Goal: Task Accomplishment & Management: Complete application form

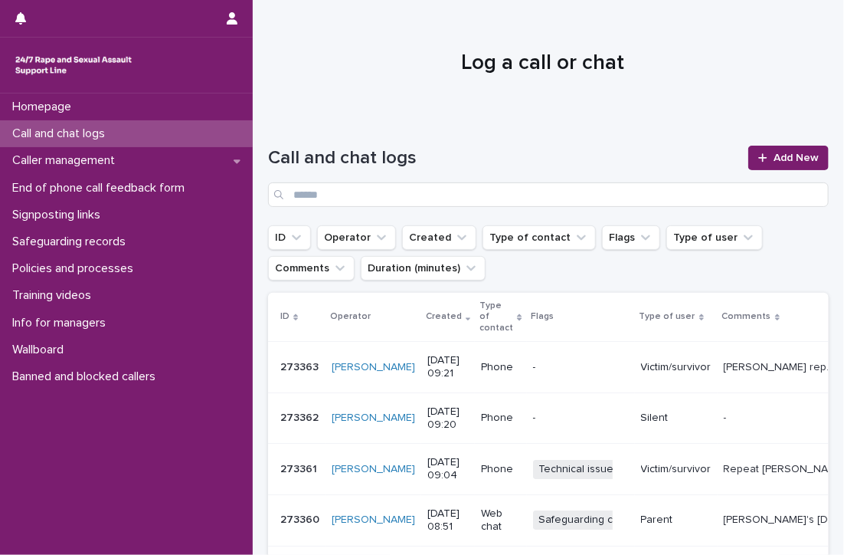
click at [66, 131] on p "Call and chat logs" at bounding box center [61, 133] width 111 height 15
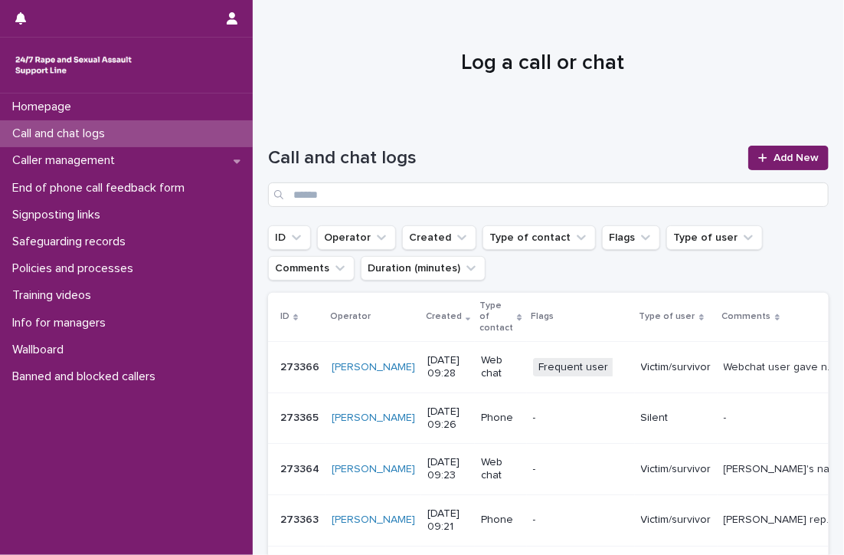
click at [56, 128] on p "Call and chat logs" at bounding box center [61, 133] width 111 height 15
click at [21, 126] on p "Call and chat logs" at bounding box center [61, 133] width 111 height 15
click at [31, 154] on p "Caller management" at bounding box center [66, 160] width 121 height 15
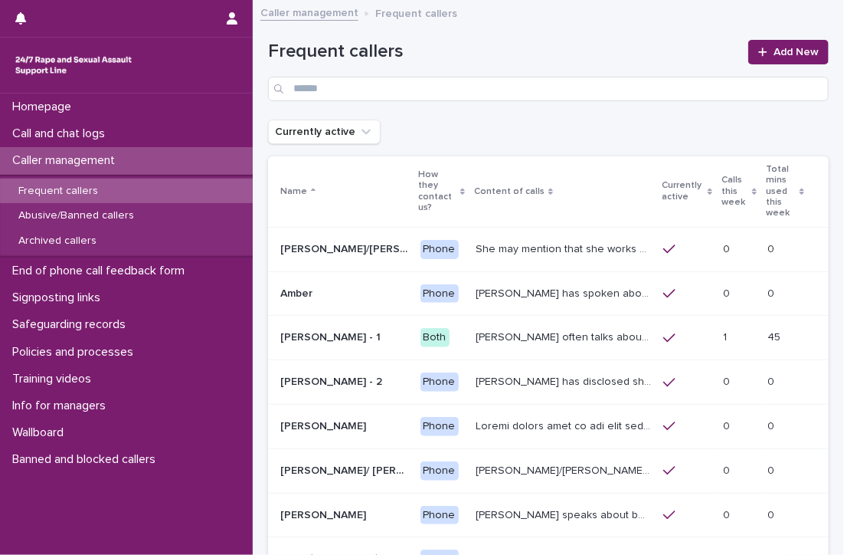
click at [60, 189] on p "Frequent callers" at bounding box center [58, 191] width 104 height 13
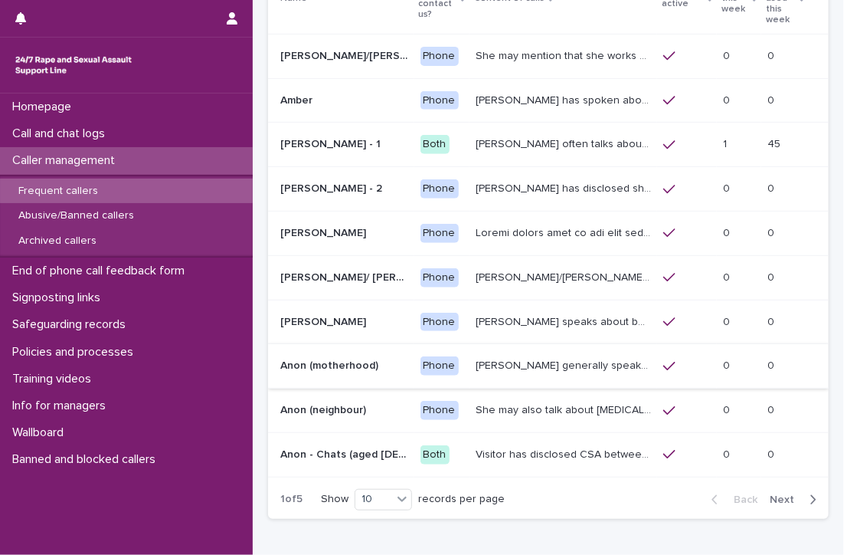
scroll to position [265, 0]
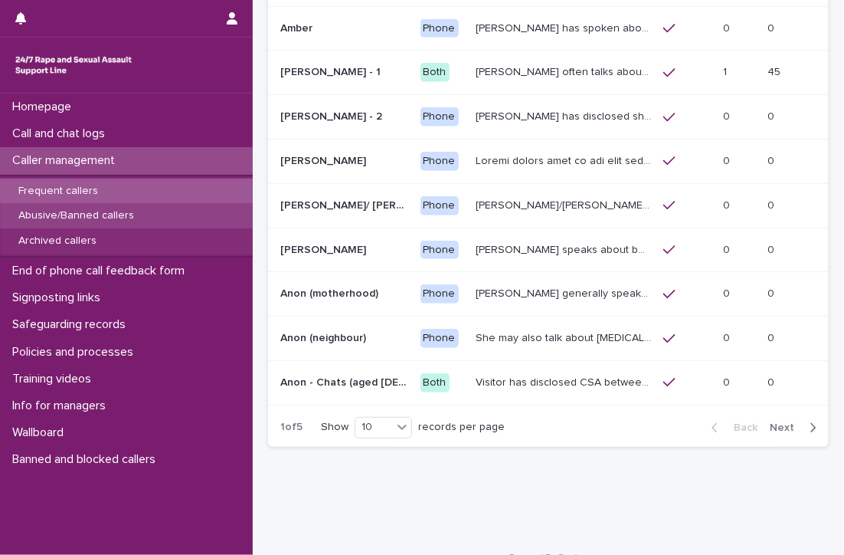
click at [61, 208] on div "Abusive/Banned callers" at bounding box center [126, 215] width 253 height 25
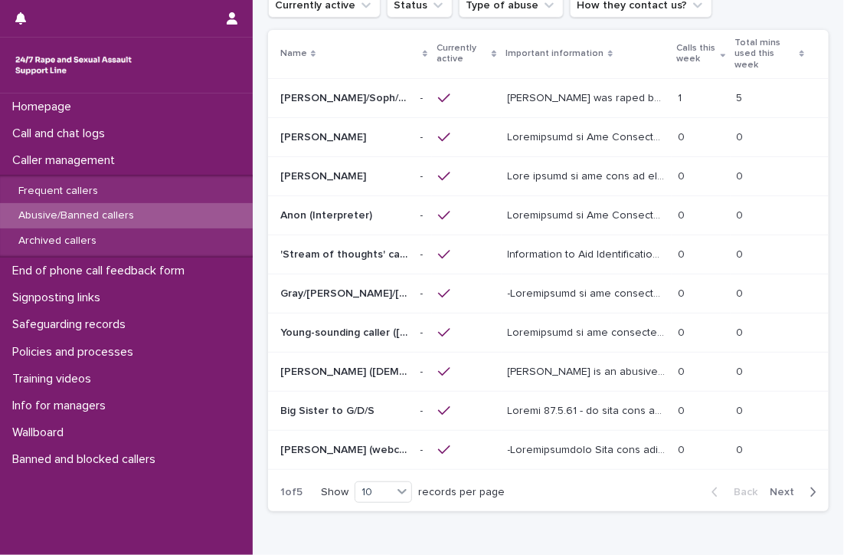
scroll to position [153, 0]
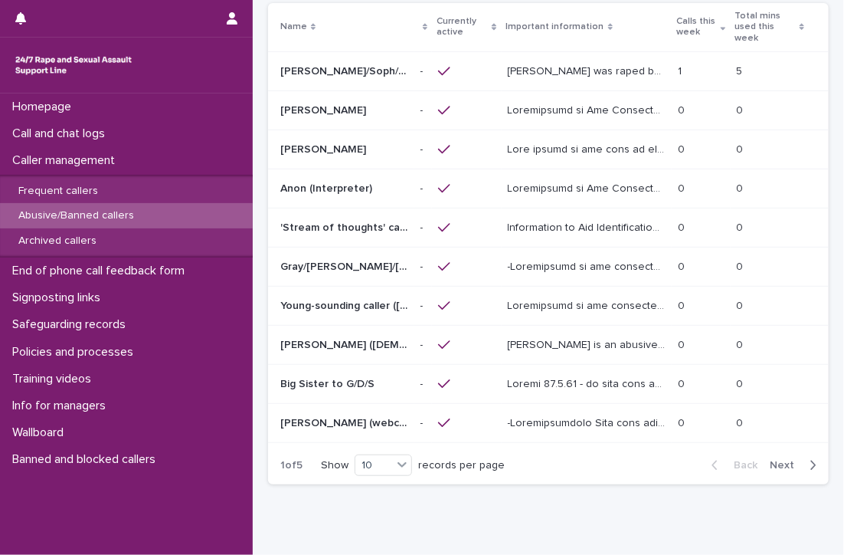
click at [772, 460] on span "Next" at bounding box center [787, 465] width 34 height 11
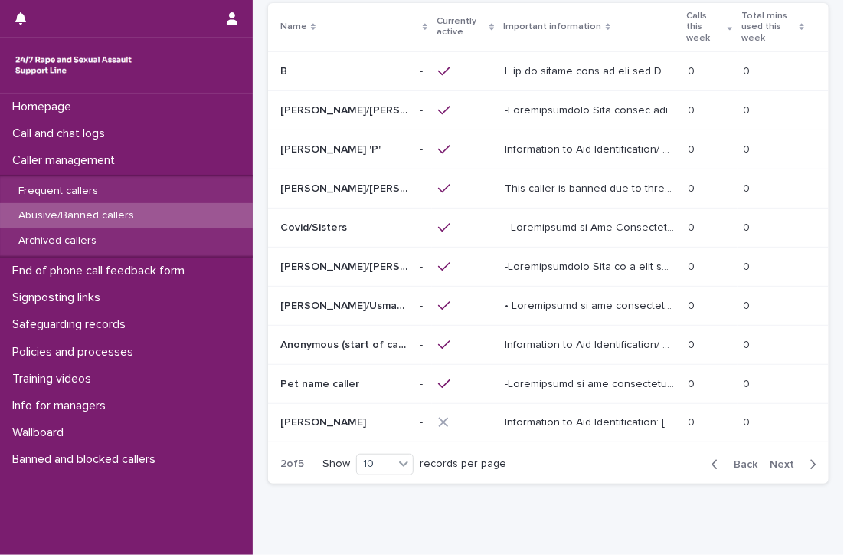
scroll to position [152, 0]
click at [741, 460] on span "Back" at bounding box center [741, 465] width 33 height 11
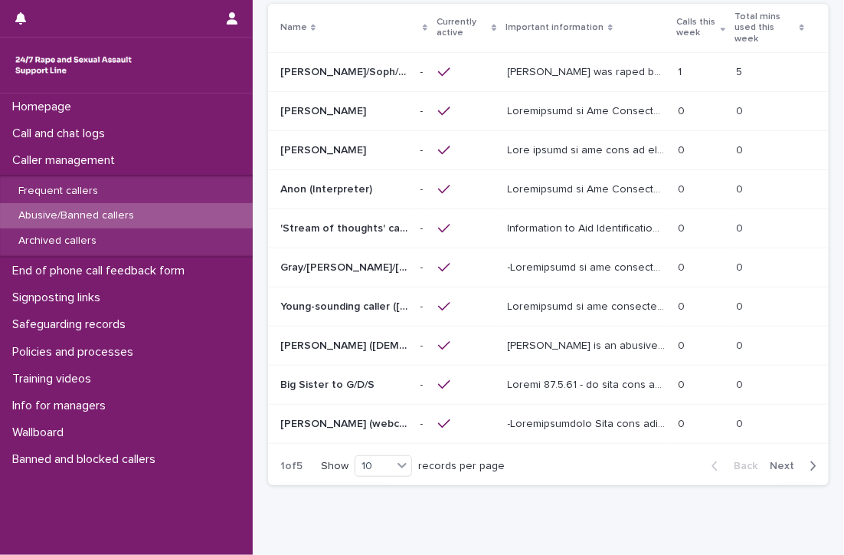
scroll to position [153, 0]
click at [43, 127] on p "Call and chat logs" at bounding box center [61, 133] width 111 height 15
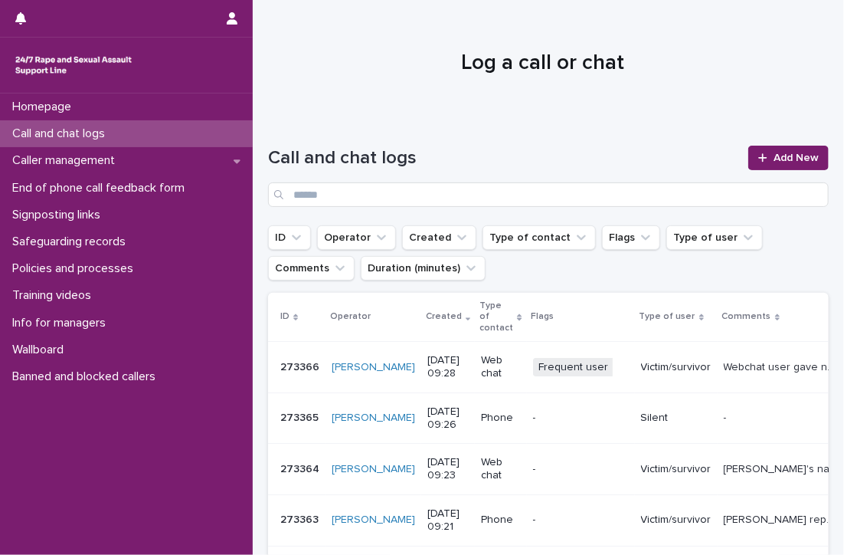
click at [82, 129] on p "Call and chat logs" at bounding box center [61, 133] width 111 height 15
click at [58, 208] on p "Signposting links" at bounding box center [59, 215] width 106 height 15
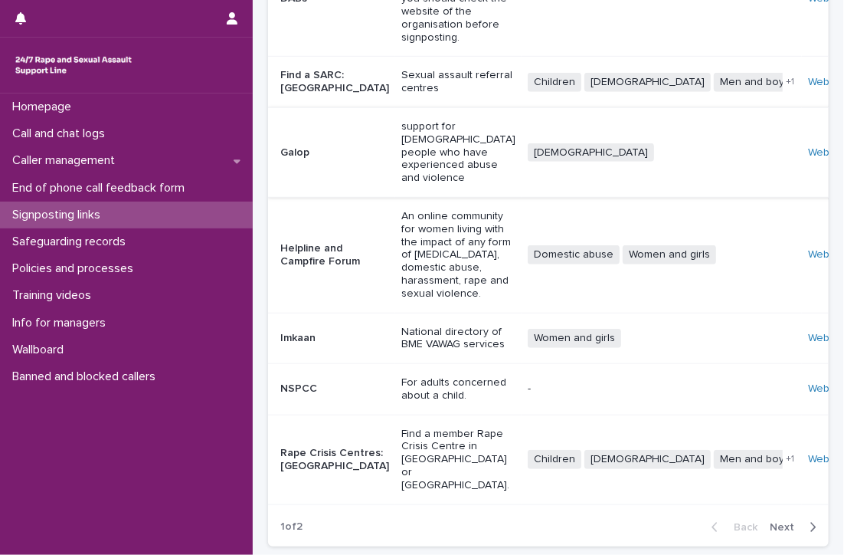
scroll to position [417, 0]
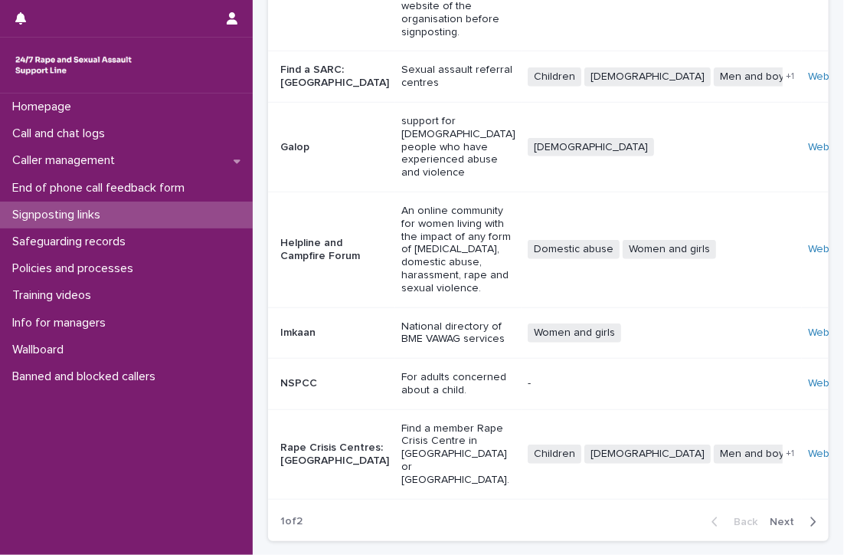
click at [778, 516] on span "Next" at bounding box center [787, 521] width 34 height 11
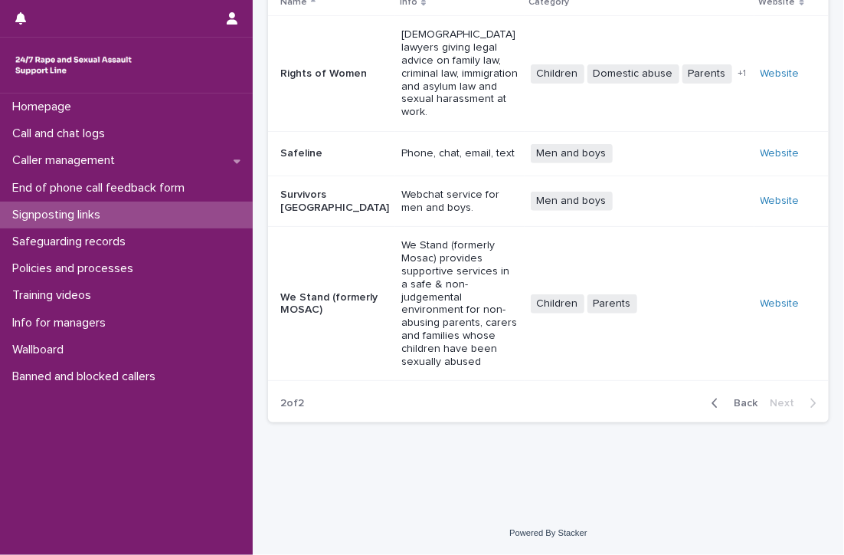
scroll to position [80, 0]
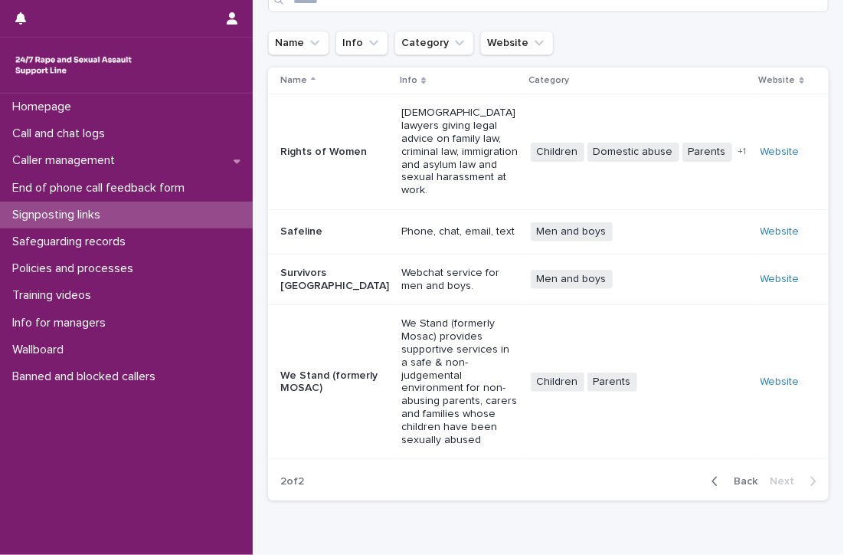
click at [734, 476] on span "Back" at bounding box center [741, 481] width 33 height 11
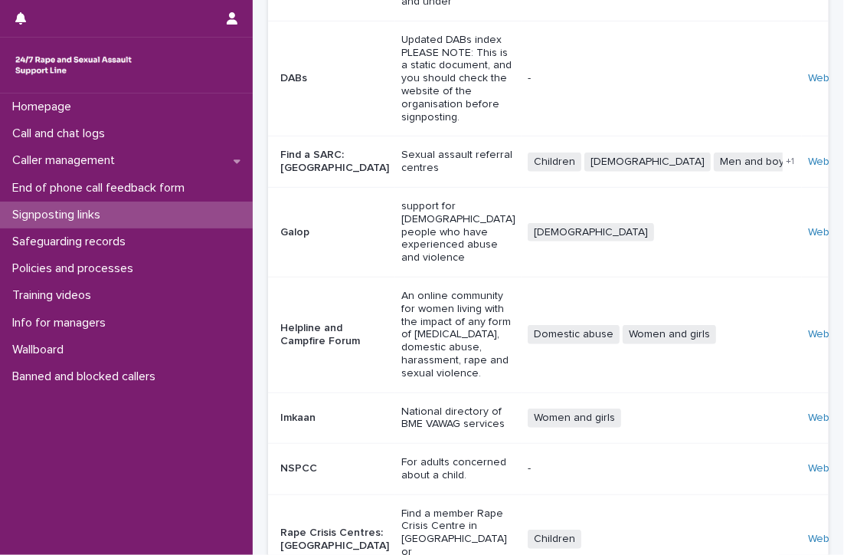
click at [20, 208] on p "Signposting links" at bounding box center [59, 215] width 106 height 15
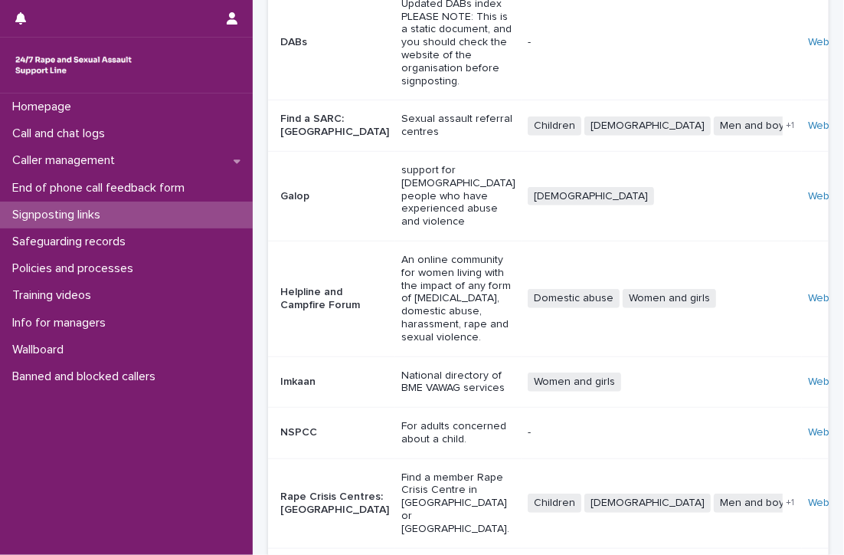
scroll to position [401, 0]
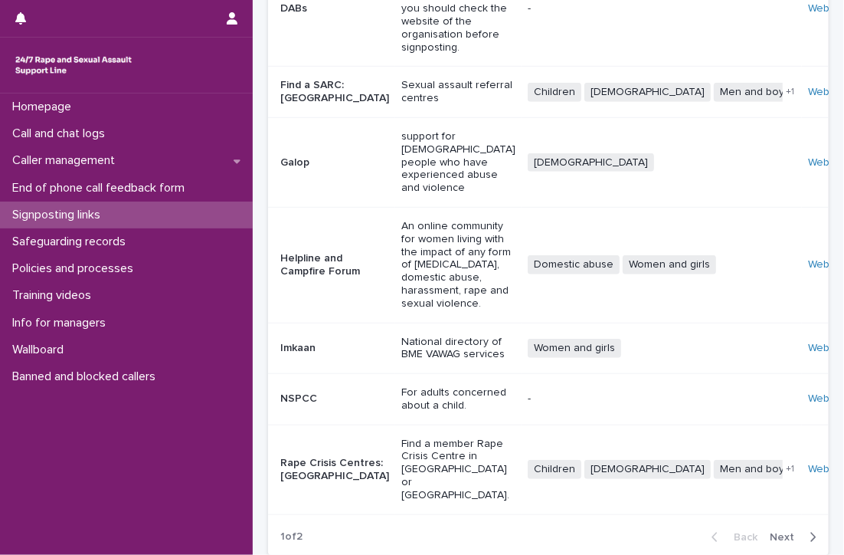
click at [779, 532] on span "Next" at bounding box center [787, 537] width 34 height 11
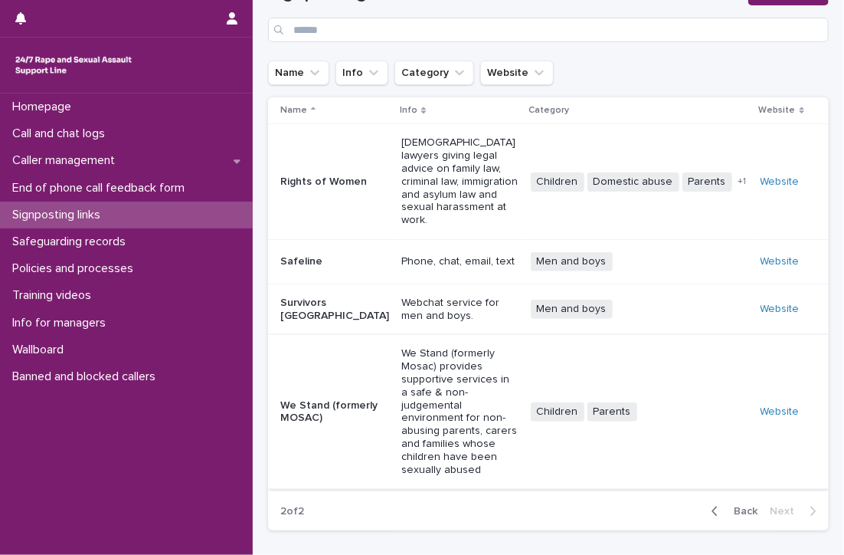
scroll to position [77, 0]
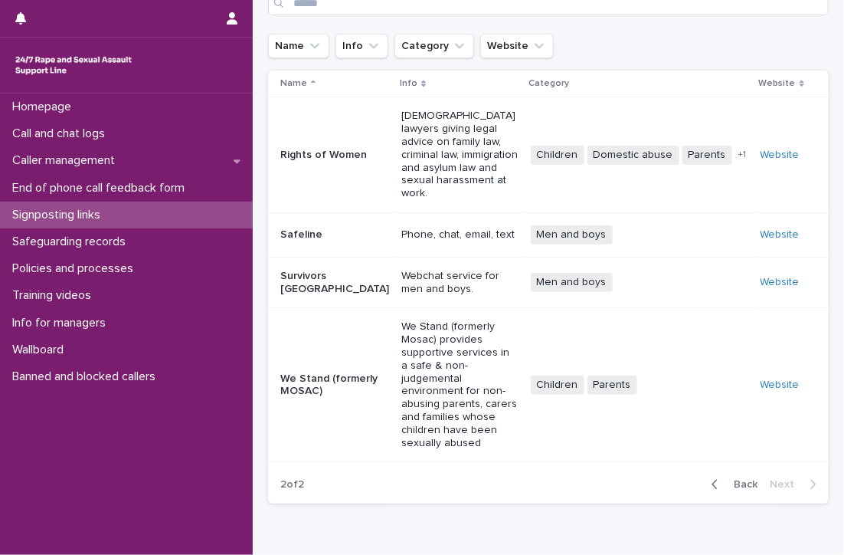
click at [734, 479] on span "Back" at bounding box center [741, 484] width 33 height 11
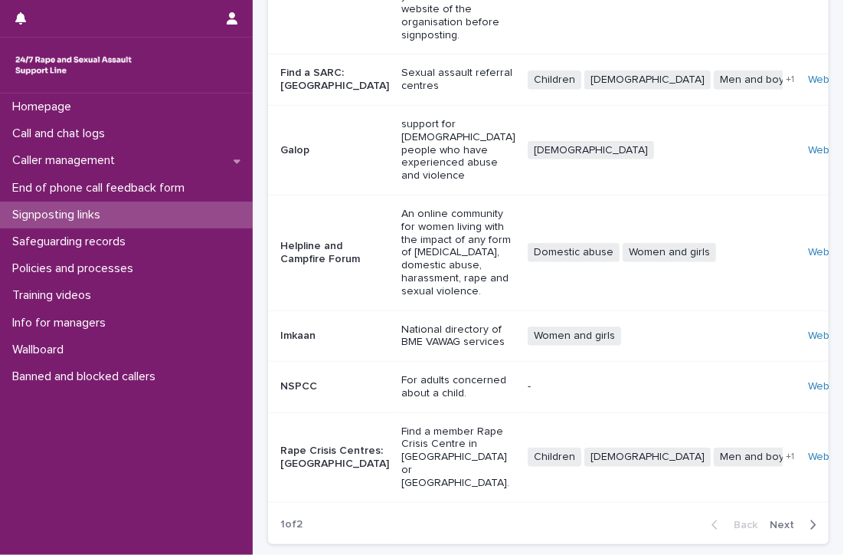
scroll to position [417, 0]
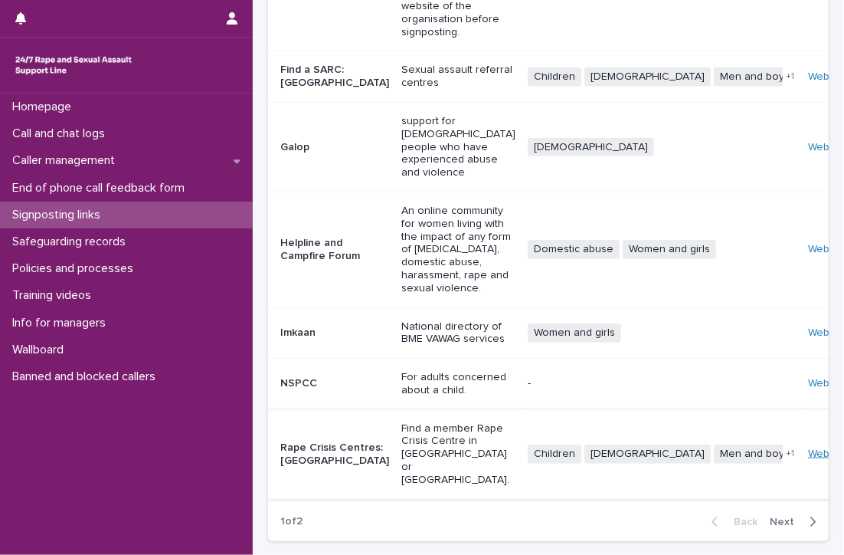
click at [808, 448] on link "Website" at bounding box center [827, 453] width 39 height 11
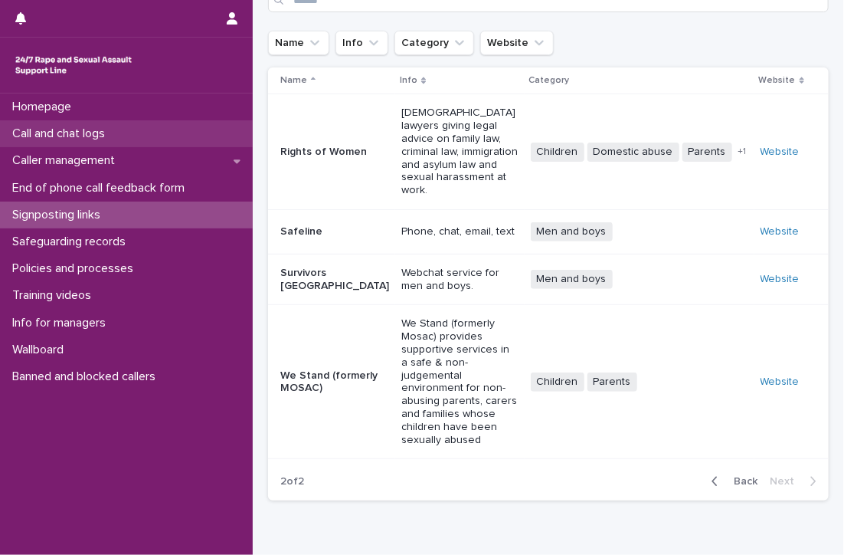
click at [113, 126] on p "Call and chat logs" at bounding box center [61, 133] width 111 height 15
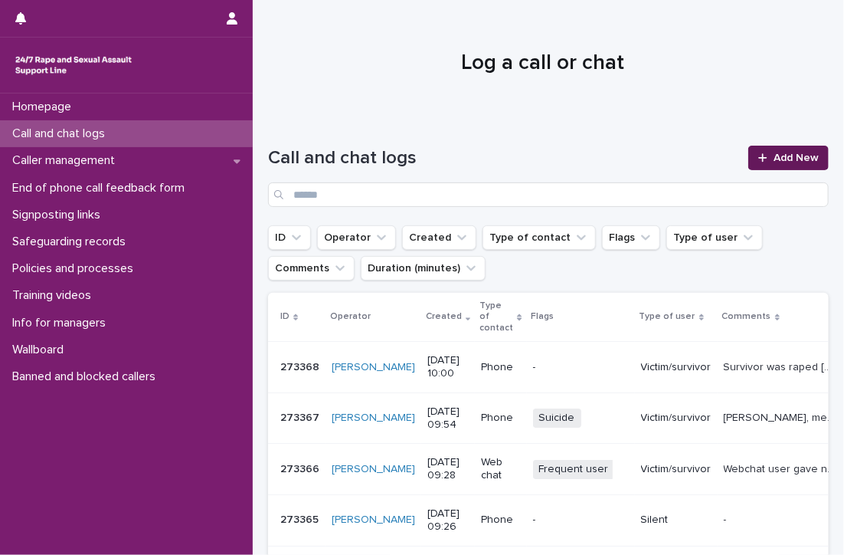
click at [786, 155] on span "Add New" at bounding box center [796, 157] width 45 height 11
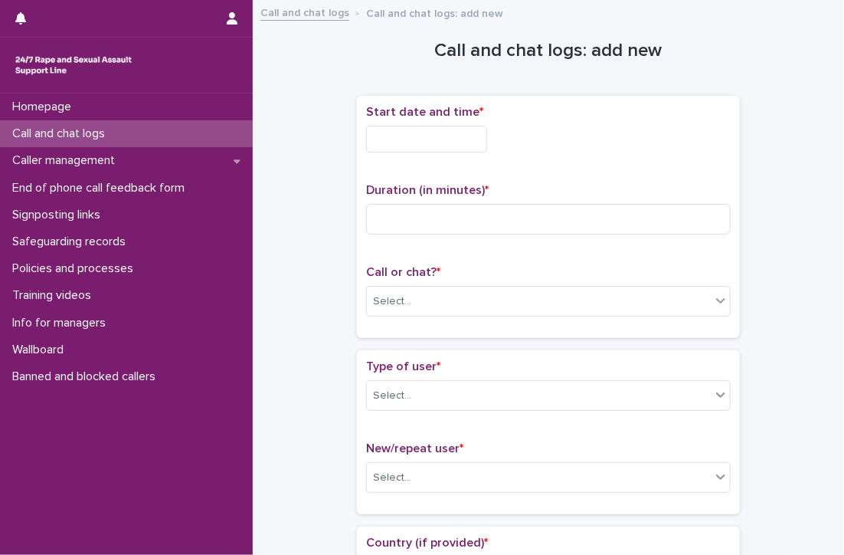
click at [480, 139] on input "text" at bounding box center [426, 139] width 121 height 27
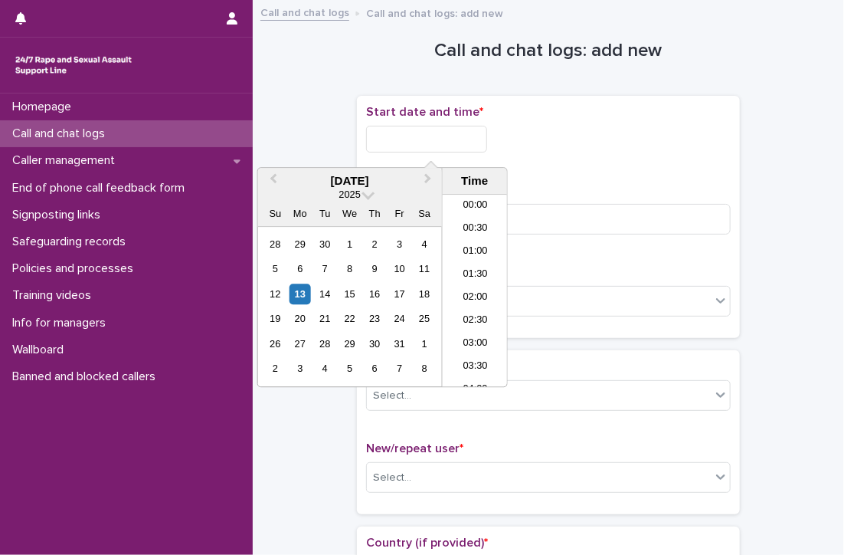
scroll to position [375, 0]
click at [476, 260] on li "09:30" at bounding box center [475, 268] width 65 height 23
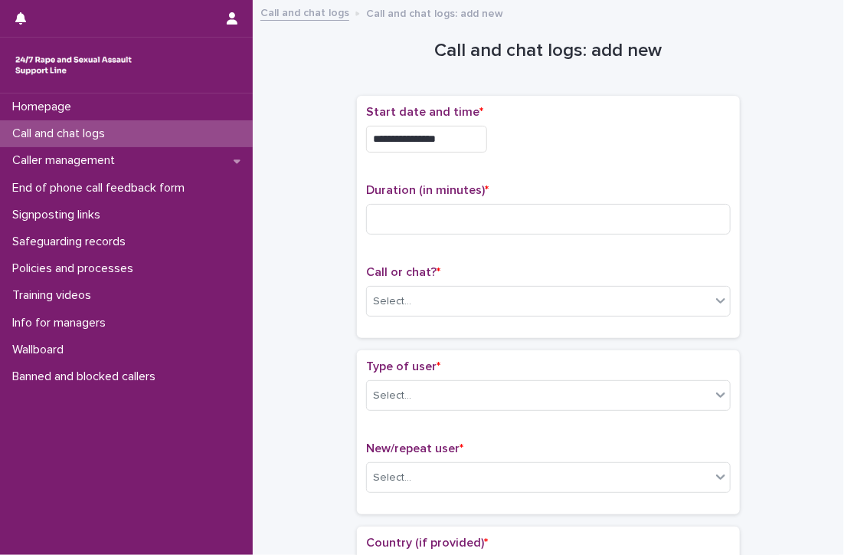
click at [480, 144] on input "**********" at bounding box center [426, 139] width 121 height 27
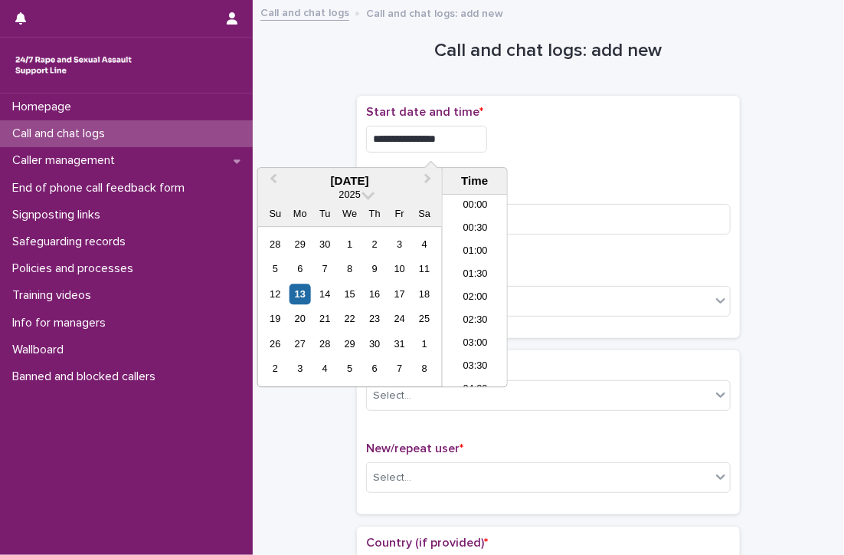
scroll to position [352, 0]
type input "**********"
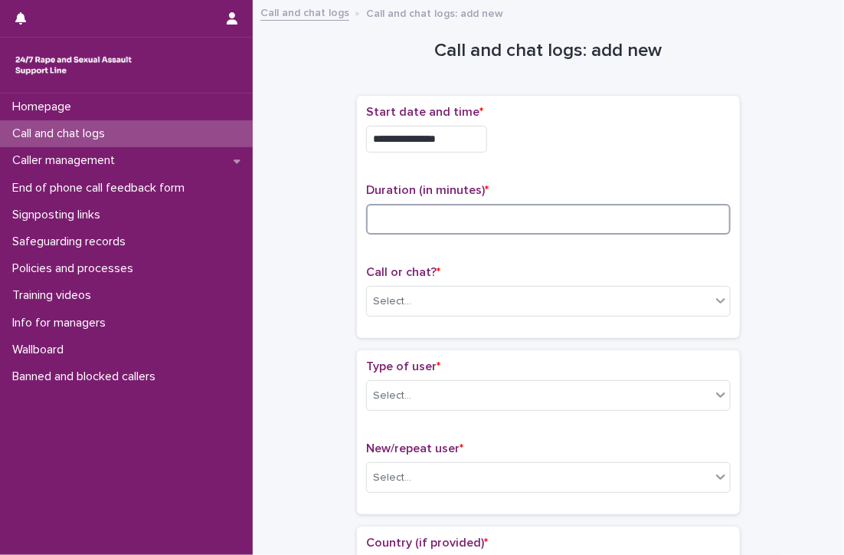
click at [638, 214] on input at bounding box center [548, 219] width 365 height 31
type input "**"
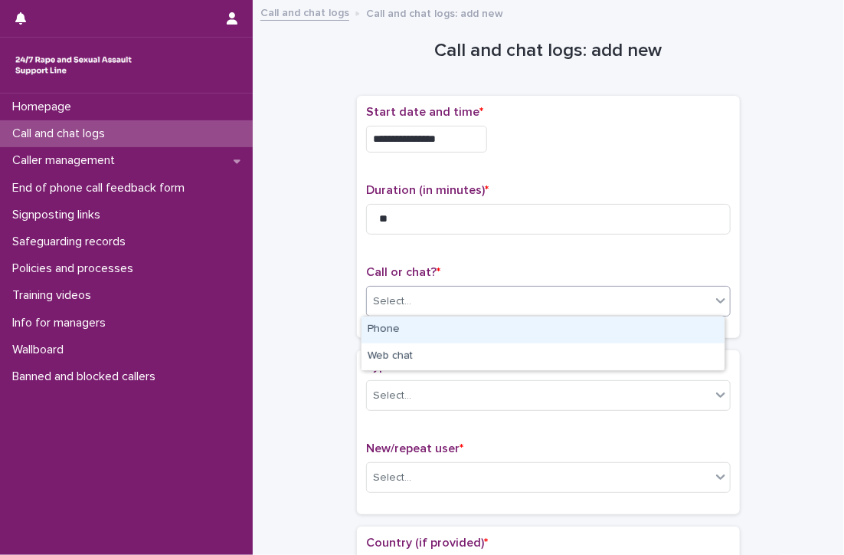
click at [427, 293] on div "Select..." at bounding box center [539, 301] width 344 height 25
click at [420, 325] on div "Phone" at bounding box center [543, 329] width 363 height 27
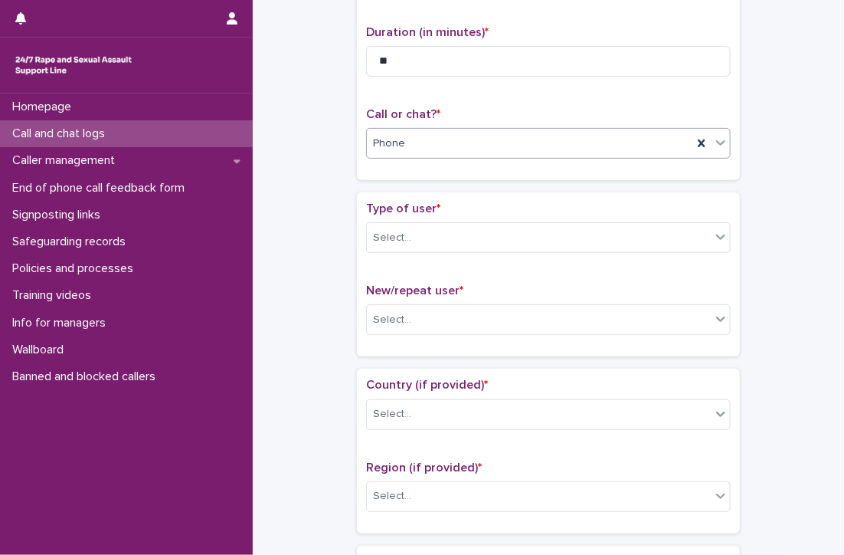
scroll to position [230, 0]
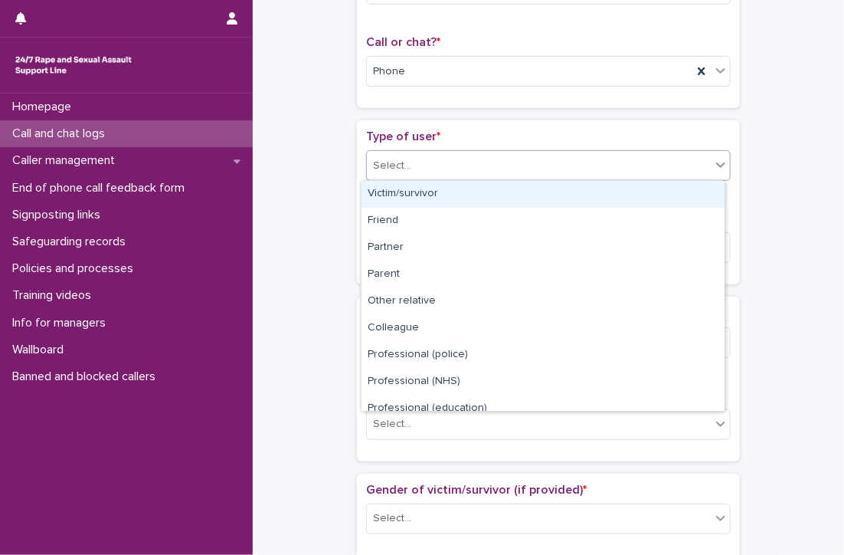
click at [423, 162] on div "Select..." at bounding box center [539, 165] width 344 height 25
click at [417, 188] on div "Victim/survivor" at bounding box center [543, 194] width 363 height 27
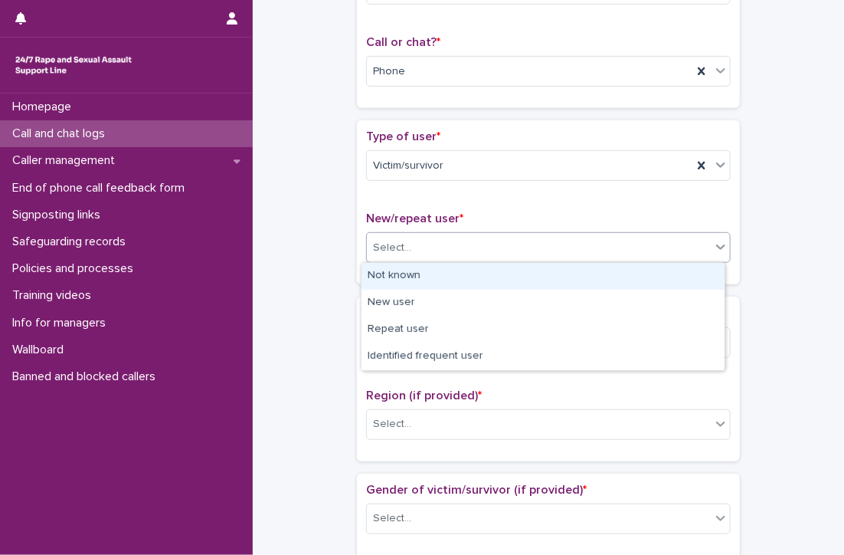
click at [392, 241] on div "Select..." at bounding box center [392, 248] width 38 height 16
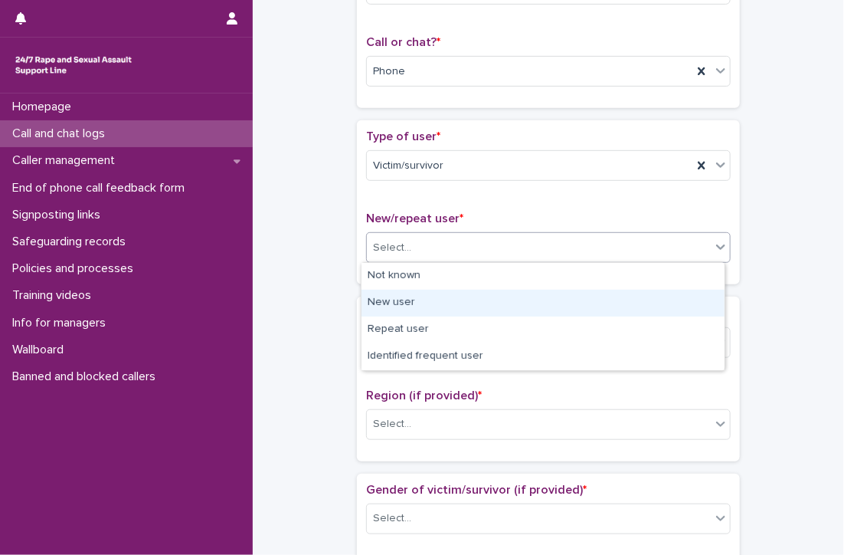
click at [409, 299] on div "New user" at bounding box center [543, 303] width 363 height 27
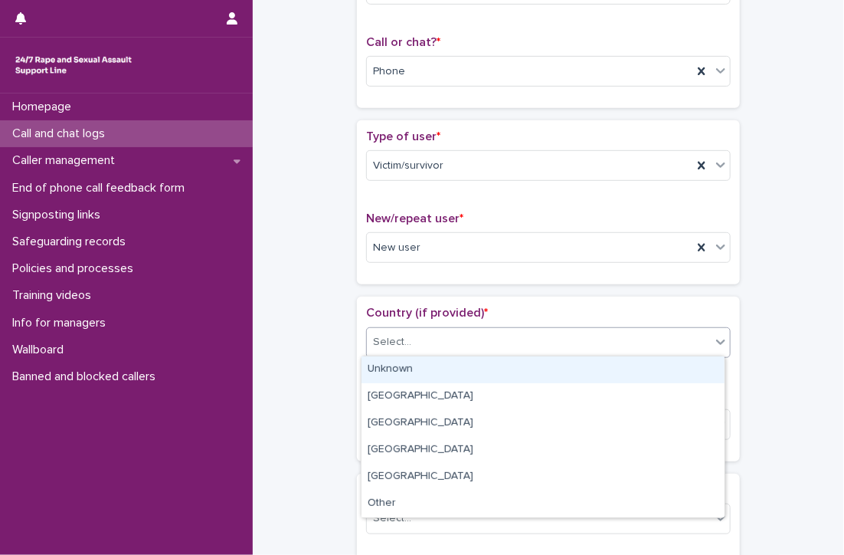
click at [403, 329] on div "Select..." at bounding box center [539, 341] width 344 height 25
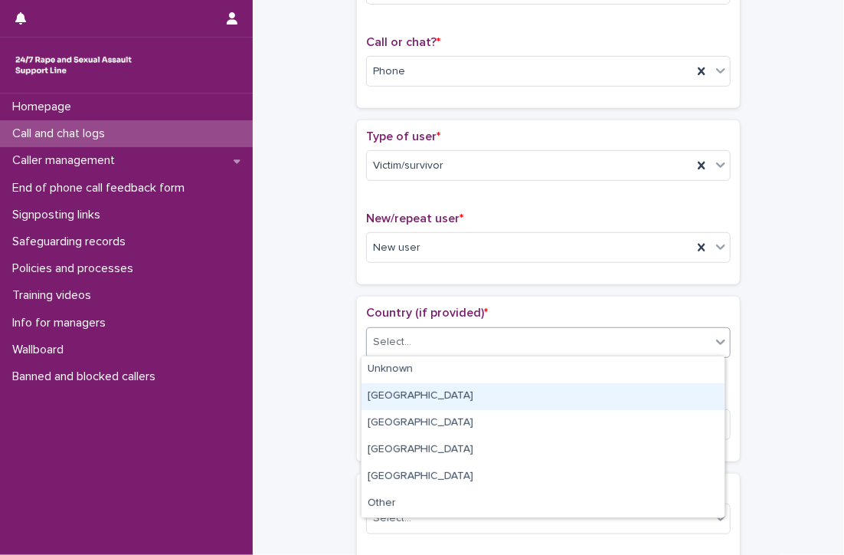
click at [395, 398] on div "[GEOGRAPHIC_DATA]" at bounding box center [543, 396] width 363 height 27
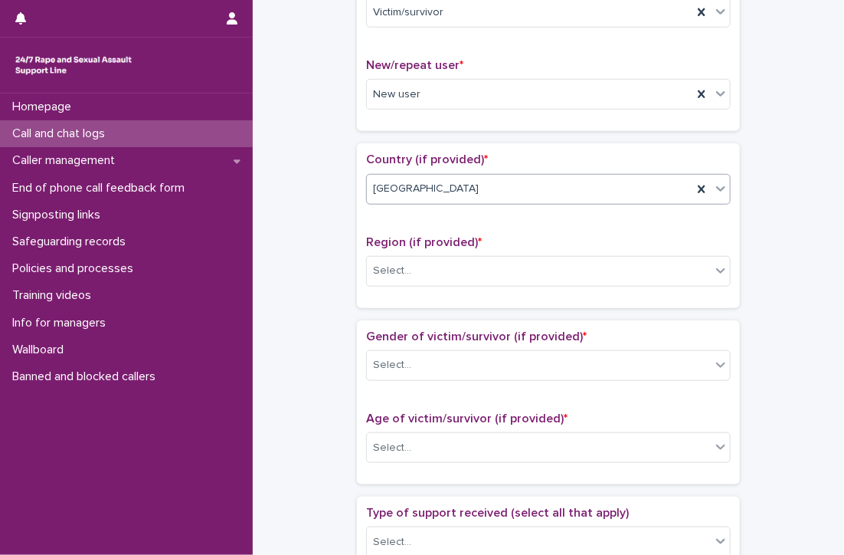
scroll to position [536, 0]
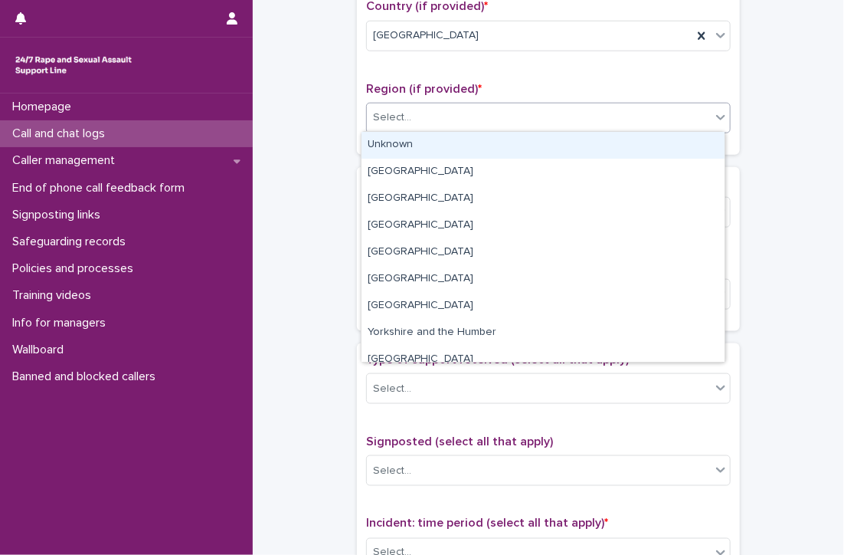
click at [434, 106] on div "Select..." at bounding box center [539, 117] width 344 height 25
click at [429, 110] on div "Select..." at bounding box center [539, 117] width 344 height 25
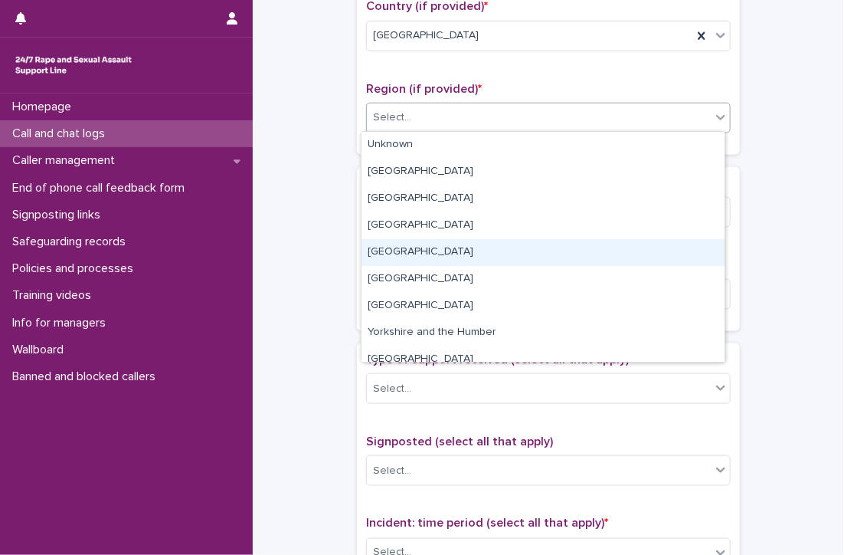
click at [401, 247] on div "[GEOGRAPHIC_DATA]" at bounding box center [543, 252] width 363 height 27
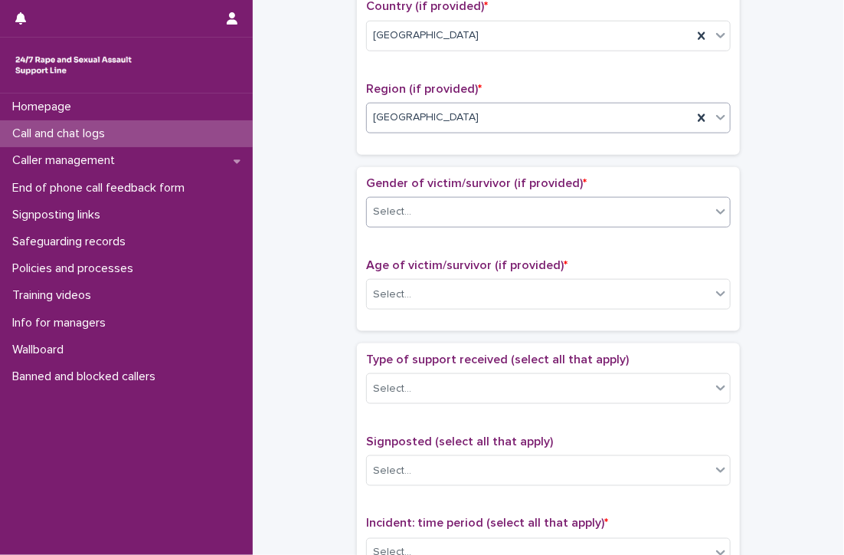
click at [445, 206] on div "Select..." at bounding box center [539, 211] width 344 height 25
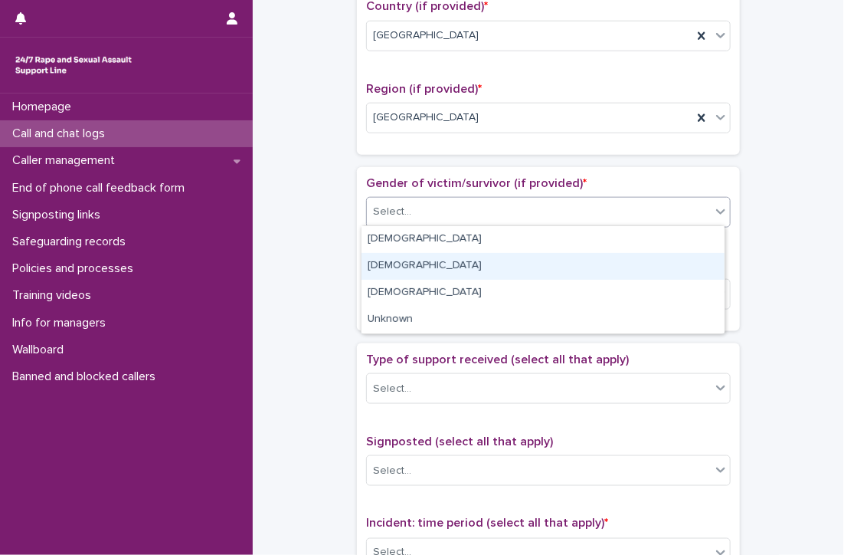
click at [424, 263] on div "[DEMOGRAPHIC_DATA]" at bounding box center [543, 266] width 363 height 27
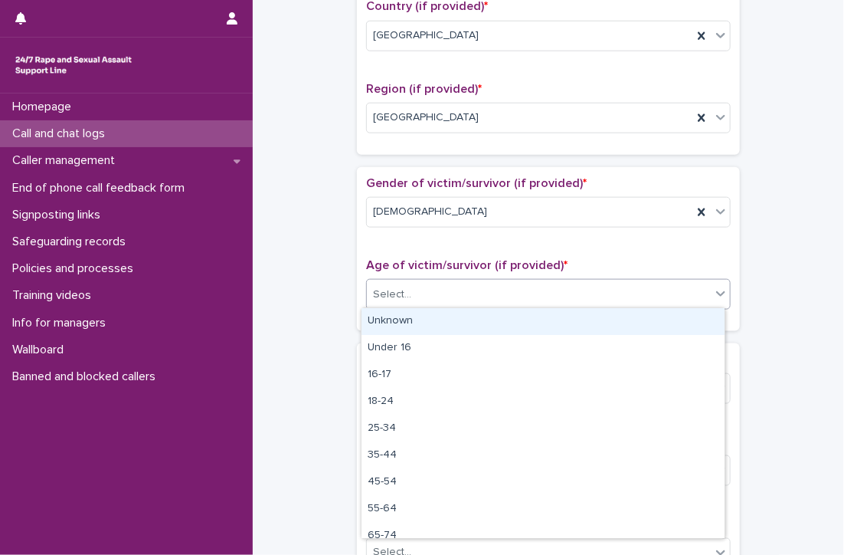
click at [403, 288] on div "Select..." at bounding box center [392, 294] width 38 height 16
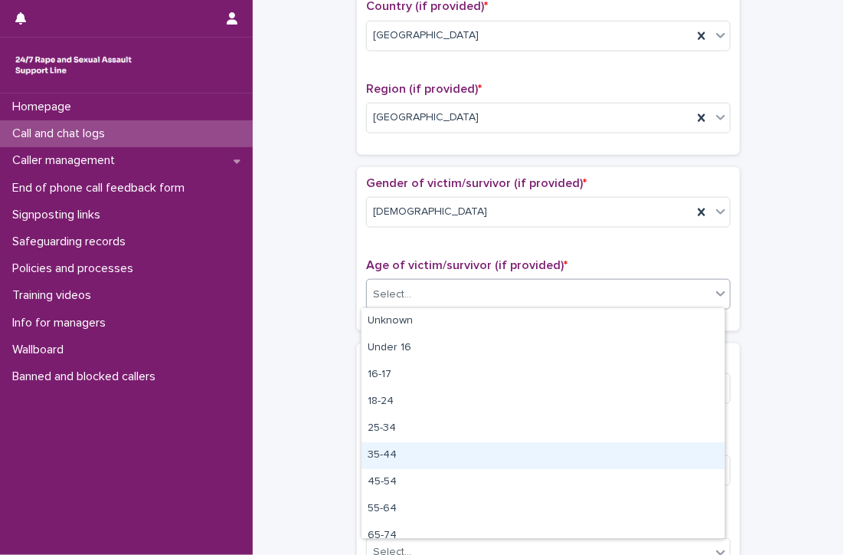
click at [389, 452] on div "35-44" at bounding box center [543, 455] width 363 height 27
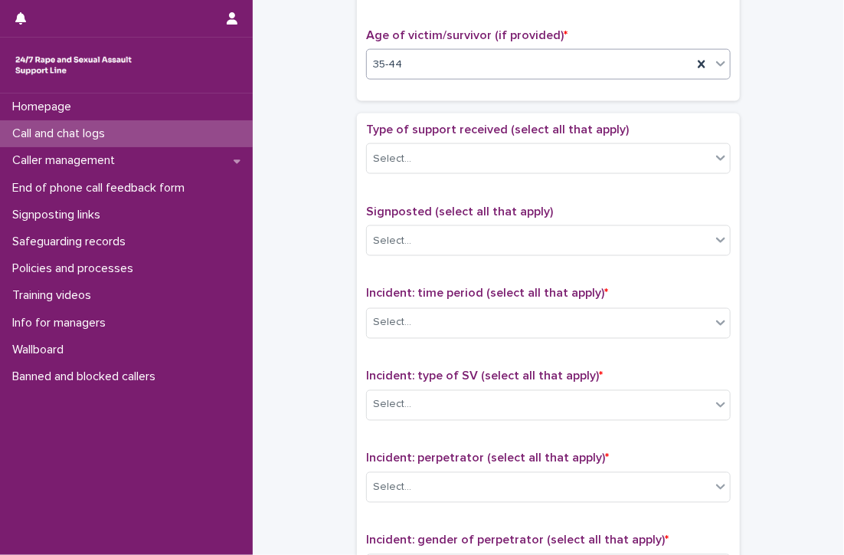
scroll to position [843, 0]
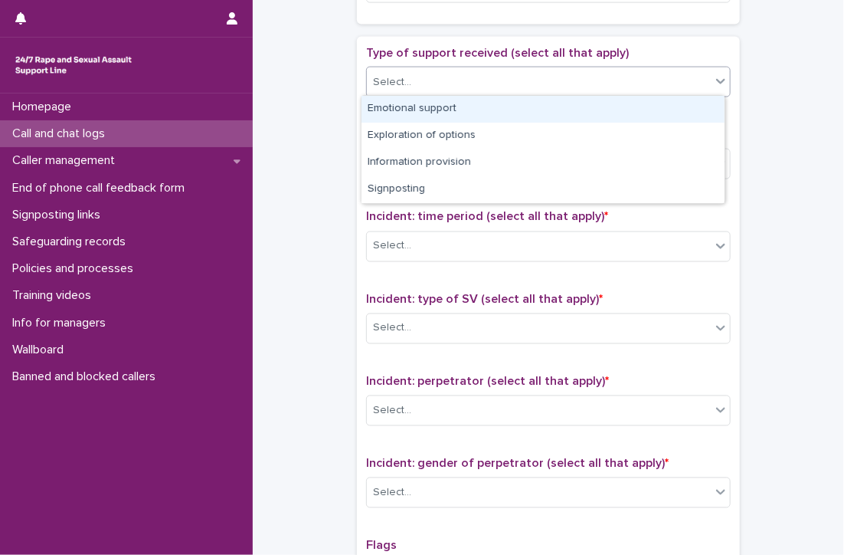
click at [428, 75] on div "Select..." at bounding box center [539, 82] width 344 height 25
click at [414, 107] on div "Emotional support" at bounding box center [543, 109] width 363 height 27
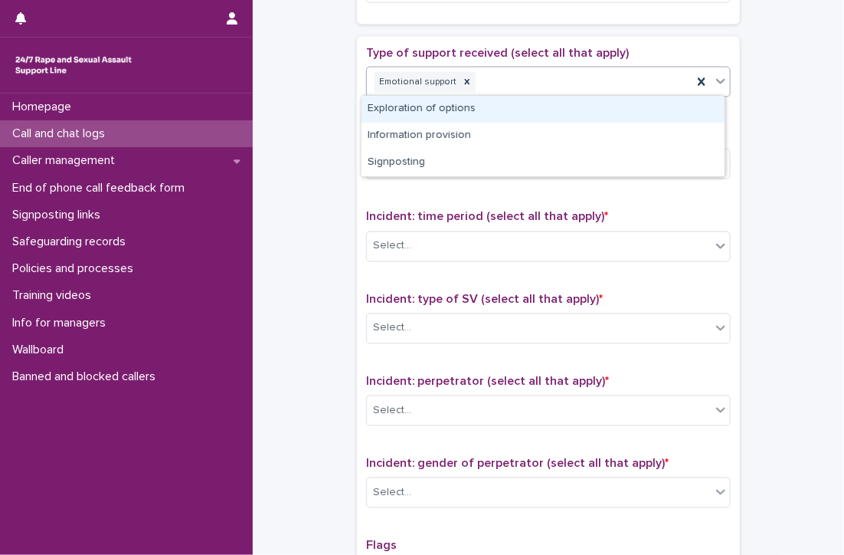
click at [529, 76] on div "Emotional support" at bounding box center [530, 82] width 326 height 27
click at [528, 112] on div "Exploration of options" at bounding box center [543, 109] width 363 height 27
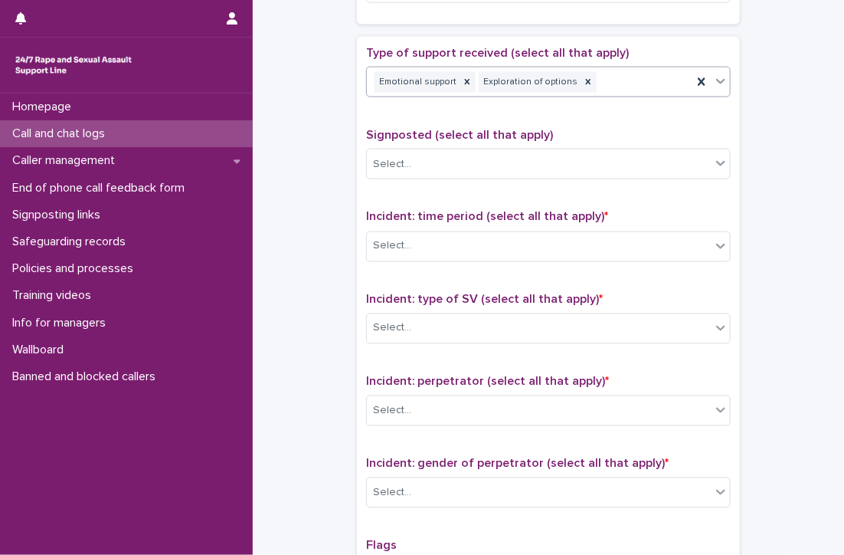
click at [629, 71] on div "Emotional support Exploration of options" at bounding box center [530, 82] width 326 height 27
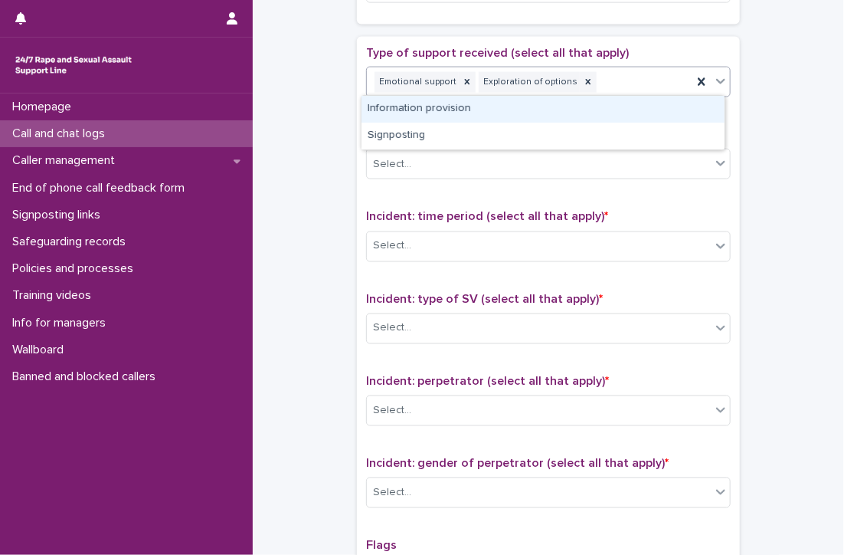
click at [604, 110] on div "Information provision" at bounding box center [543, 109] width 363 height 27
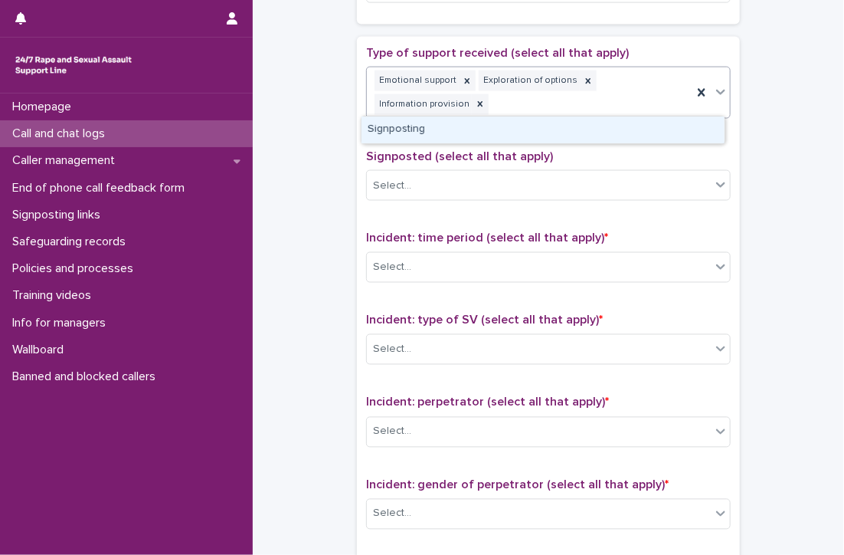
click at [602, 94] on div "Emotional support Exploration of options Information provision" at bounding box center [530, 92] width 326 height 51
click at [410, 131] on div "Signposting" at bounding box center [543, 129] width 363 height 27
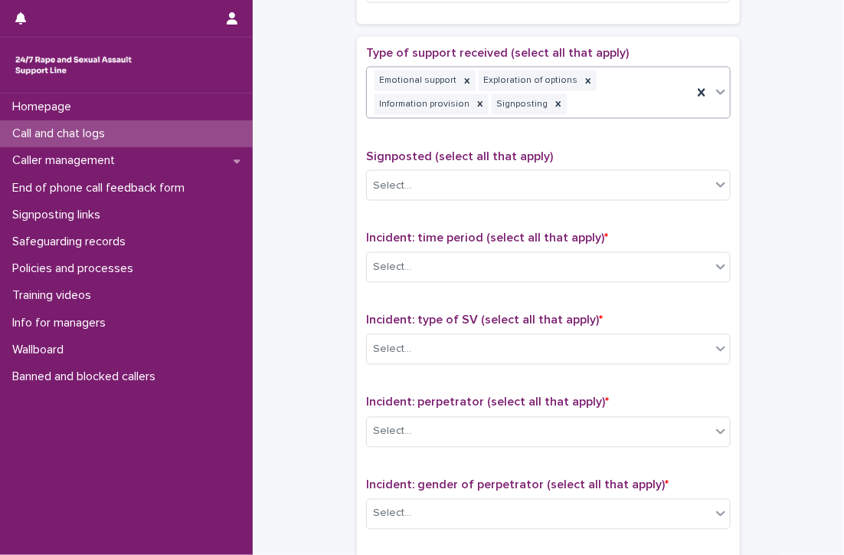
scroll to position [919, 0]
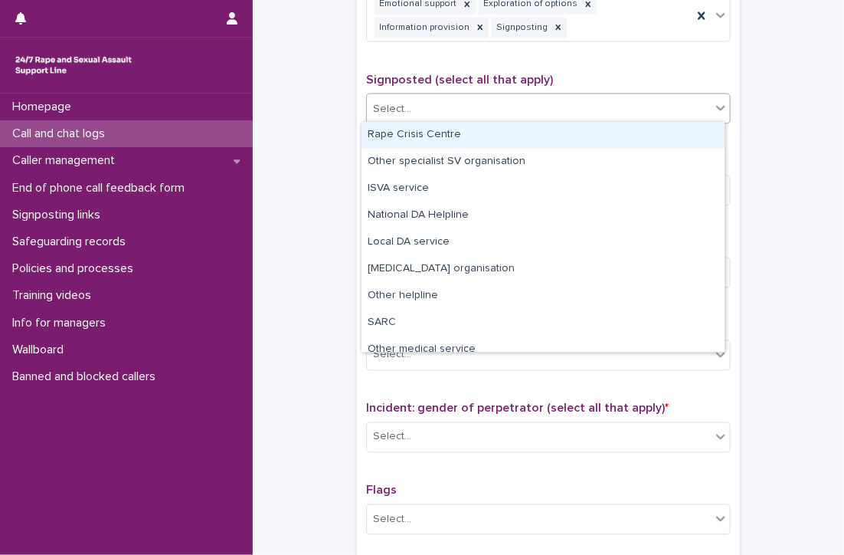
click at [483, 98] on div "Select..." at bounding box center [539, 109] width 344 height 25
click at [447, 130] on div "Rape Crisis Centre" at bounding box center [543, 135] width 363 height 27
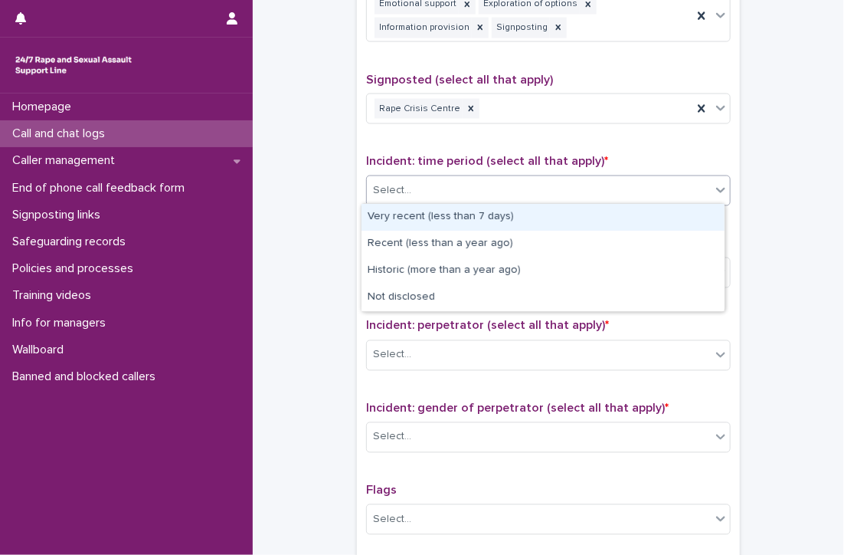
click at [483, 182] on div "Select..." at bounding box center [539, 190] width 344 height 25
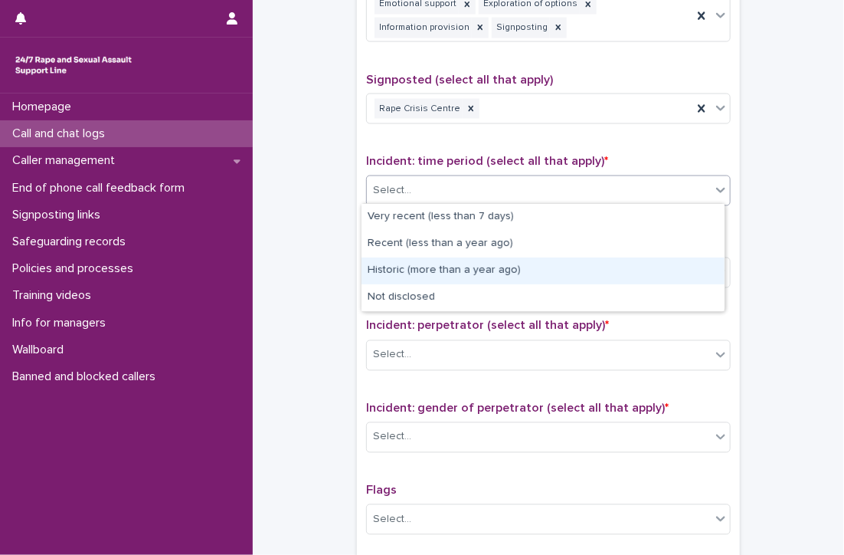
click at [499, 269] on div "Historic (more than a year ago)" at bounding box center [543, 270] width 363 height 27
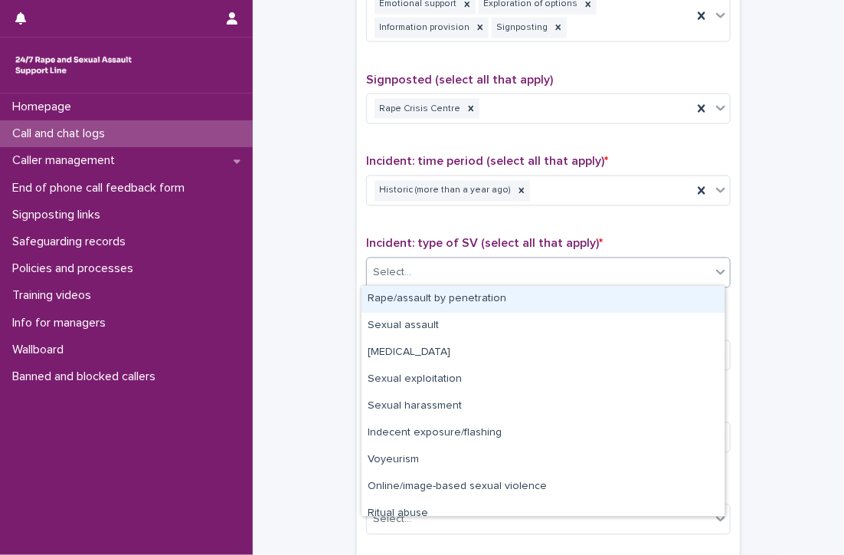
click at [499, 269] on div "Select..." at bounding box center [539, 272] width 344 height 25
click at [499, 296] on div "Rape/assault by penetration" at bounding box center [543, 299] width 363 height 27
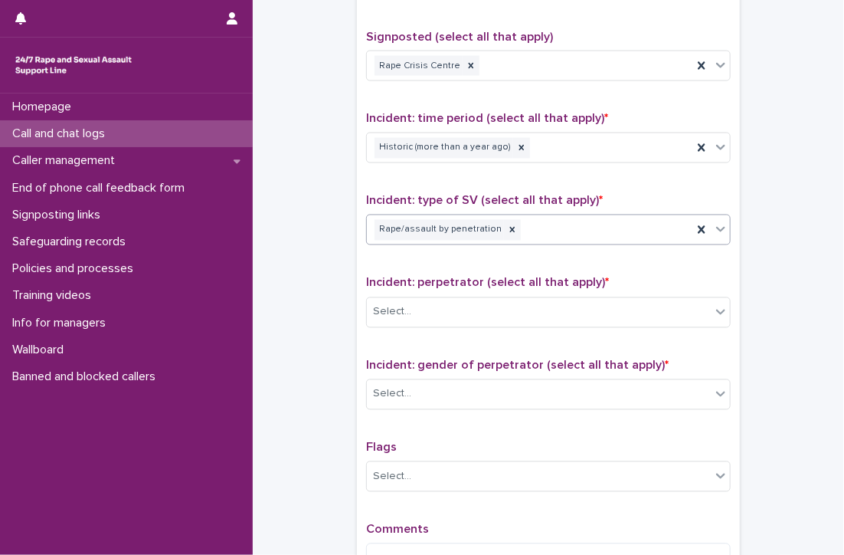
scroll to position [996, 0]
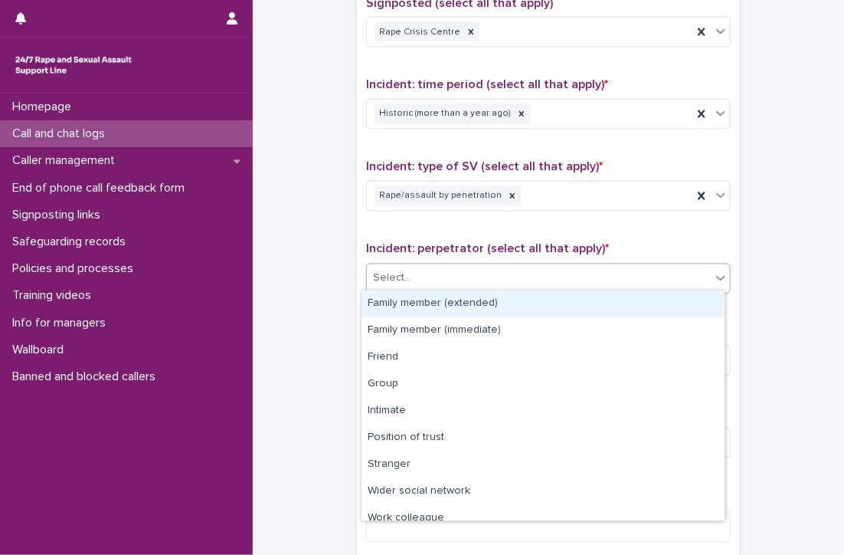
click at [515, 267] on div "Select..." at bounding box center [539, 278] width 344 height 25
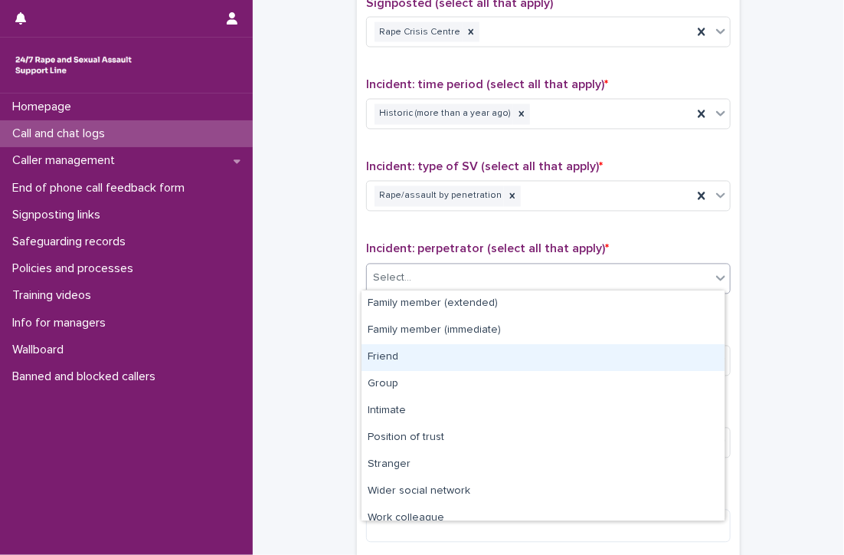
click at [450, 352] on div "Friend" at bounding box center [543, 357] width 363 height 27
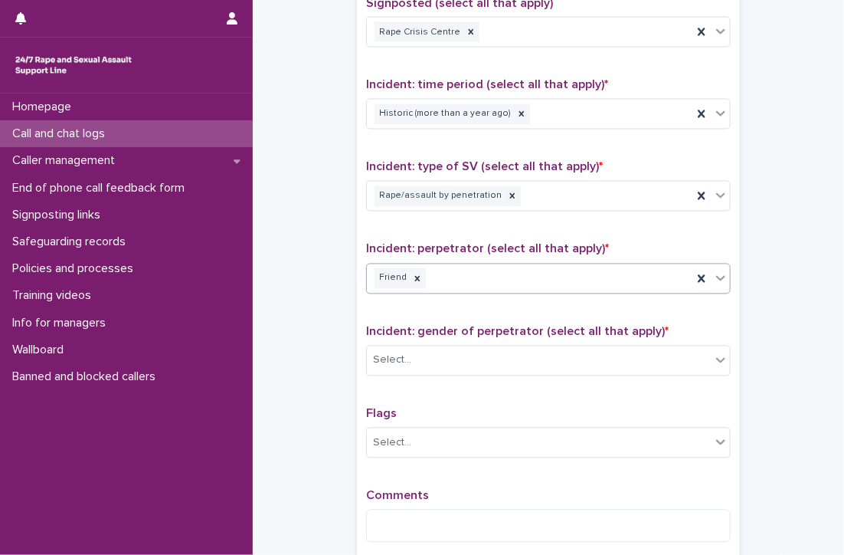
click at [450, 352] on div "Select..." at bounding box center [539, 360] width 344 height 25
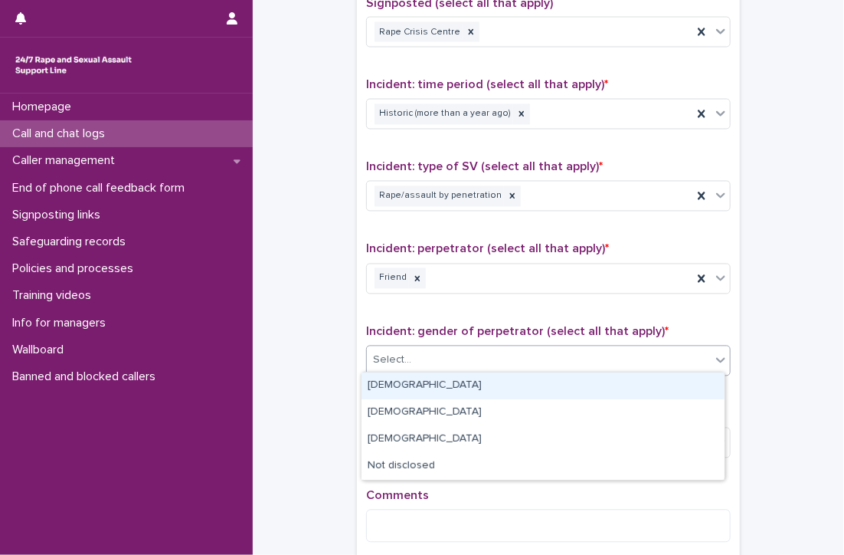
click at [446, 385] on div "[DEMOGRAPHIC_DATA]" at bounding box center [543, 385] width 363 height 27
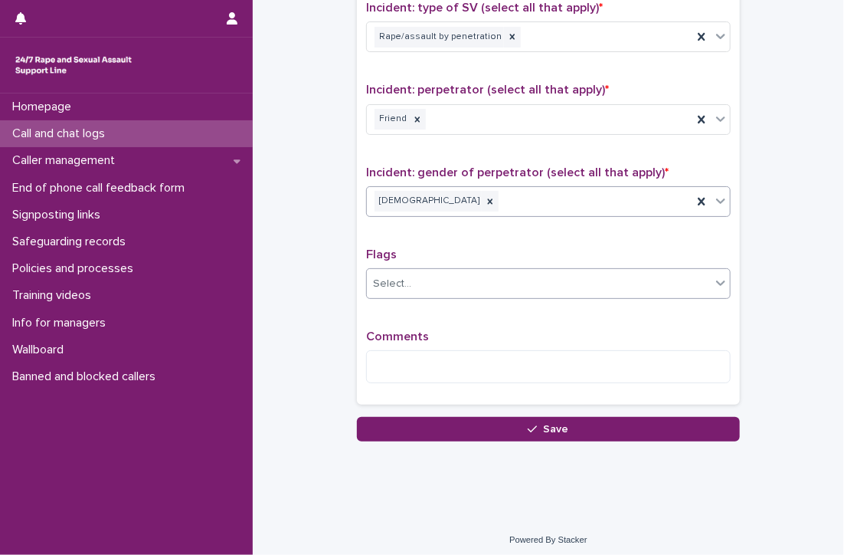
scroll to position [1157, 0]
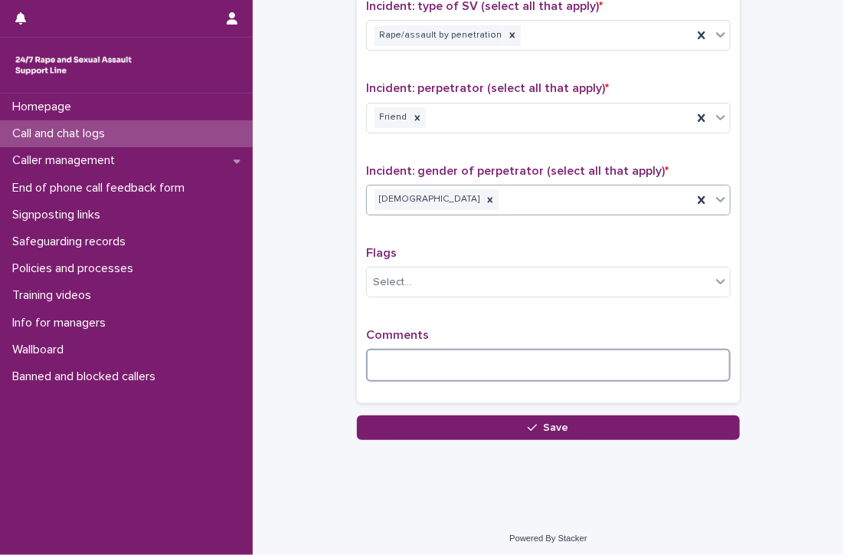
click at [459, 361] on textarea at bounding box center [548, 365] width 365 height 33
click at [680, 362] on textarea "**********" at bounding box center [548, 365] width 365 height 33
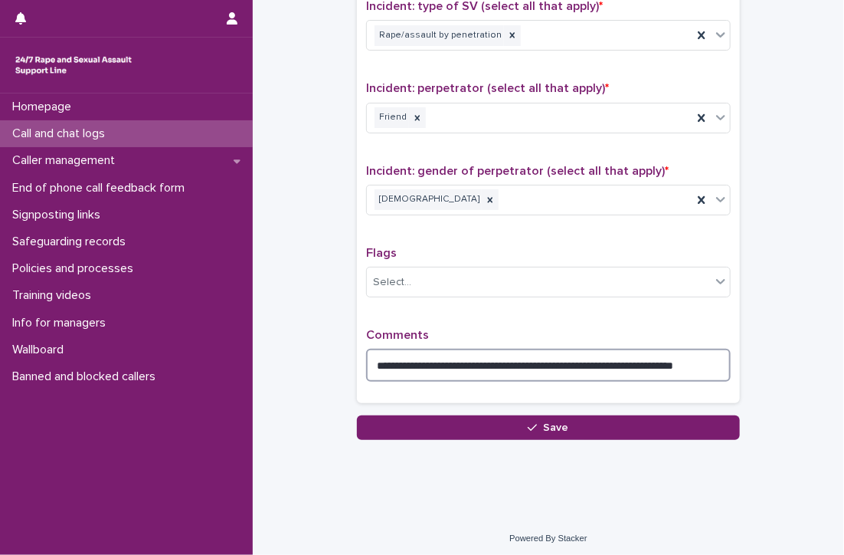
click at [714, 362] on textarea "**********" at bounding box center [548, 365] width 365 height 33
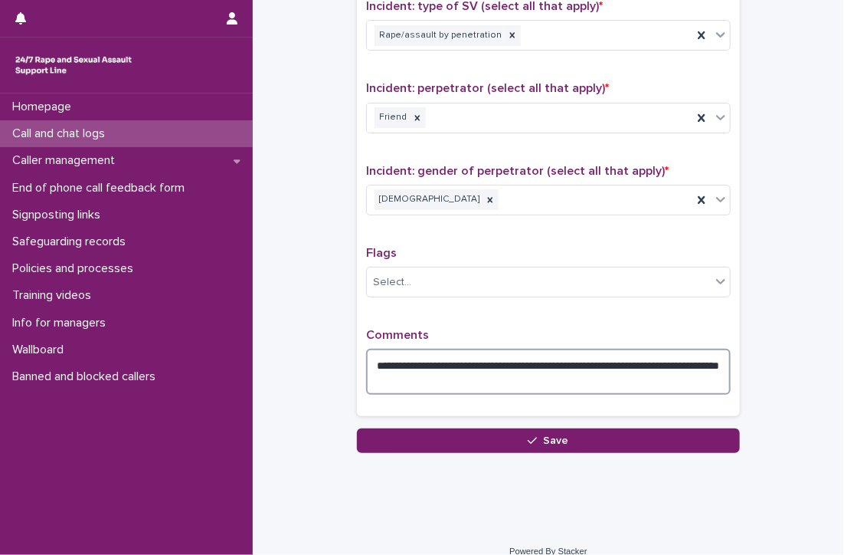
click at [539, 375] on textarea "**********" at bounding box center [548, 372] width 365 height 46
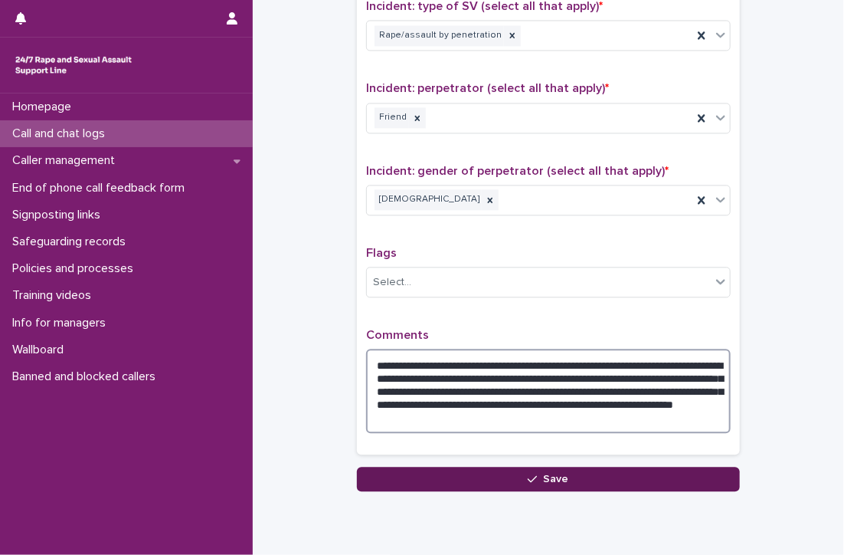
type textarea "**********"
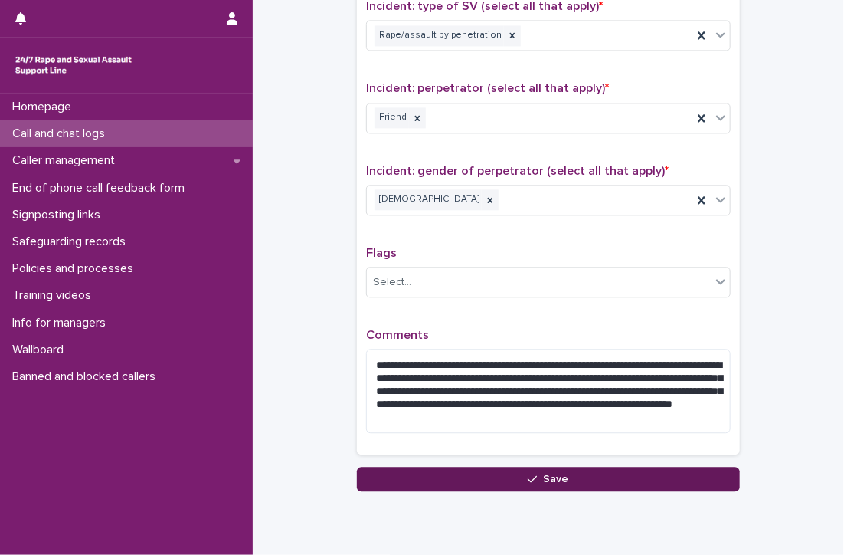
click at [504, 466] on button "Save" at bounding box center [548, 478] width 383 height 25
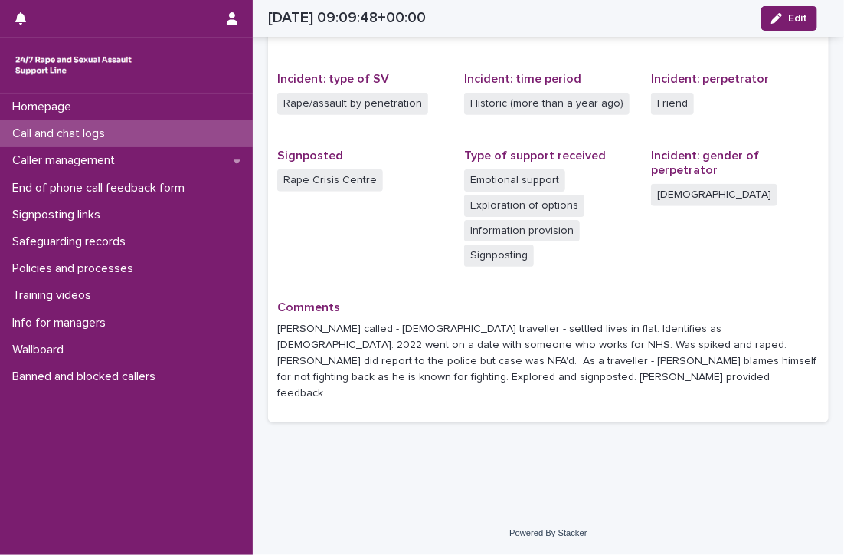
scroll to position [322, 0]
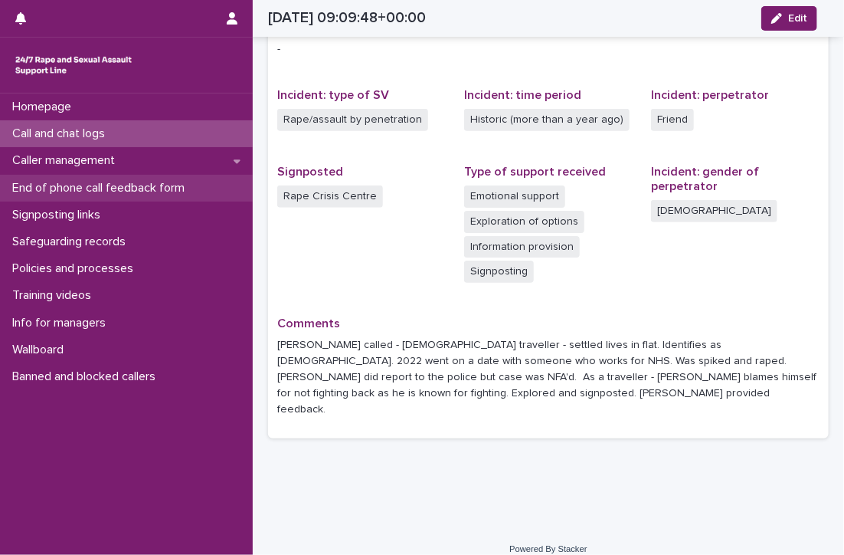
click at [70, 187] on p "End of phone call feedback form" at bounding box center [101, 188] width 191 height 15
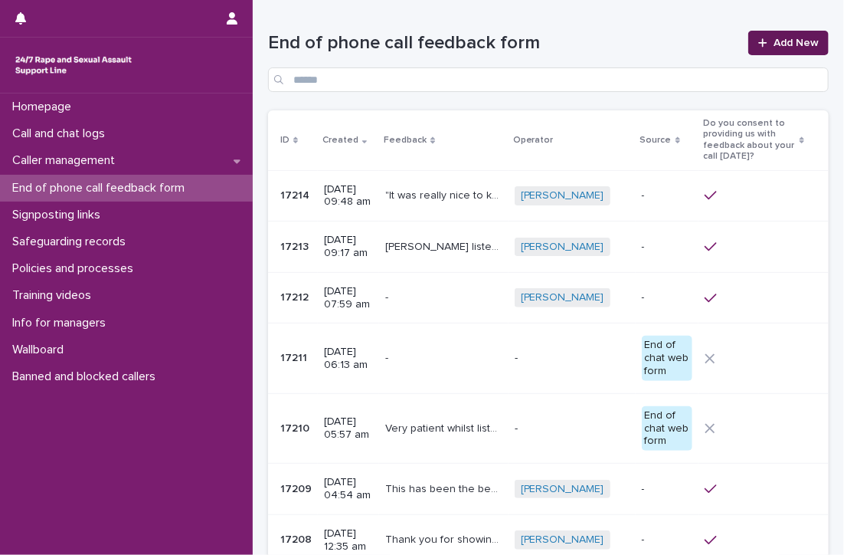
click at [769, 33] on link "Add New" at bounding box center [788, 43] width 80 height 25
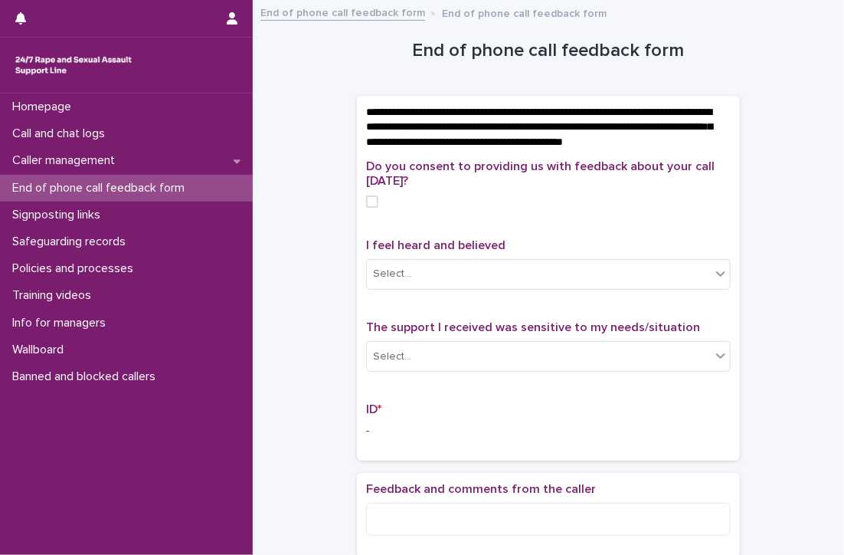
click at [368, 208] on span at bounding box center [372, 201] width 12 height 12
click at [713, 281] on icon at bounding box center [720, 273] width 15 height 15
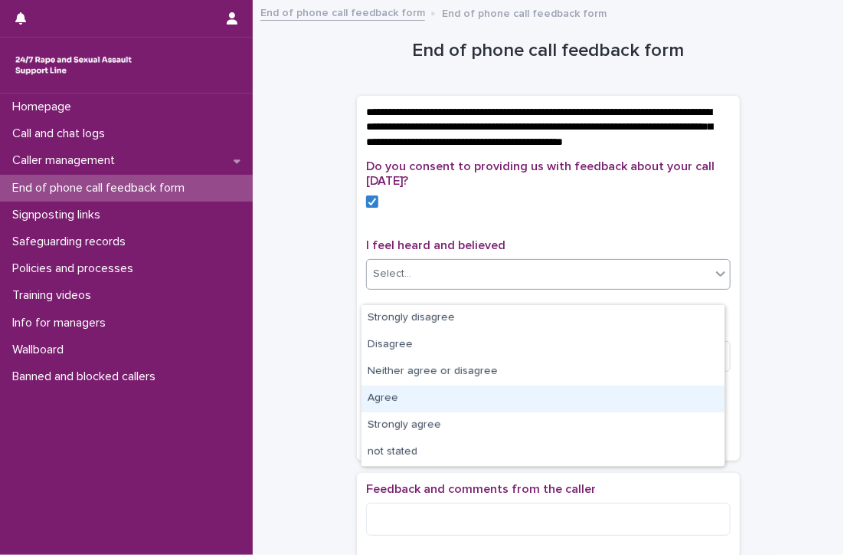
click at [380, 393] on div "Agree" at bounding box center [543, 398] width 363 height 27
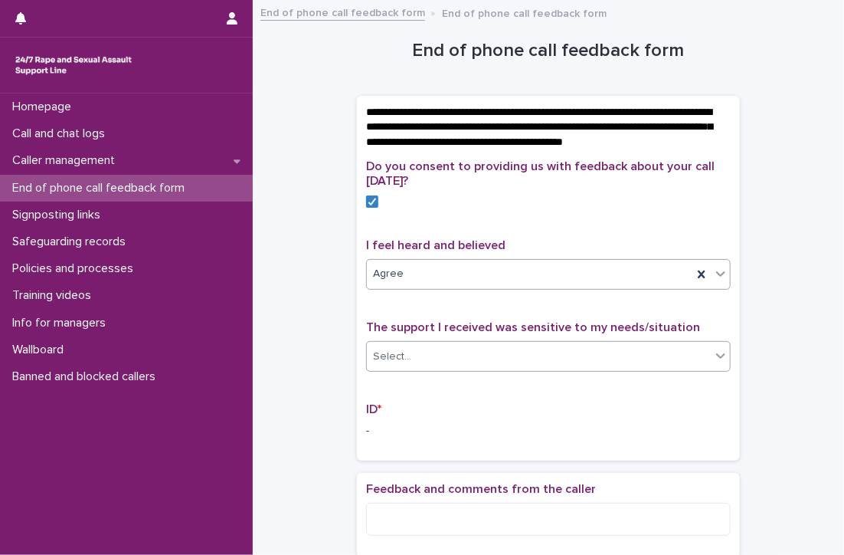
click at [713, 363] on icon at bounding box center [720, 355] width 15 height 15
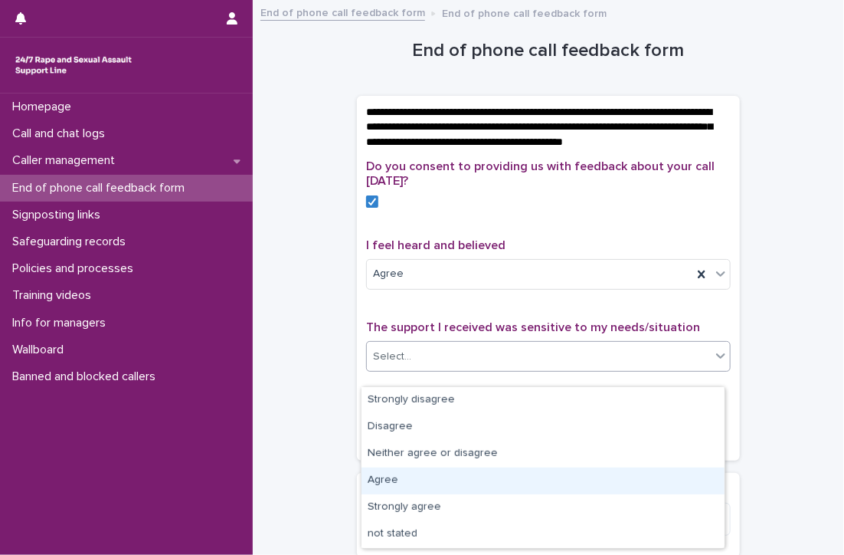
click at [387, 473] on div "Agree" at bounding box center [543, 480] width 363 height 27
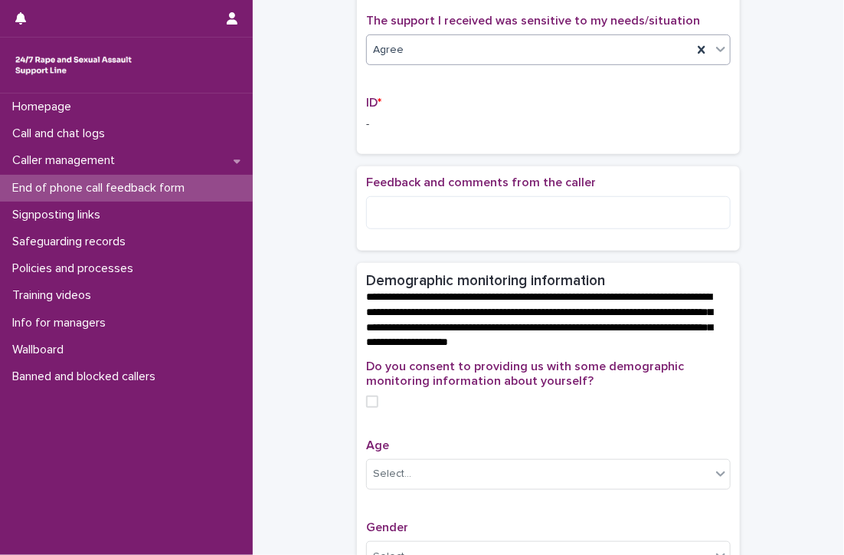
scroll to position [383, 0]
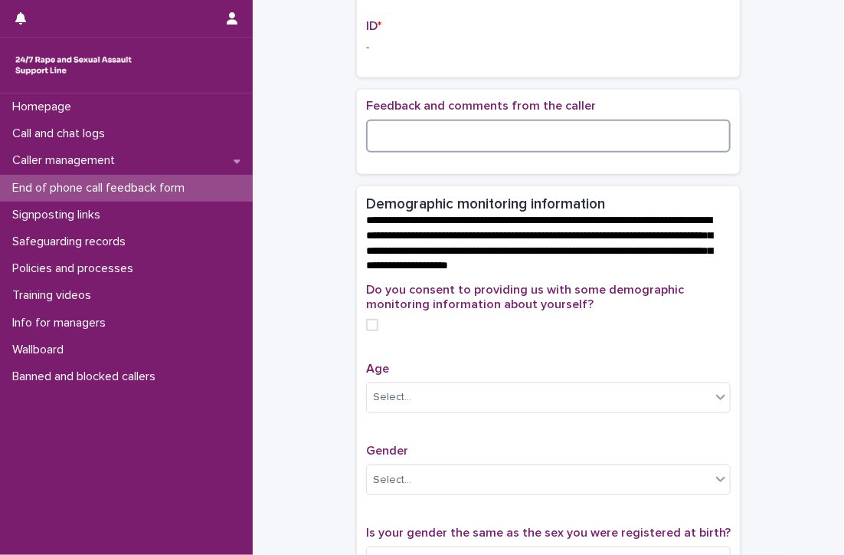
click at [411, 152] on textarea at bounding box center [548, 135] width 365 height 33
click at [405, 152] on textarea at bounding box center [548, 135] width 365 height 33
click at [366, 331] on span at bounding box center [372, 325] width 12 height 12
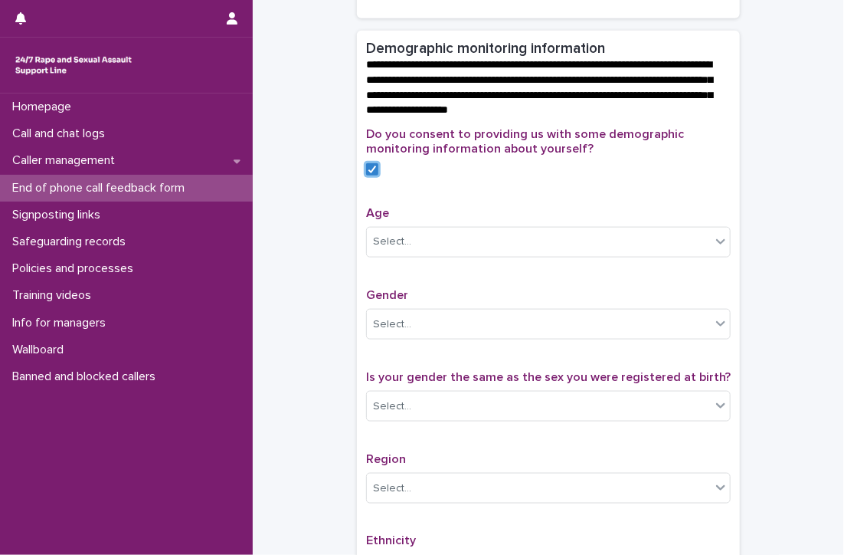
scroll to position [536, 0]
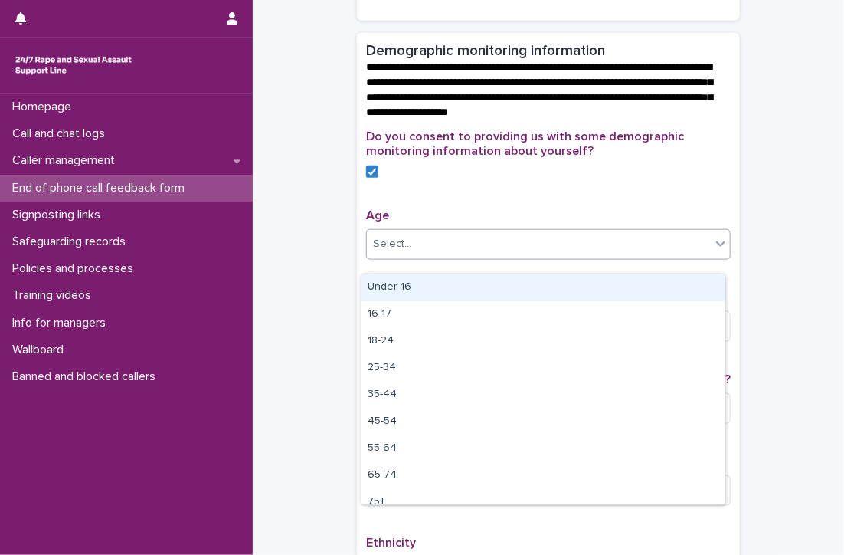
click at [482, 254] on div "Select..." at bounding box center [539, 243] width 344 height 25
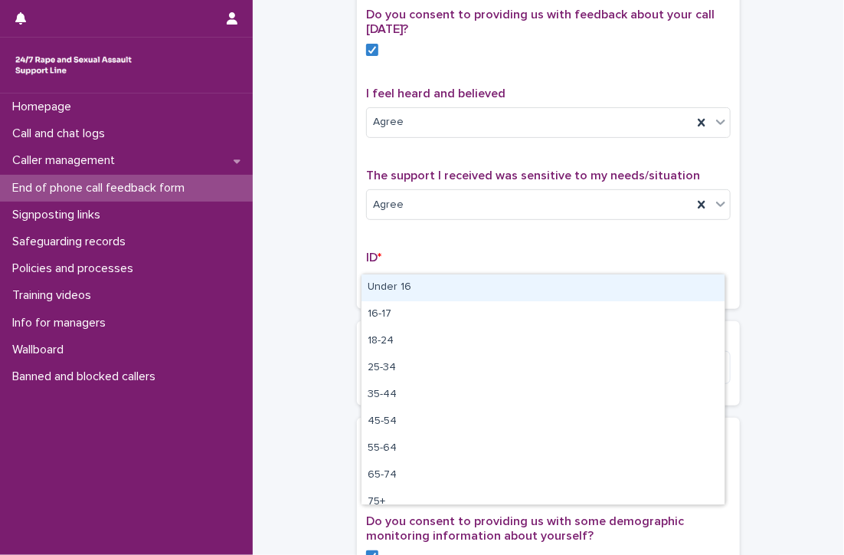
scroll to position [77, 0]
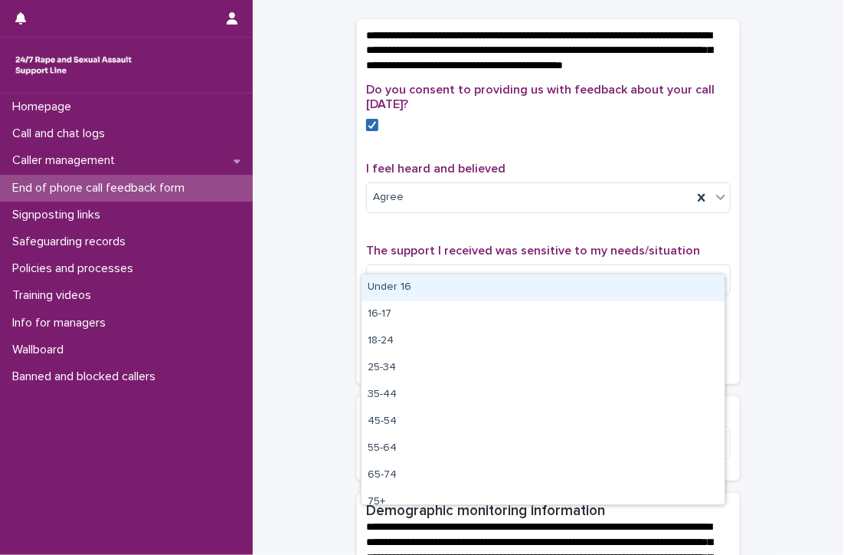
click at [369, 129] on icon at bounding box center [372, 125] width 9 height 8
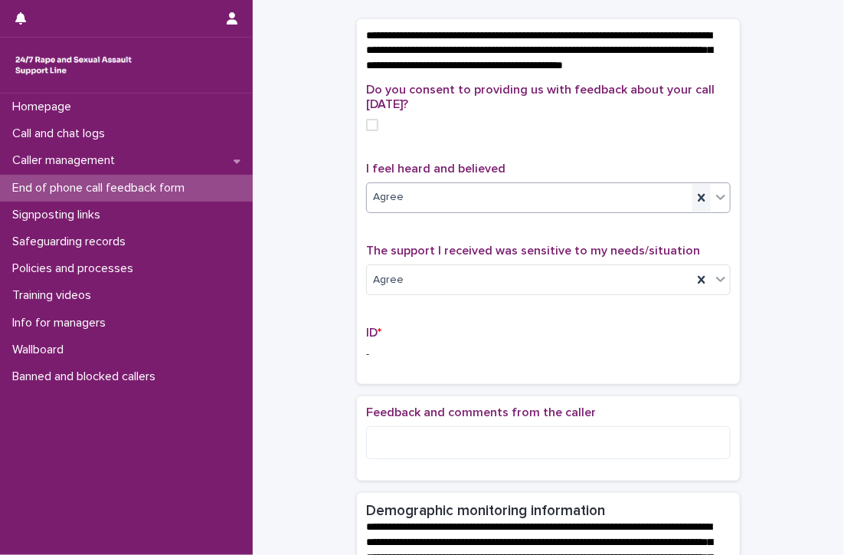
click at [694, 205] on icon at bounding box center [701, 197] width 15 height 15
click at [695, 287] on icon at bounding box center [701, 279] width 15 height 15
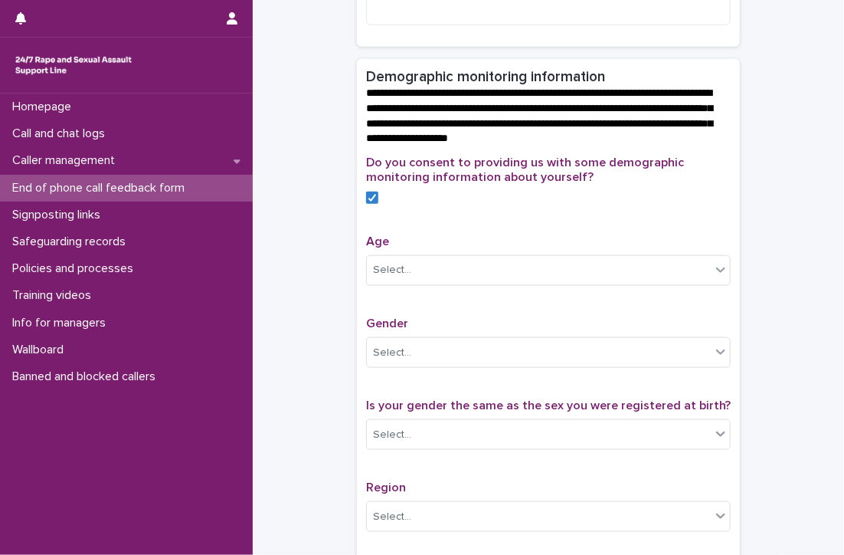
scroll to position [536, 0]
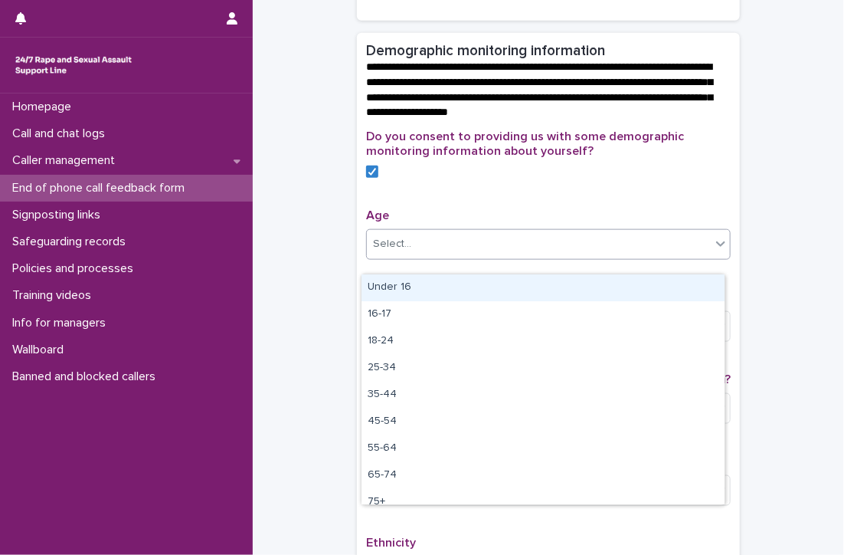
click at [534, 252] on div "Select..." at bounding box center [539, 243] width 344 height 25
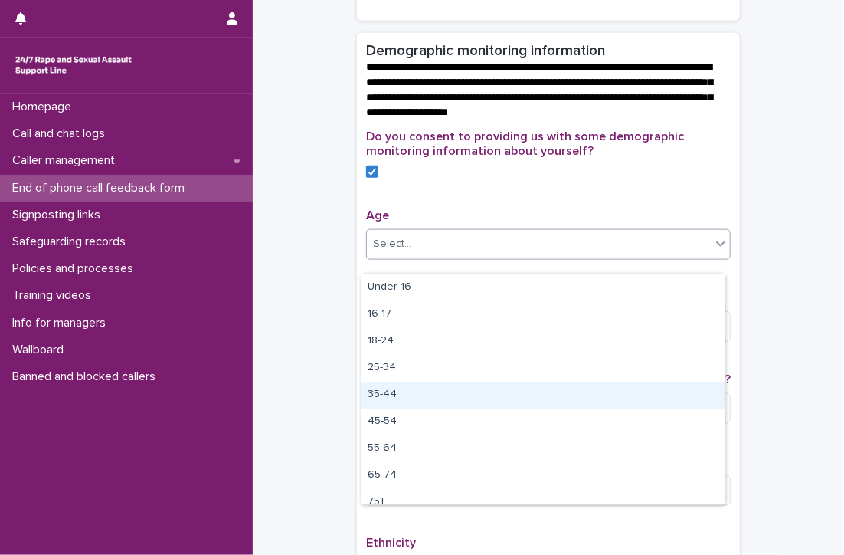
click at [388, 390] on div "35-44" at bounding box center [543, 394] width 363 height 27
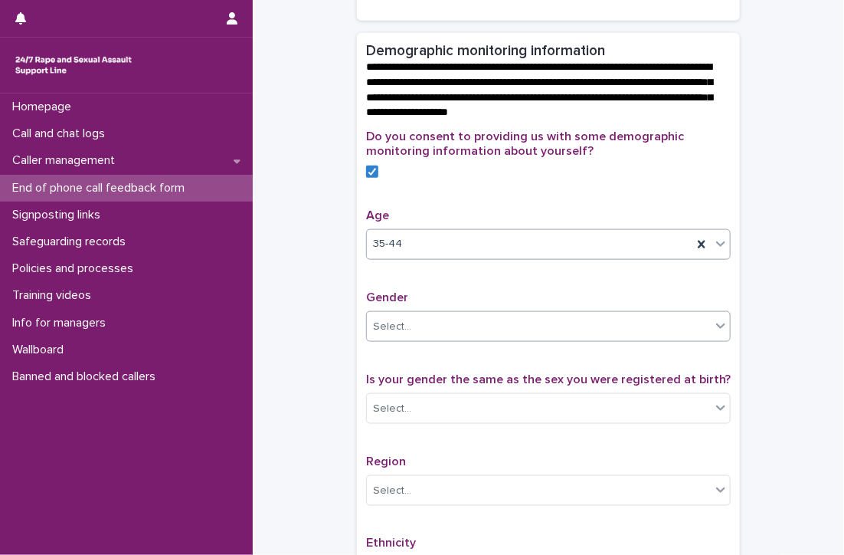
click at [425, 335] on div "Select..." at bounding box center [539, 326] width 344 height 25
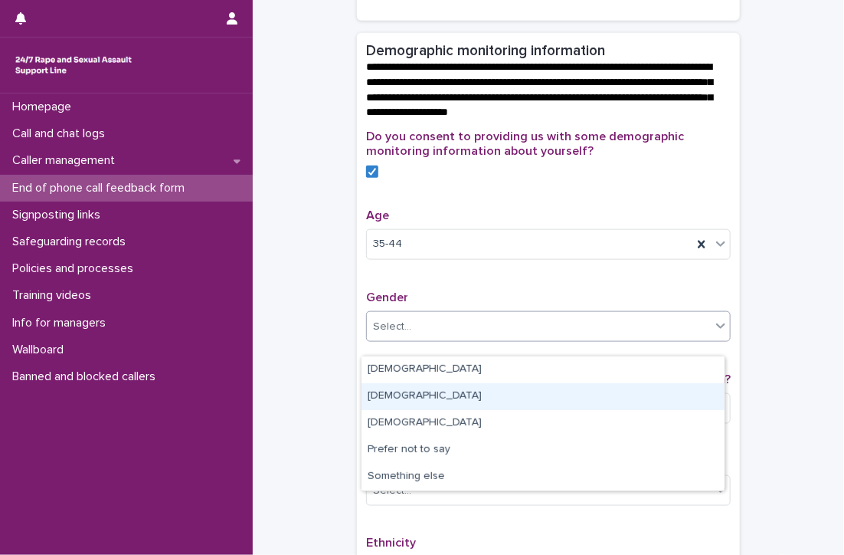
drag, startPoint x: 401, startPoint y: 382, endPoint x: 392, endPoint y: 394, distance: 15.3
click at [392, 394] on div "[DEMOGRAPHIC_DATA]" at bounding box center [543, 396] width 363 height 27
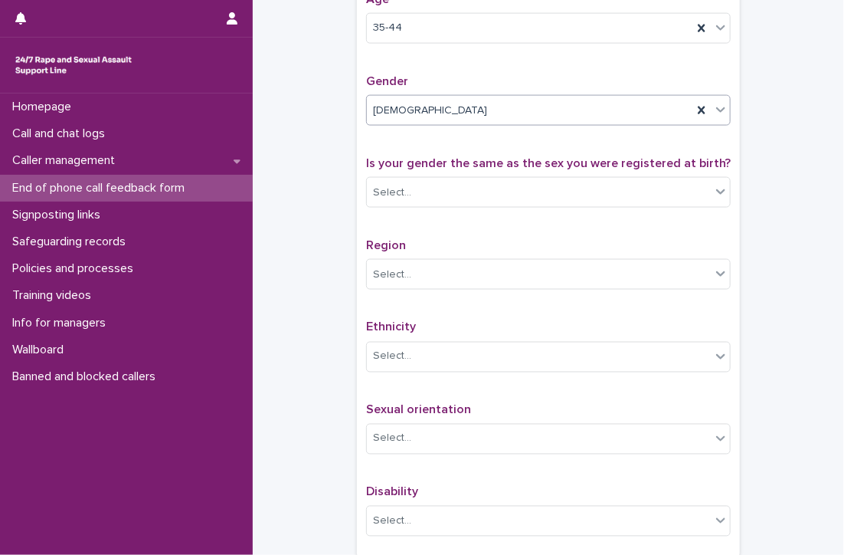
scroll to position [766, 0]
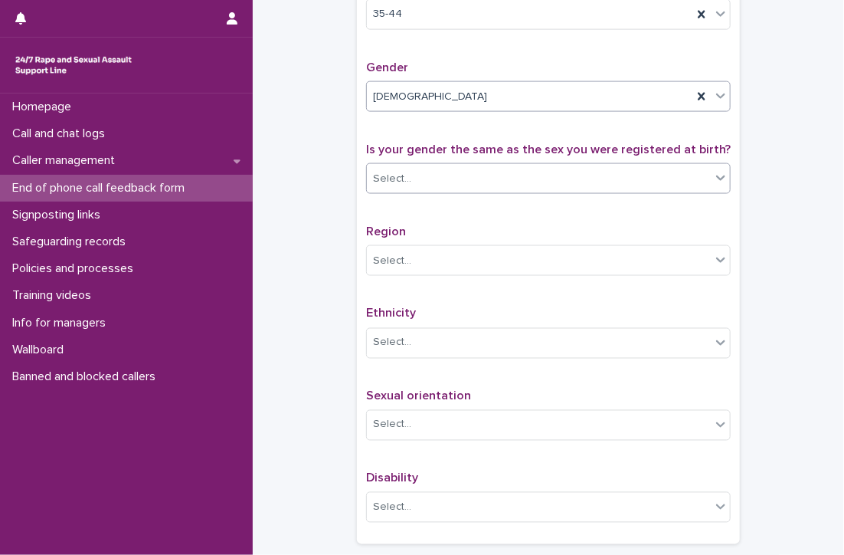
click at [413, 185] on input "text" at bounding box center [414, 178] width 2 height 13
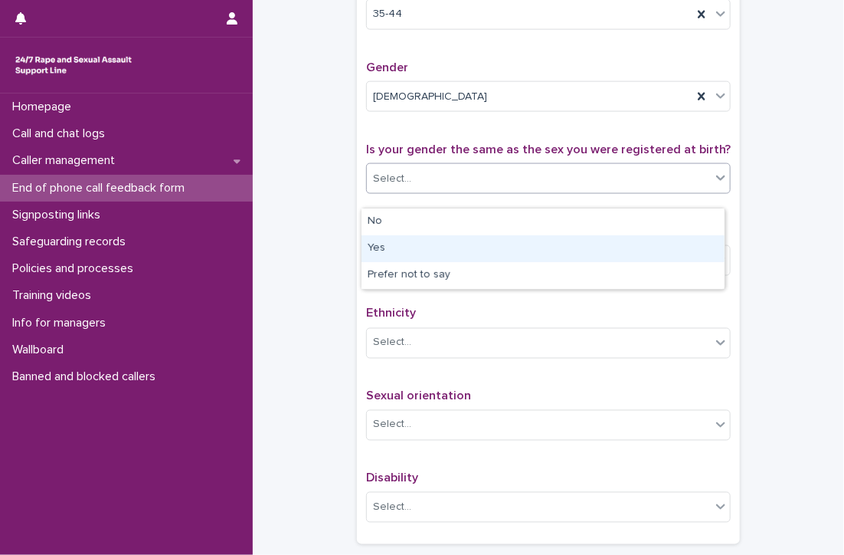
click at [404, 247] on div "Yes" at bounding box center [543, 248] width 363 height 27
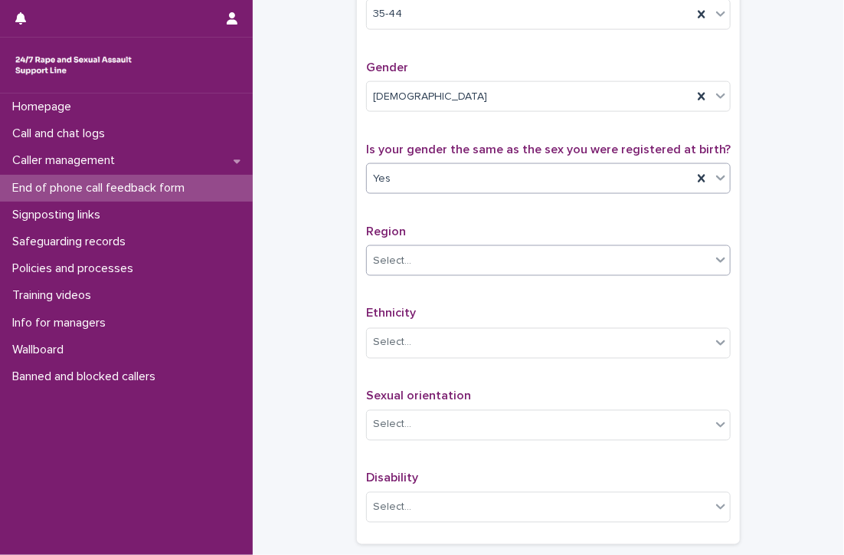
click at [400, 268] on div "Select..." at bounding box center [392, 261] width 38 height 16
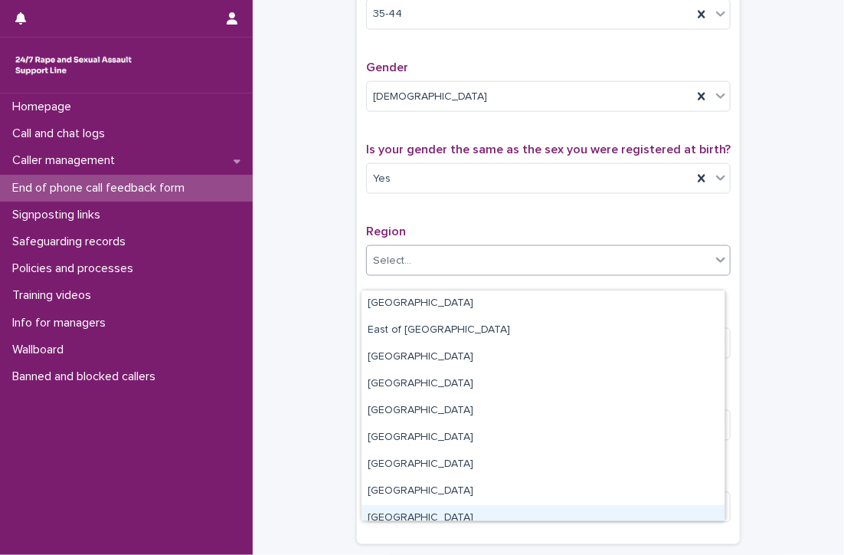
click at [460, 512] on div "[GEOGRAPHIC_DATA]" at bounding box center [543, 518] width 363 height 27
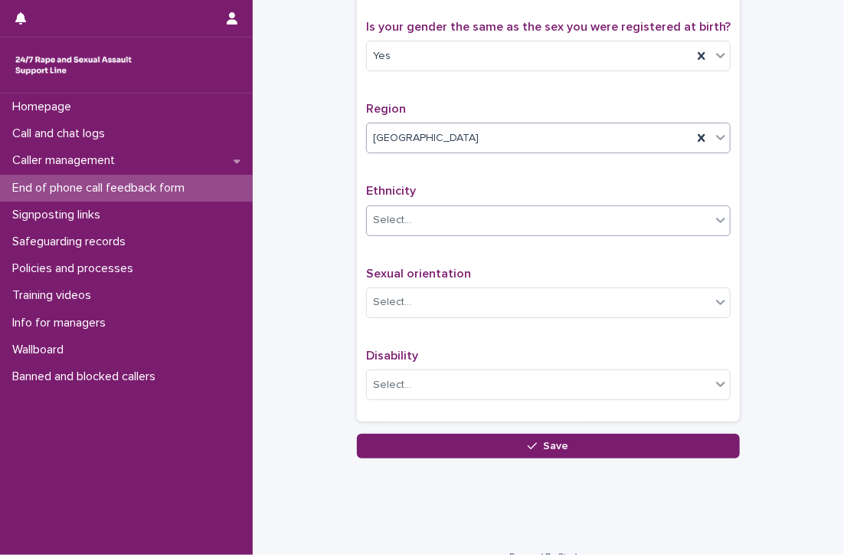
scroll to position [924, 0]
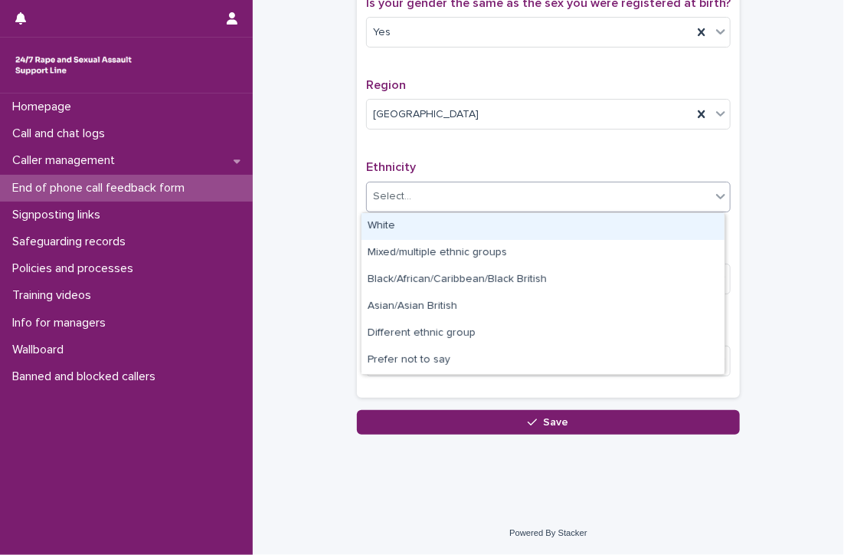
click at [386, 193] on div "Select..." at bounding box center [392, 196] width 38 height 16
click at [414, 223] on div "White" at bounding box center [543, 226] width 363 height 27
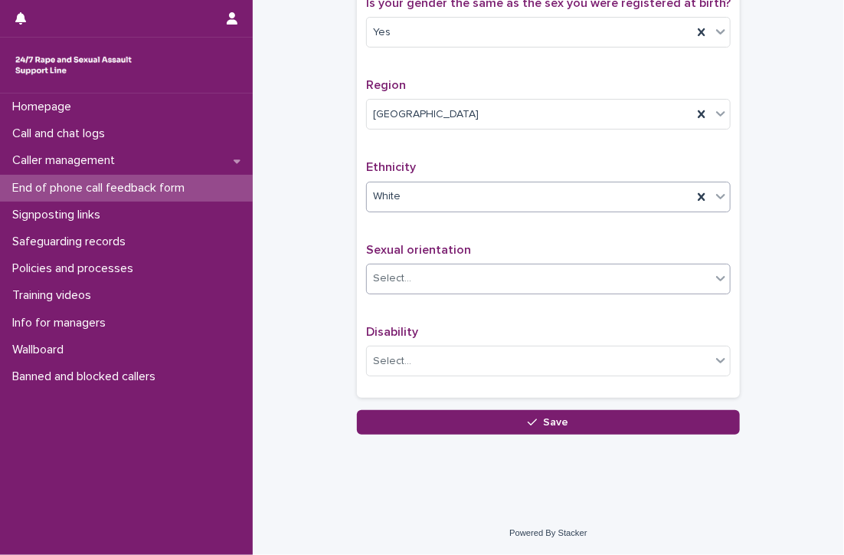
click at [492, 269] on div "Select..." at bounding box center [539, 278] width 344 height 25
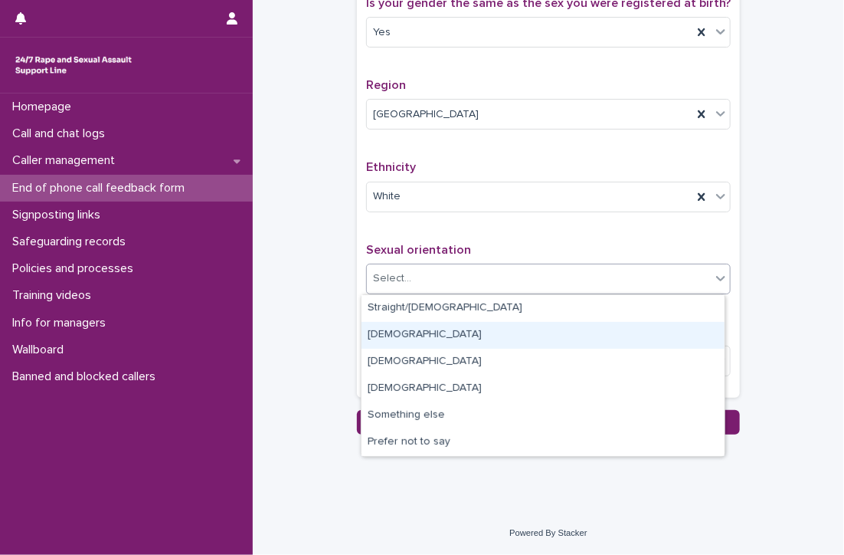
click at [420, 335] on div "[DEMOGRAPHIC_DATA]" at bounding box center [543, 335] width 363 height 27
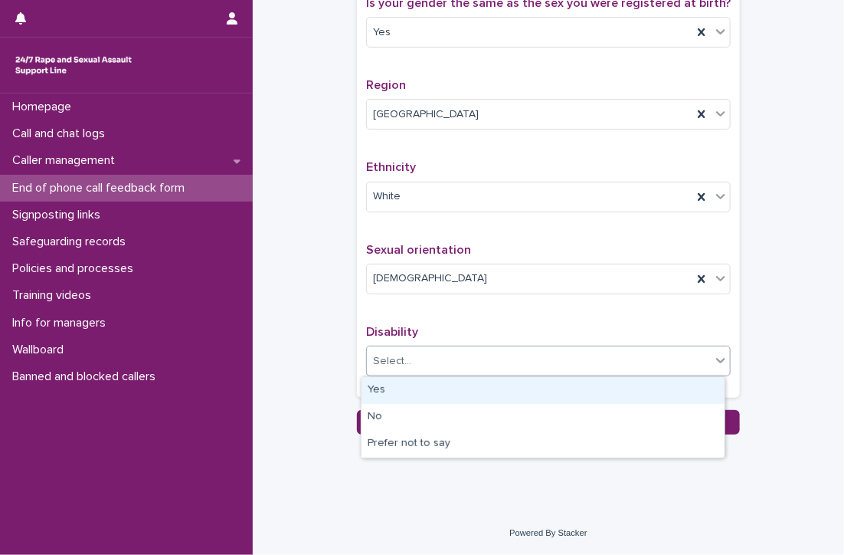
click at [415, 352] on div "Select..." at bounding box center [539, 361] width 344 height 25
click at [404, 384] on div "Yes" at bounding box center [543, 390] width 363 height 27
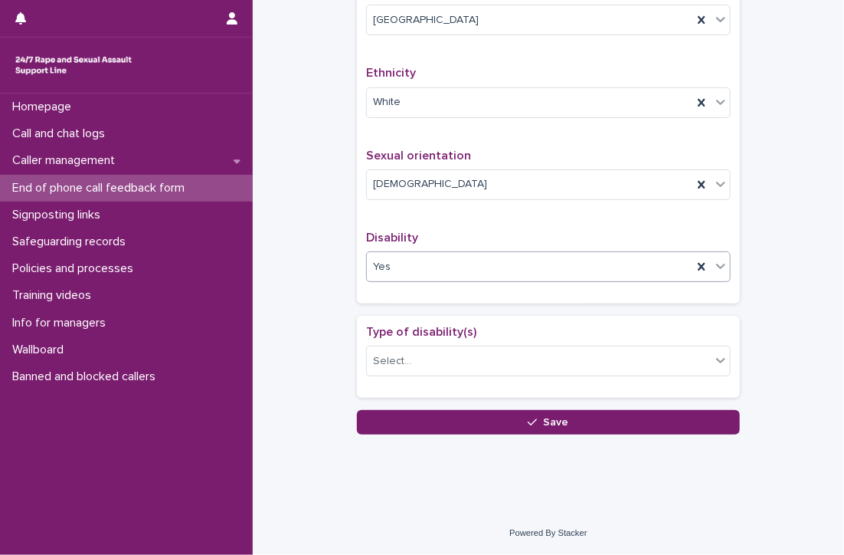
scroll to position [1018, 0]
click at [463, 358] on div "Select..." at bounding box center [539, 361] width 344 height 25
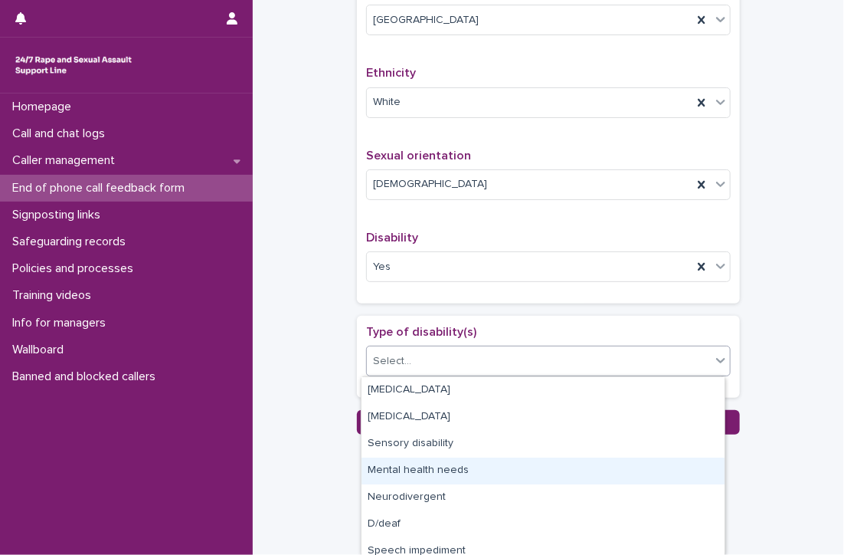
click at [476, 471] on div "Mental health needs" at bounding box center [543, 470] width 363 height 27
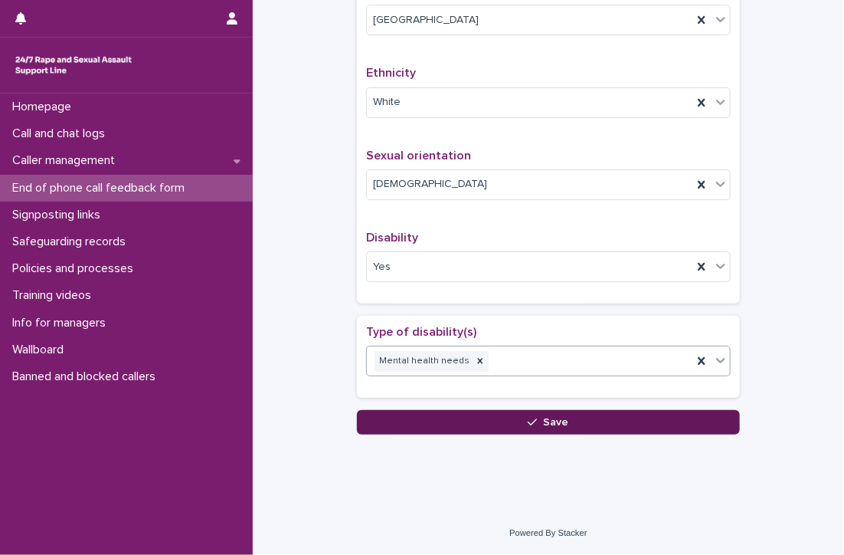
click at [597, 418] on button "Save" at bounding box center [548, 422] width 383 height 25
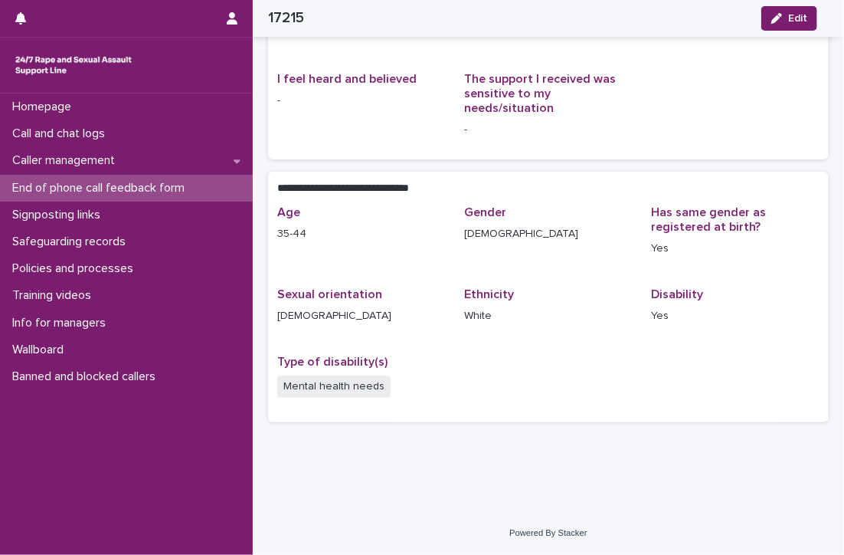
scroll to position [175, 0]
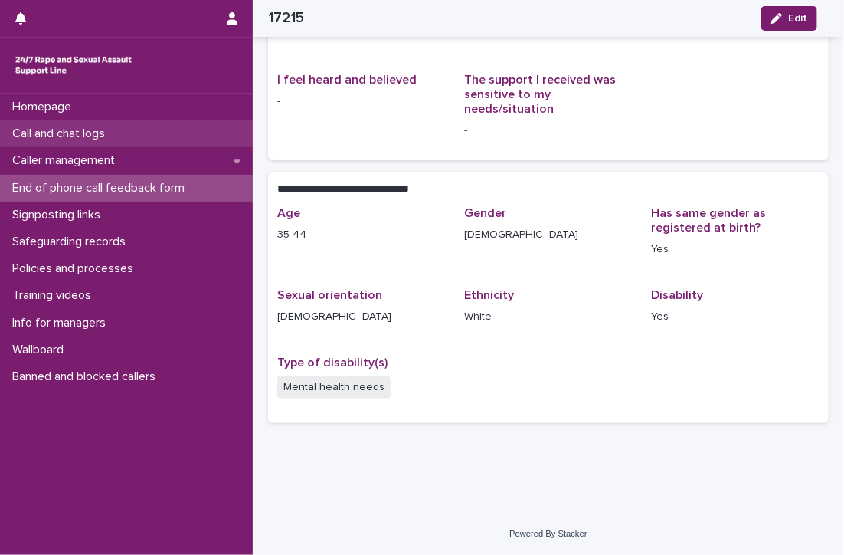
click at [83, 127] on p "Call and chat logs" at bounding box center [61, 133] width 111 height 15
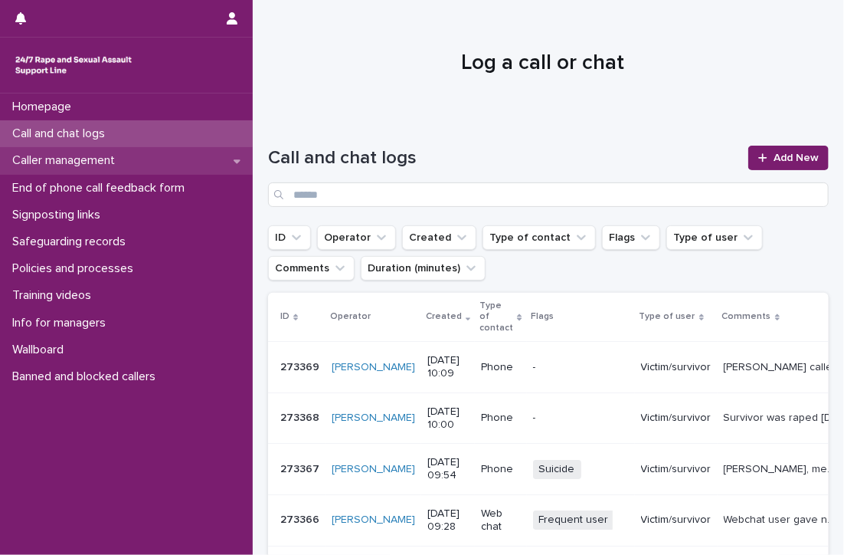
click at [74, 155] on p "Caller management" at bounding box center [66, 160] width 121 height 15
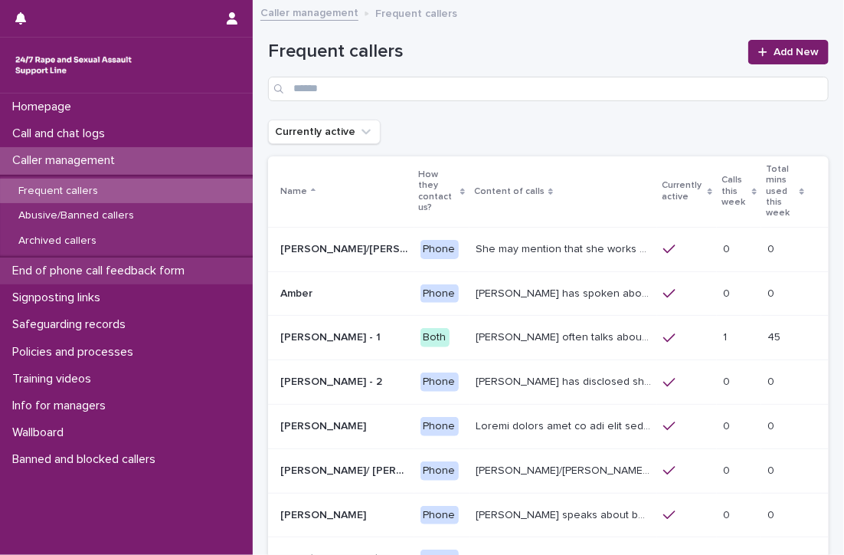
click at [86, 264] on p "End of phone call feedback form" at bounding box center [101, 270] width 191 height 15
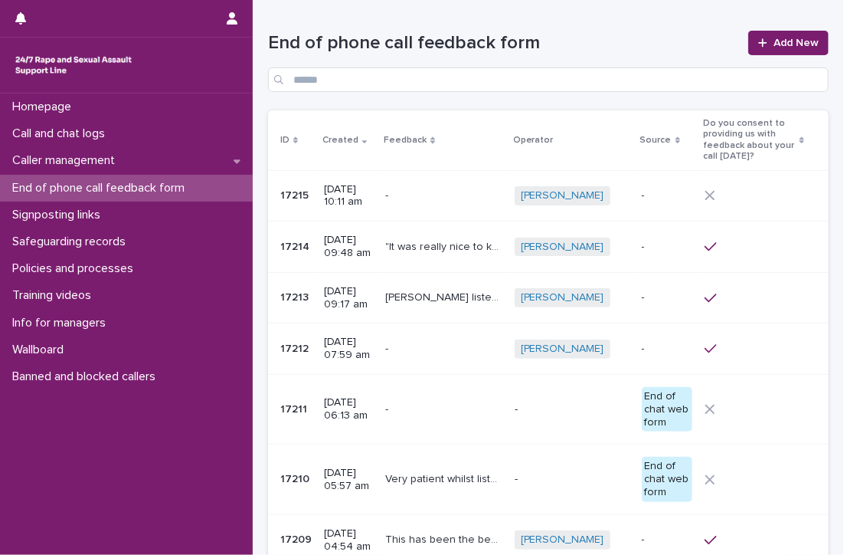
click at [590, 188] on div "[PERSON_NAME] + 0" at bounding box center [572, 195] width 115 height 19
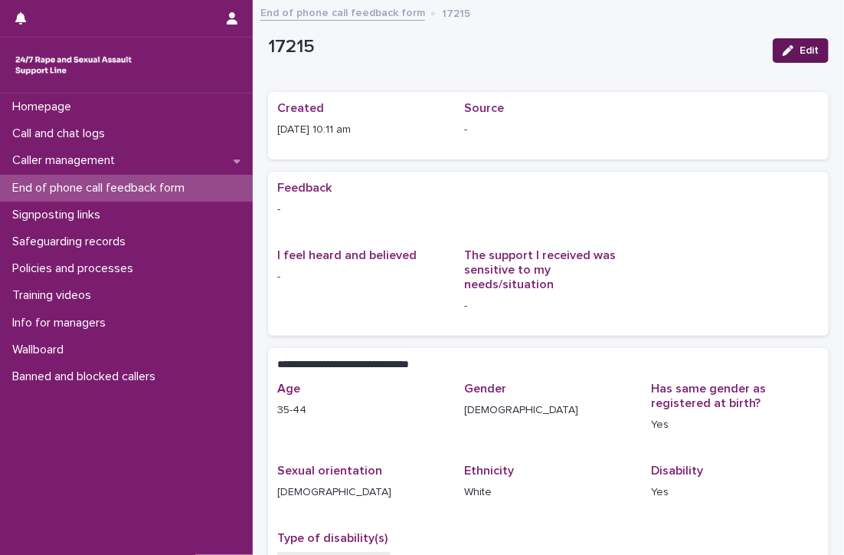
click at [803, 42] on button "Edit" at bounding box center [801, 50] width 56 height 25
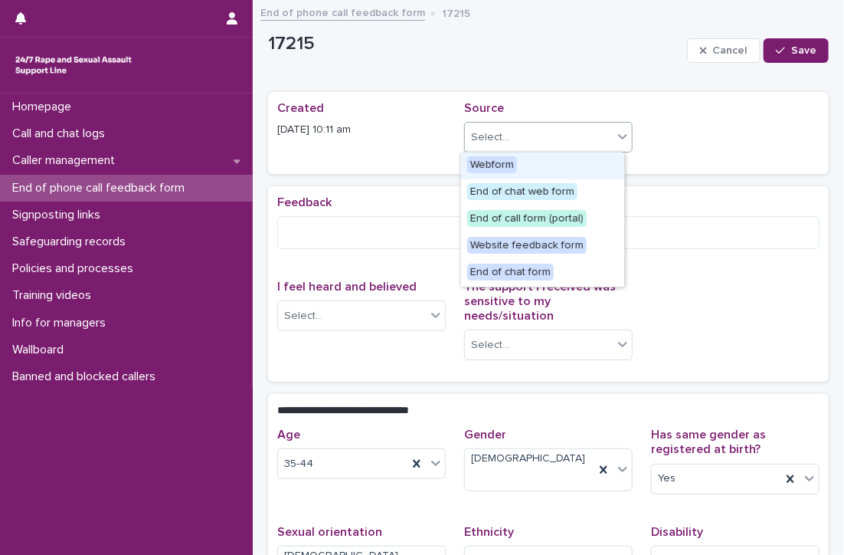
click at [618, 131] on icon at bounding box center [622, 136] width 15 height 15
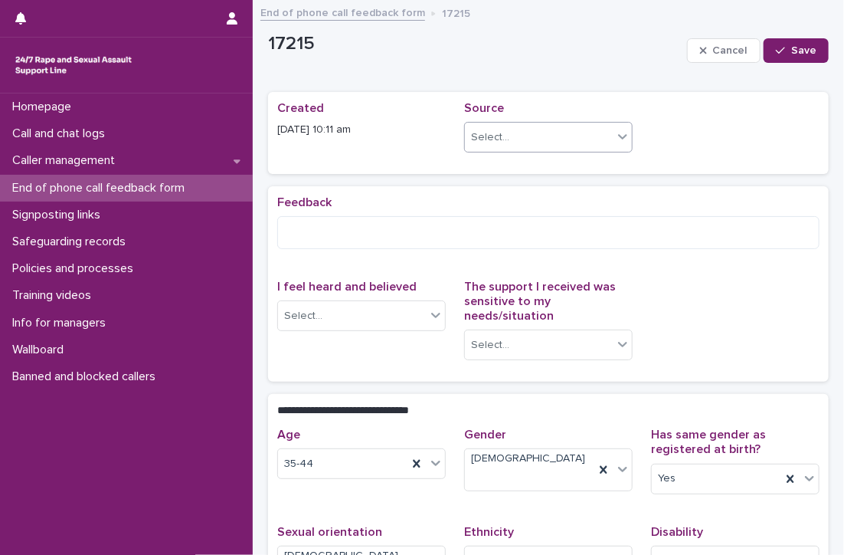
click at [618, 131] on icon at bounding box center [622, 136] width 15 height 15
click at [791, 45] on span "Save" at bounding box center [803, 50] width 25 height 11
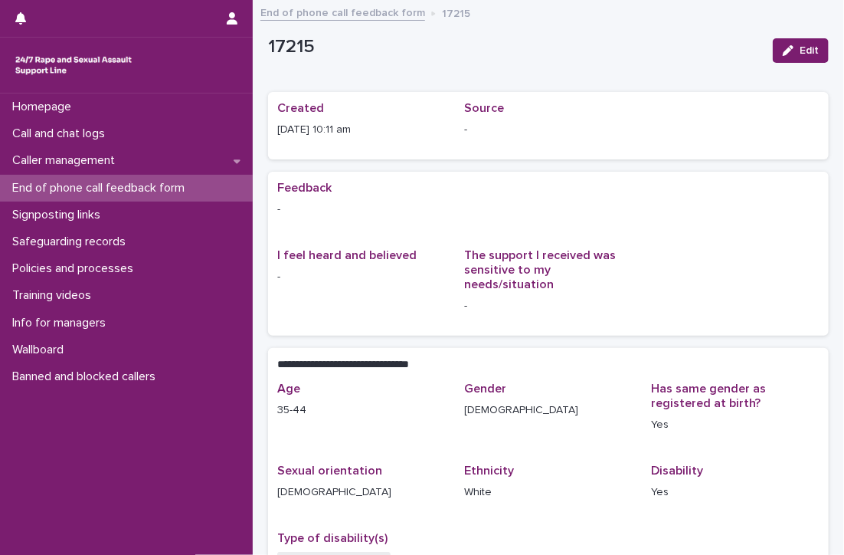
click at [33, 181] on p "End of phone call feedback form" at bounding box center [101, 188] width 191 height 15
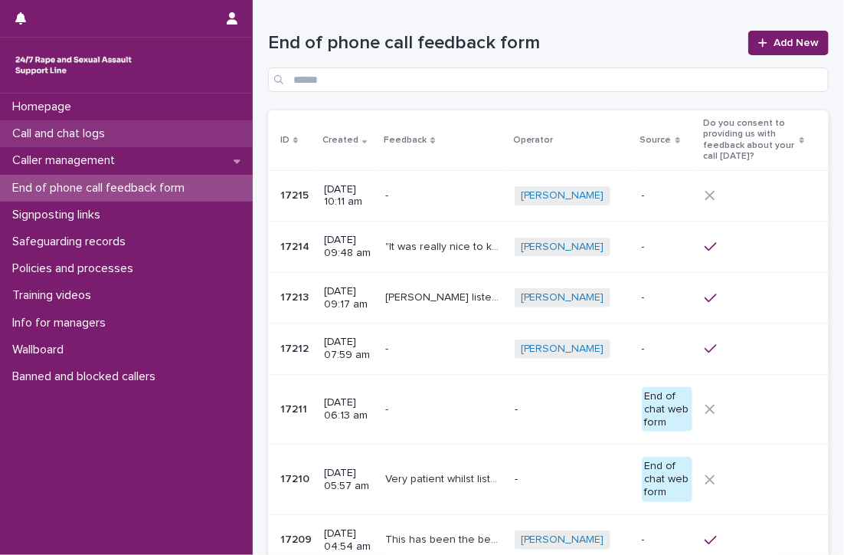
click at [34, 131] on p "Call and chat logs" at bounding box center [61, 133] width 111 height 15
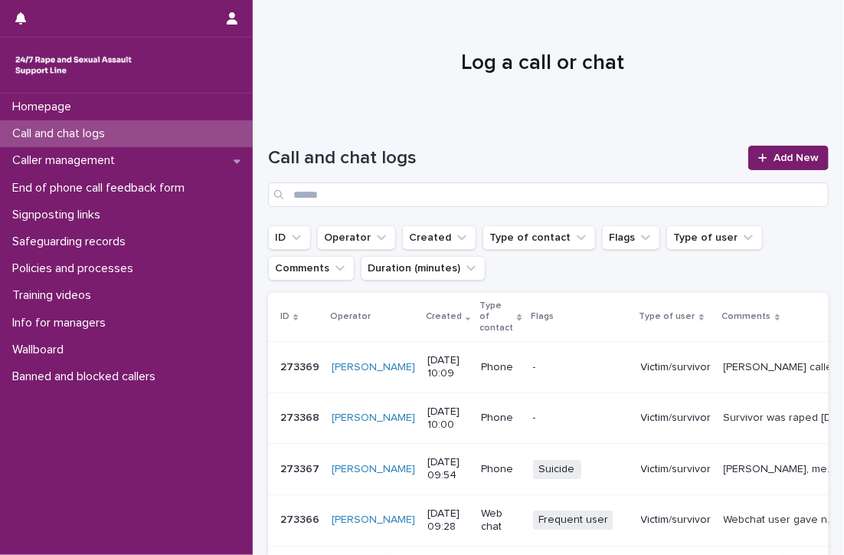
click at [56, 124] on div "Call and chat logs" at bounding box center [126, 133] width 253 height 27
click at [50, 130] on p "Call and chat logs" at bounding box center [61, 133] width 111 height 15
click at [760, 157] on div at bounding box center [765, 157] width 15 height 11
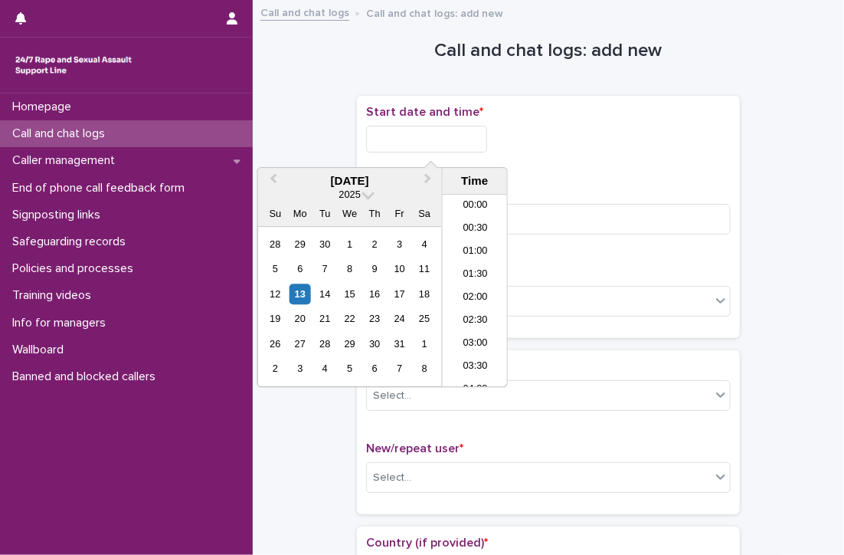
click at [469, 143] on input "text" at bounding box center [426, 139] width 121 height 27
click at [463, 280] on li "10:30" at bounding box center [475, 291] width 65 height 23
type input "**********"
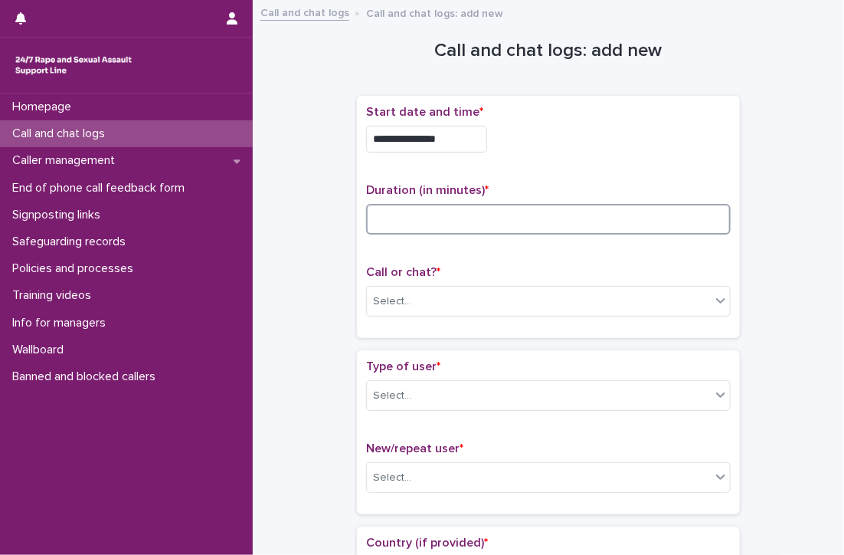
click at [481, 212] on input at bounding box center [548, 219] width 365 height 31
type input "*"
click at [467, 296] on div "Select..." at bounding box center [539, 301] width 344 height 25
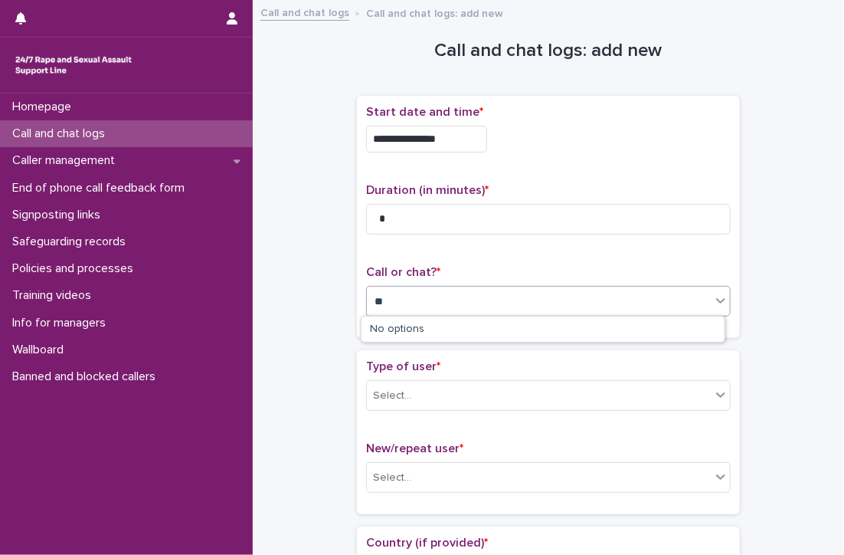
type input "*"
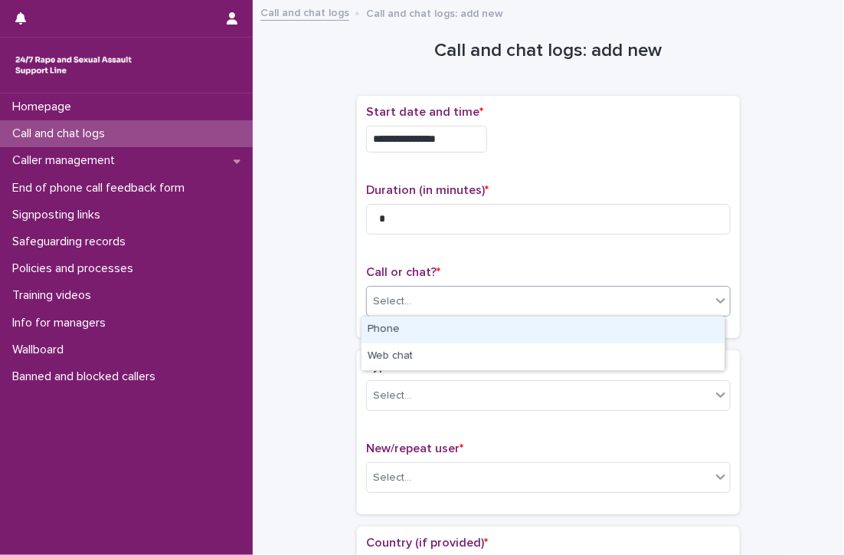
click at [456, 325] on div "Phone" at bounding box center [543, 329] width 363 height 27
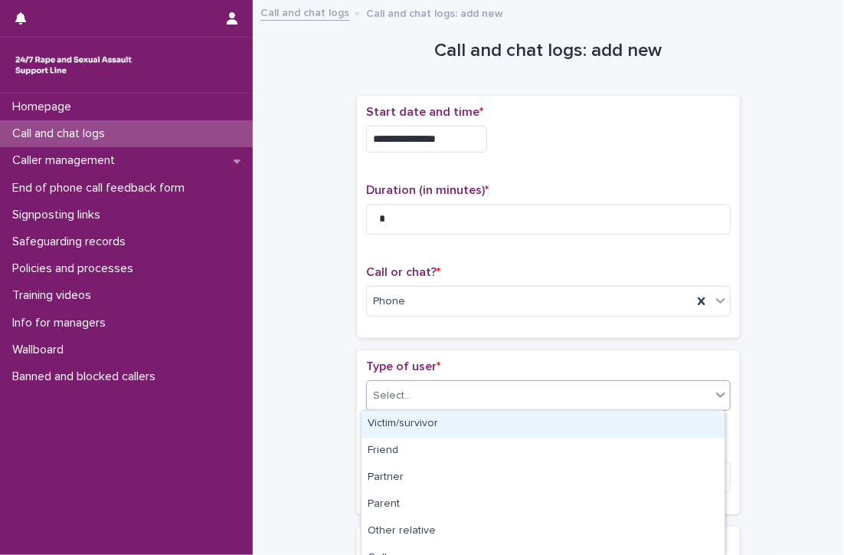
click at [450, 398] on div "Select..." at bounding box center [539, 395] width 344 height 25
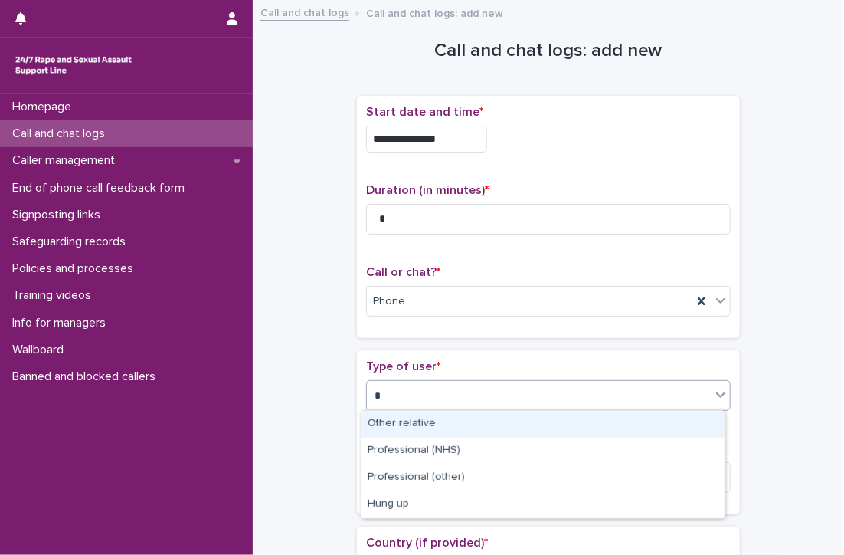
type input "**"
click at [448, 424] on div "Hung up" at bounding box center [543, 424] width 363 height 27
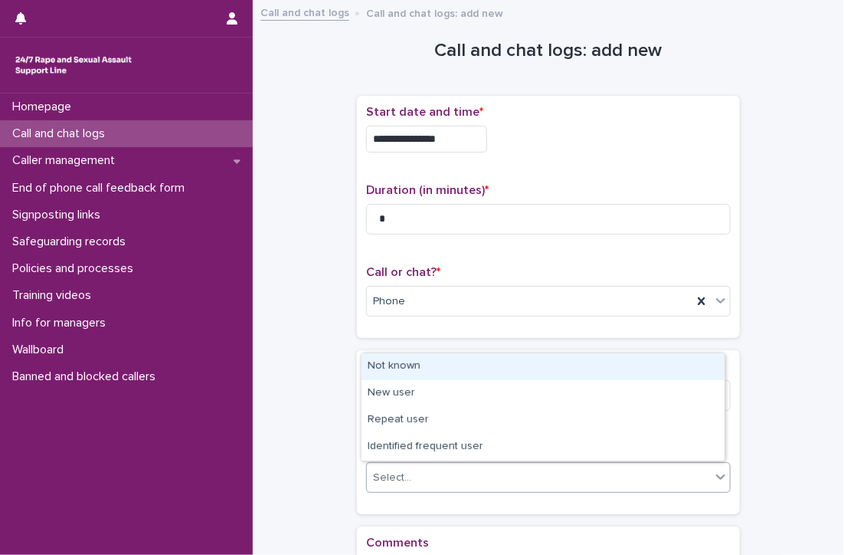
click at [410, 472] on div "Select..." at bounding box center [539, 477] width 344 height 25
click at [414, 366] on div "Not known" at bounding box center [543, 366] width 363 height 27
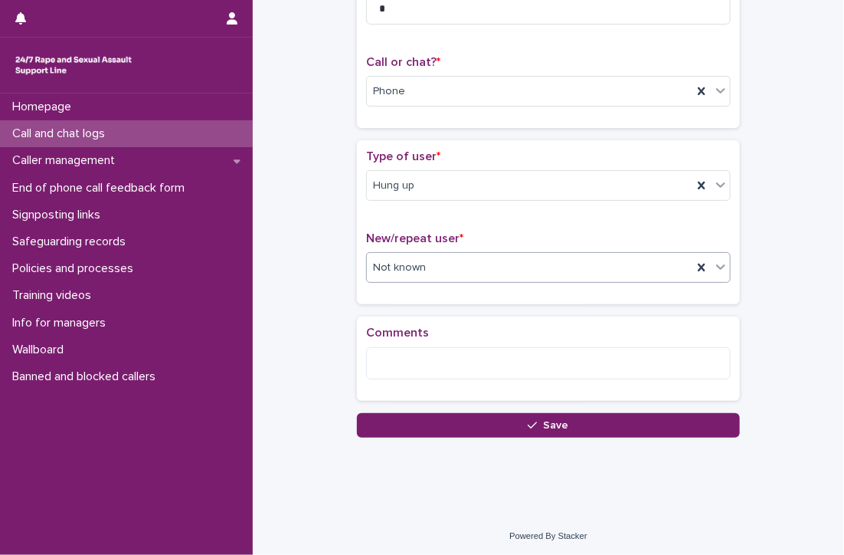
scroll to position [211, 0]
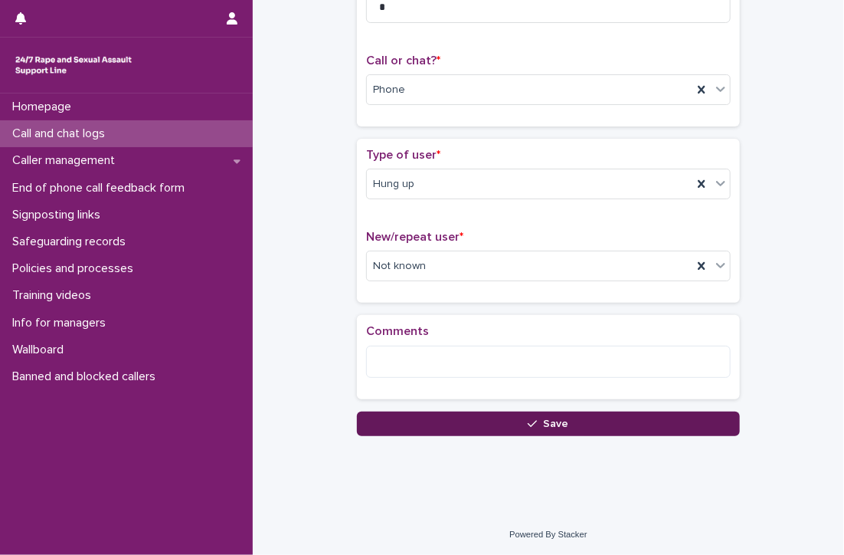
click at [576, 417] on button "Save" at bounding box center [548, 423] width 383 height 25
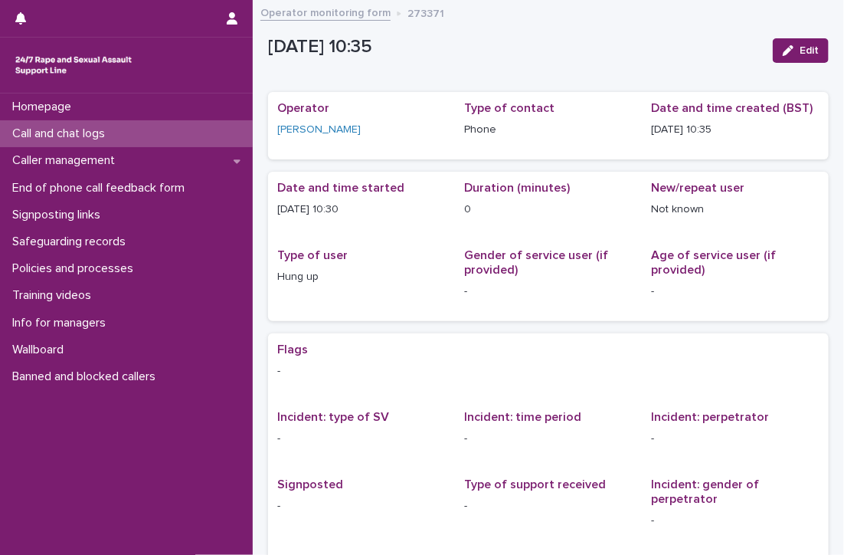
click at [90, 128] on p "Call and chat logs" at bounding box center [61, 133] width 111 height 15
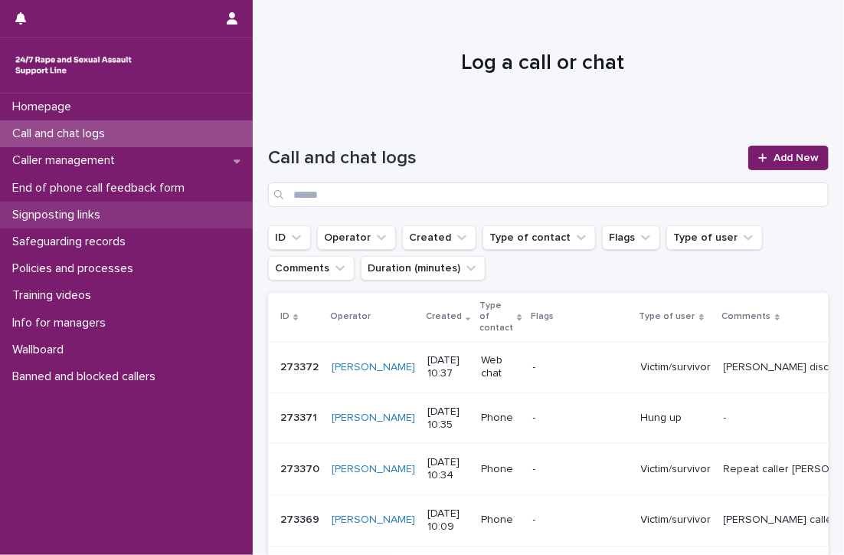
click at [37, 208] on p "Signposting links" at bounding box center [59, 215] width 106 height 15
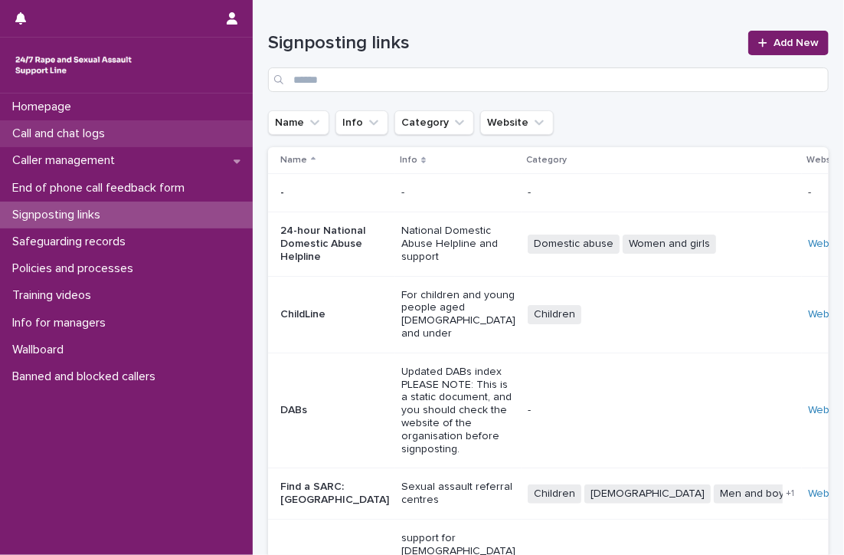
click at [107, 129] on p "Call and chat logs" at bounding box center [61, 133] width 111 height 15
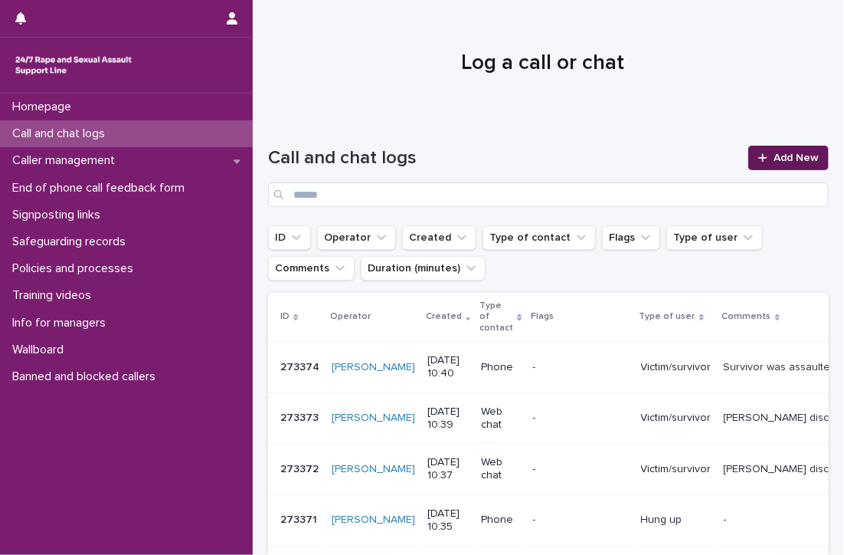
click at [783, 155] on span "Add New" at bounding box center [796, 157] width 45 height 11
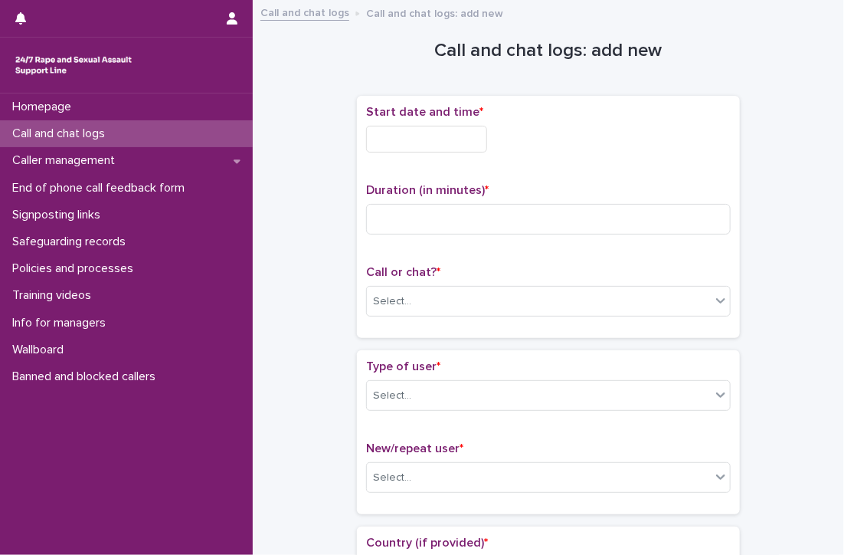
click at [453, 140] on input "text" at bounding box center [426, 139] width 121 height 27
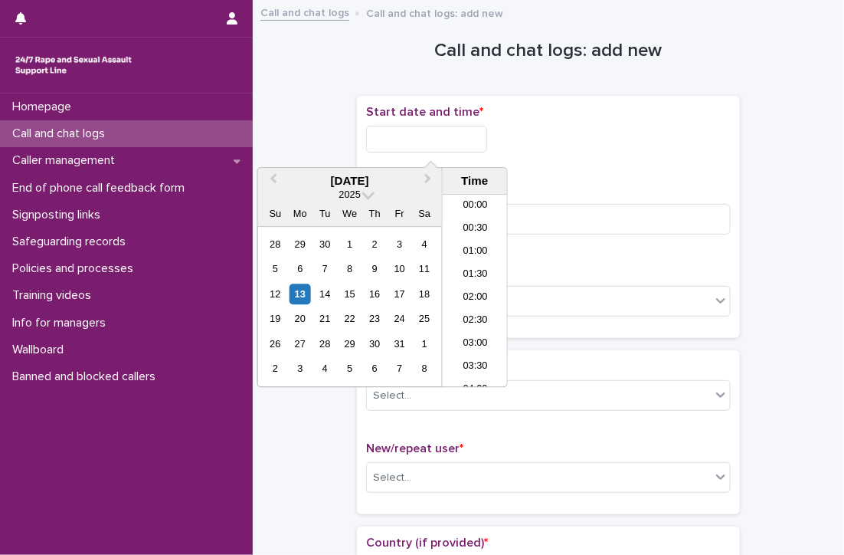
scroll to position [398, 0]
click at [475, 288] on li "10:30" at bounding box center [475, 291] width 65 height 23
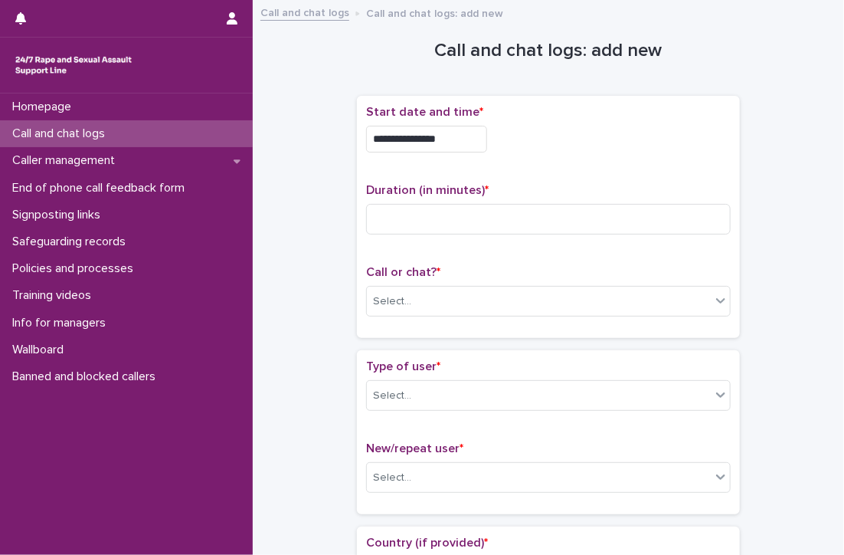
click at [473, 142] on input "**********" at bounding box center [426, 139] width 121 height 27
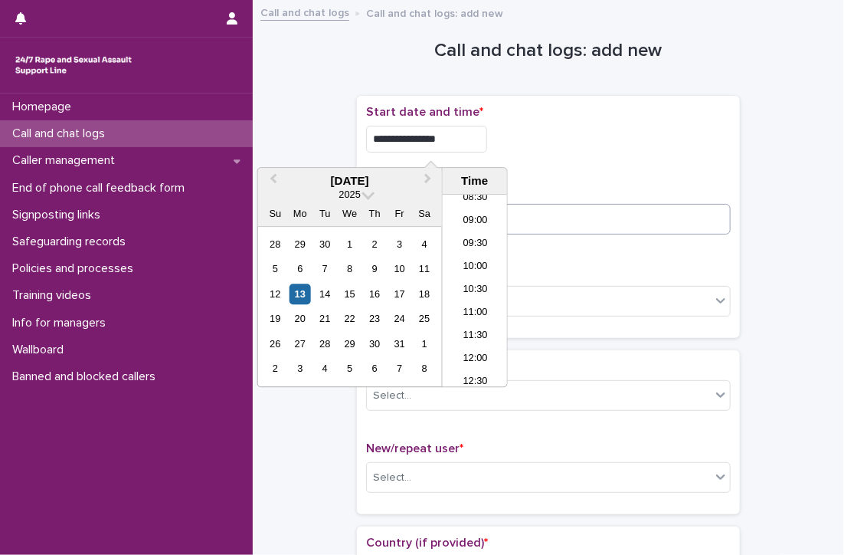
type input "**********"
click at [566, 226] on input at bounding box center [548, 219] width 365 height 31
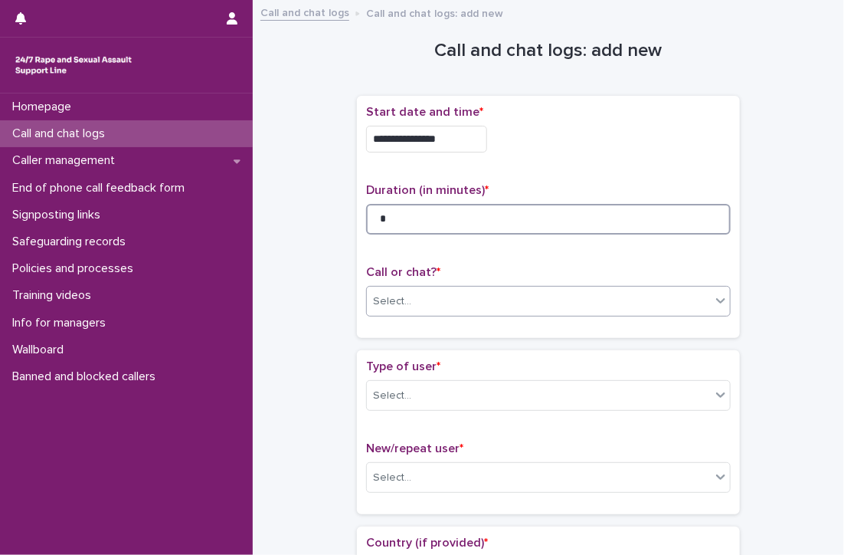
type input "*"
click at [528, 295] on div "Select..." at bounding box center [539, 301] width 344 height 25
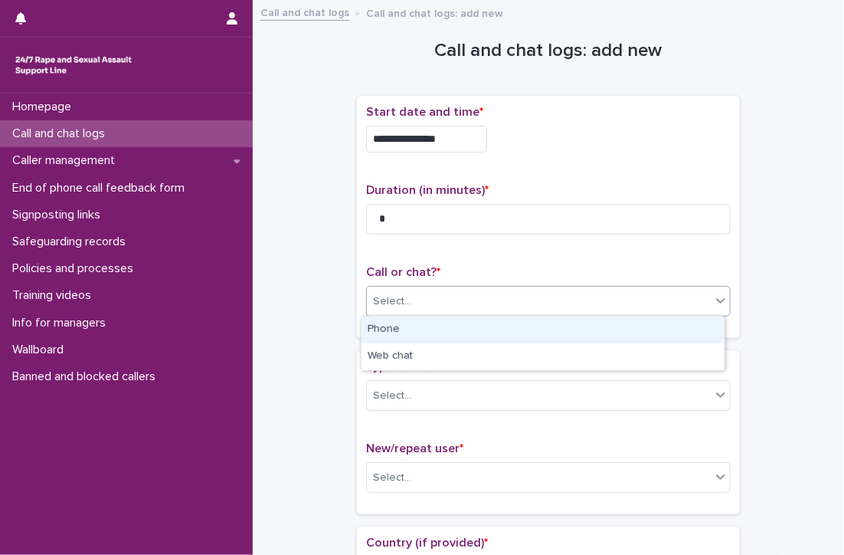
click at [466, 324] on div "Phone" at bounding box center [543, 329] width 363 height 27
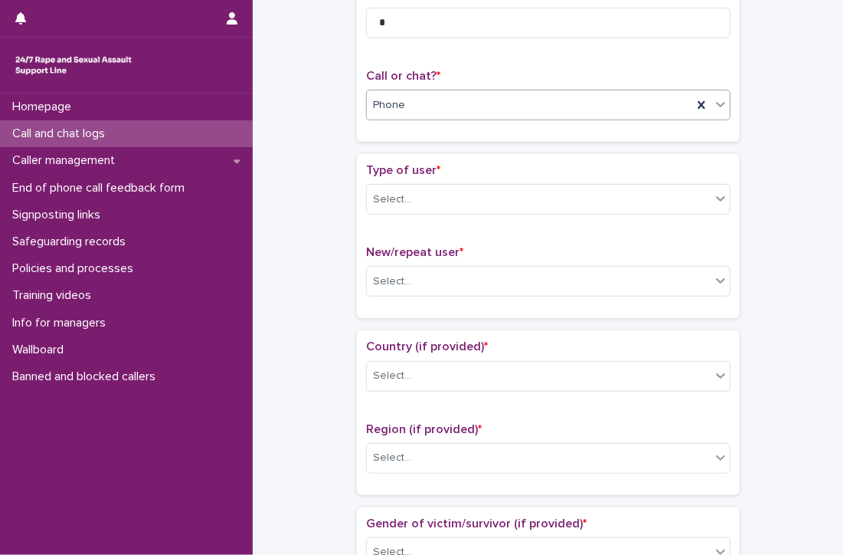
scroll to position [230, 0]
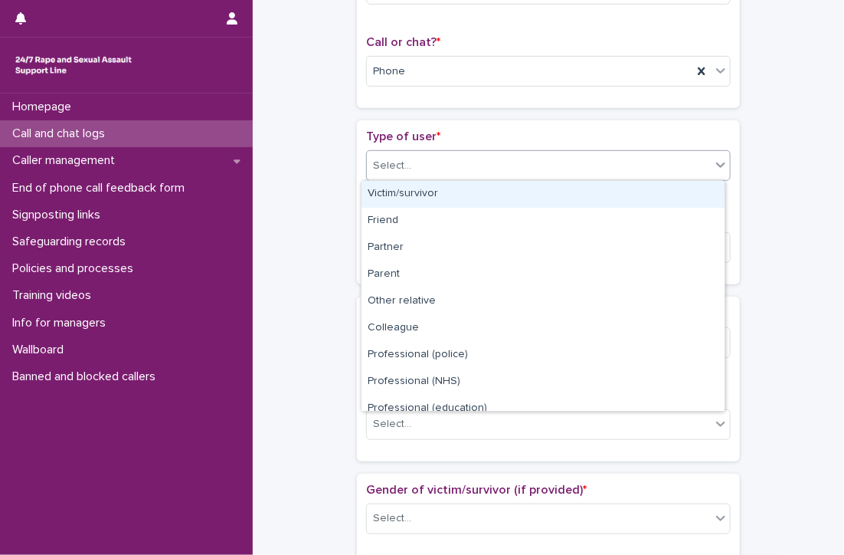
click at [435, 157] on div "Select..." at bounding box center [539, 165] width 344 height 25
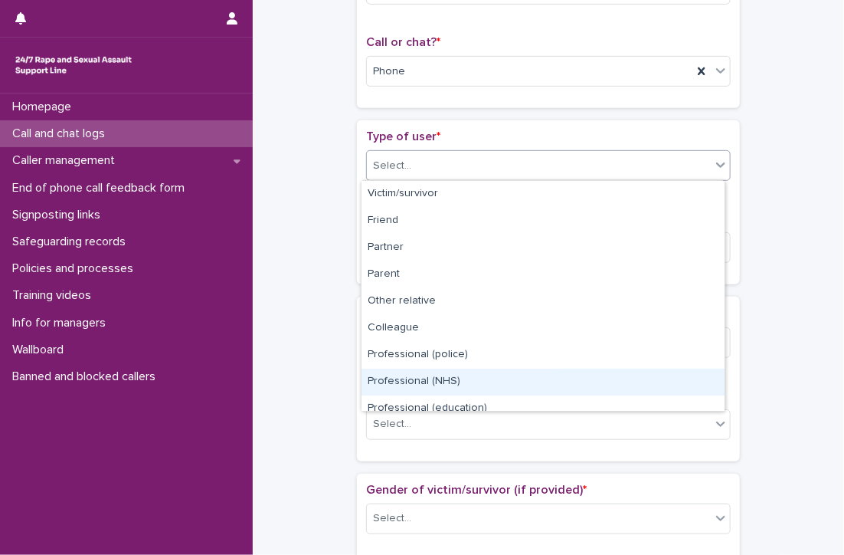
click at [437, 375] on div "Professional (NHS)" at bounding box center [543, 381] width 363 height 27
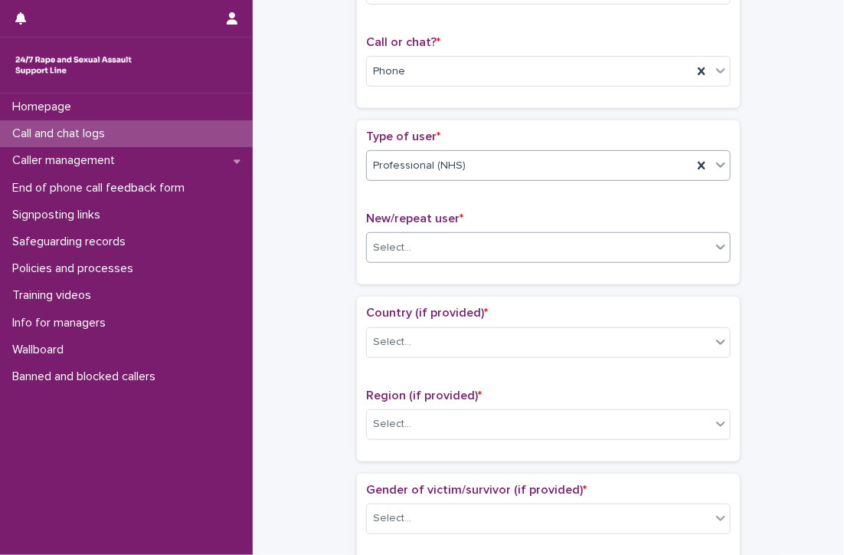
click at [415, 244] on div "Select..." at bounding box center [539, 247] width 344 height 25
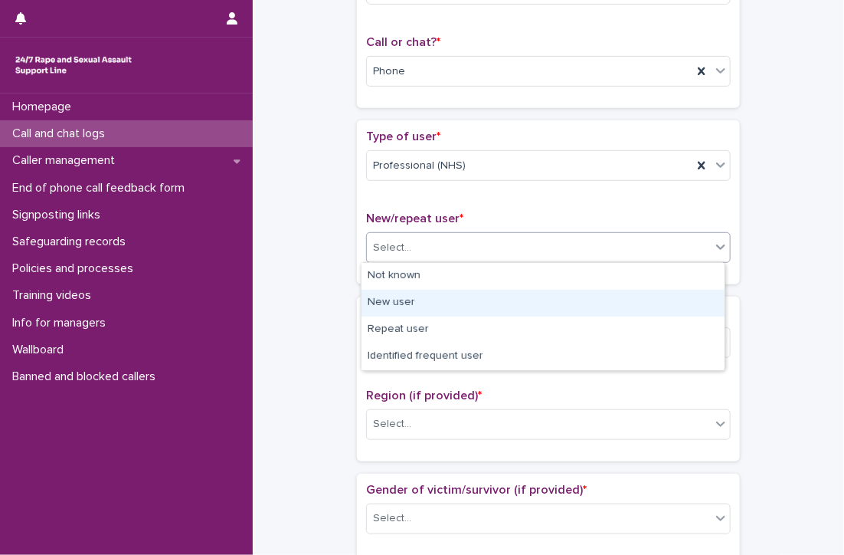
click at [409, 303] on div "New user" at bounding box center [543, 303] width 363 height 27
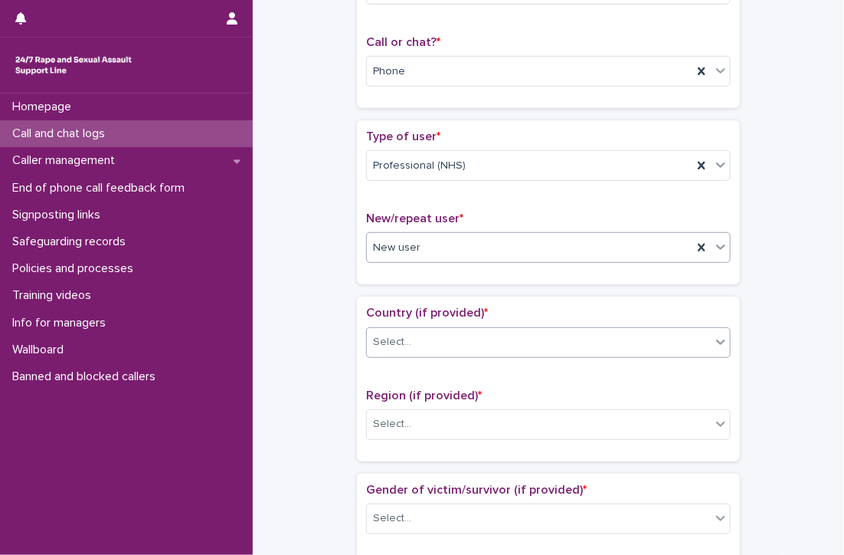
click at [412, 333] on div "Select..." at bounding box center [539, 341] width 344 height 25
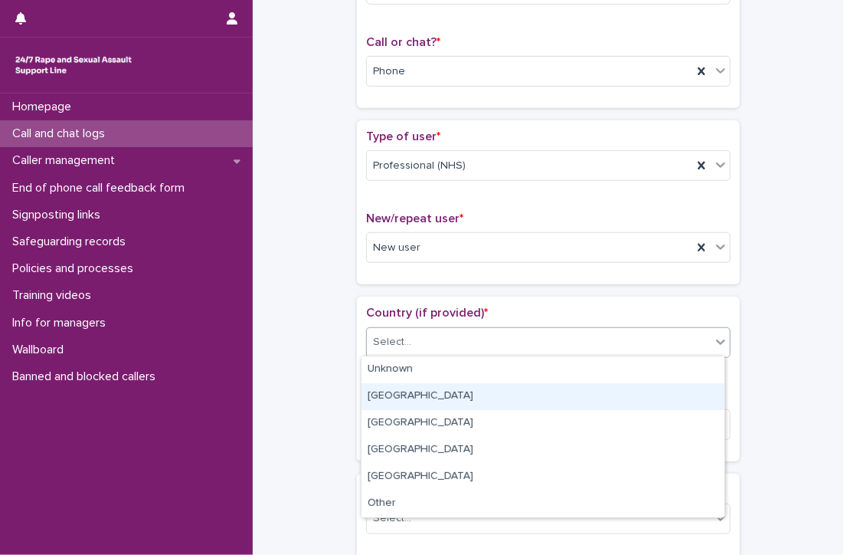
click at [398, 398] on div "[GEOGRAPHIC_DATA]" at bounding box center [543, 396] width 363 height 27
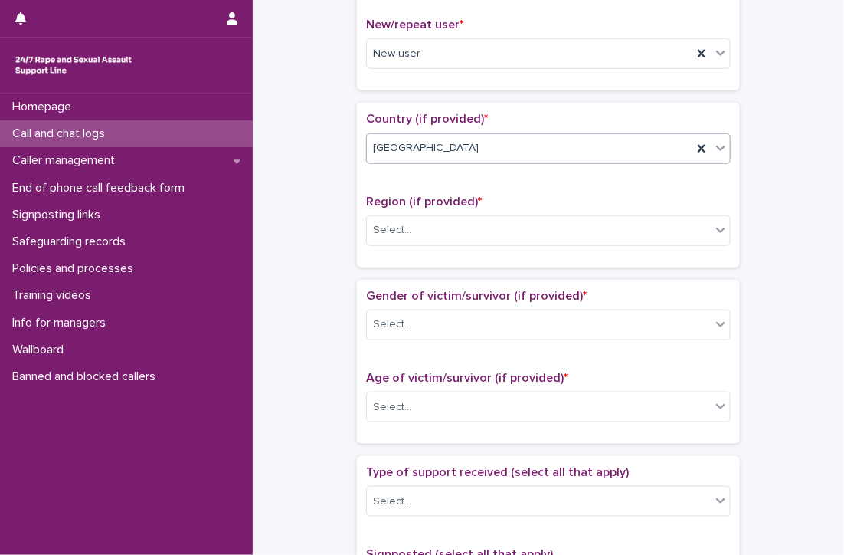
scroll to position [460, 0]
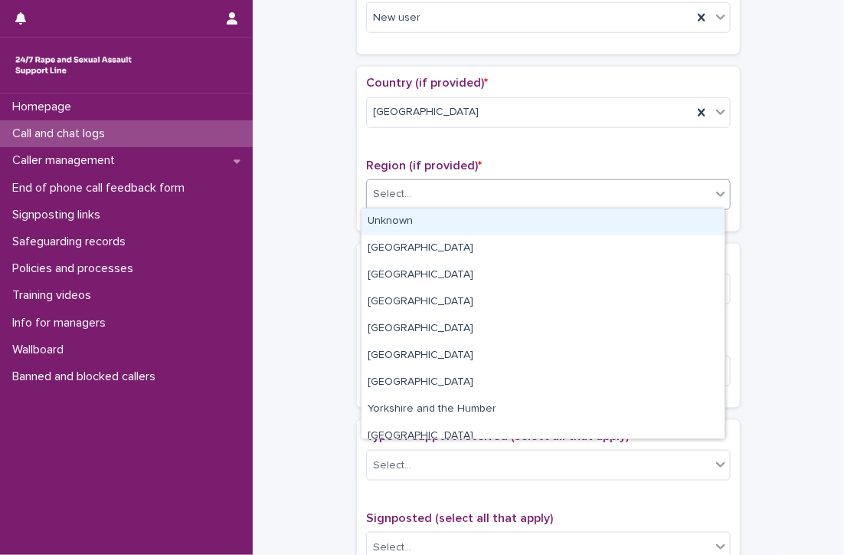
click at [401, 186] on div "Select..." at bounding box center [392, 194] width 38 height 16
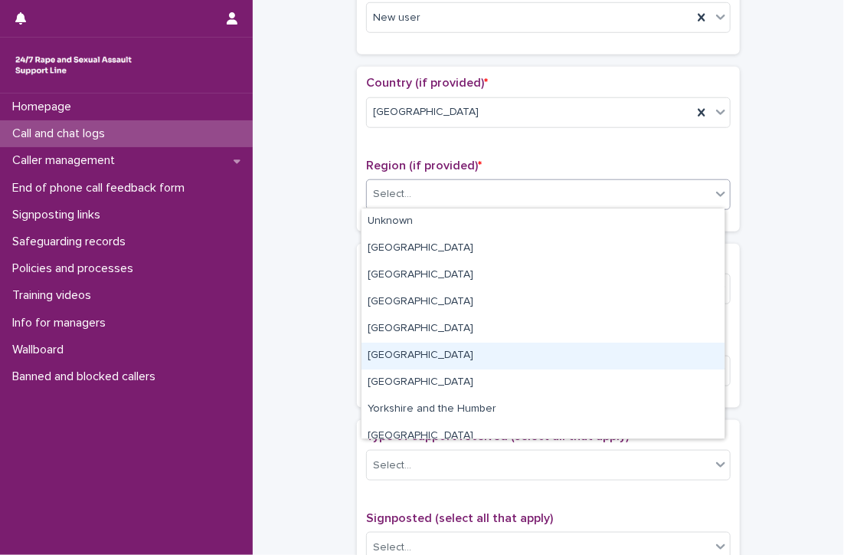
scroll to position [64, 0]
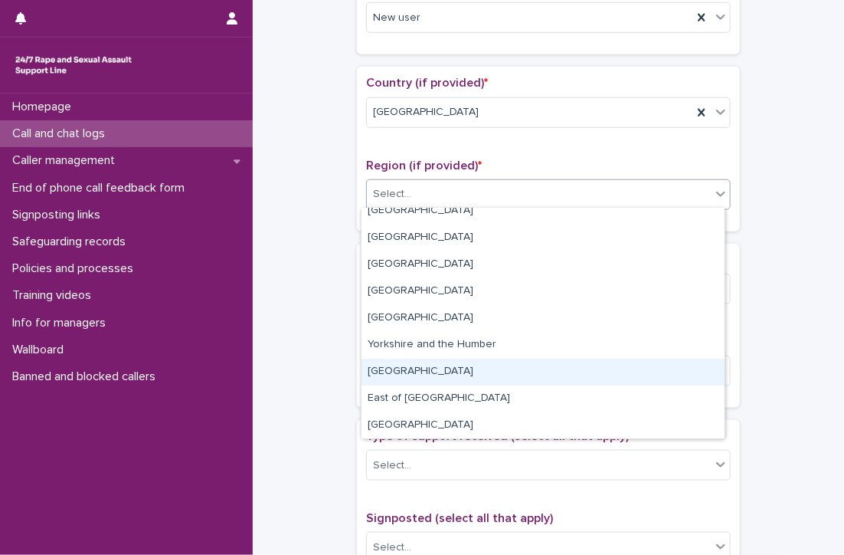
click at [426, 366] on div "[GEOGRAPHIC_DATA]" at bounding box center [543, 371] width 363 height 27
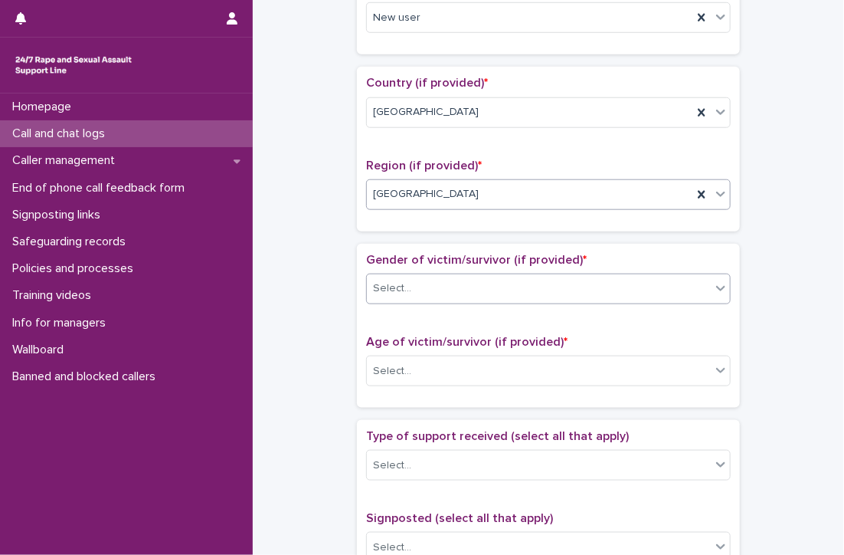
click at [421, 284] on div "Select..." at bounding box center [539, 288] width 344 height 25
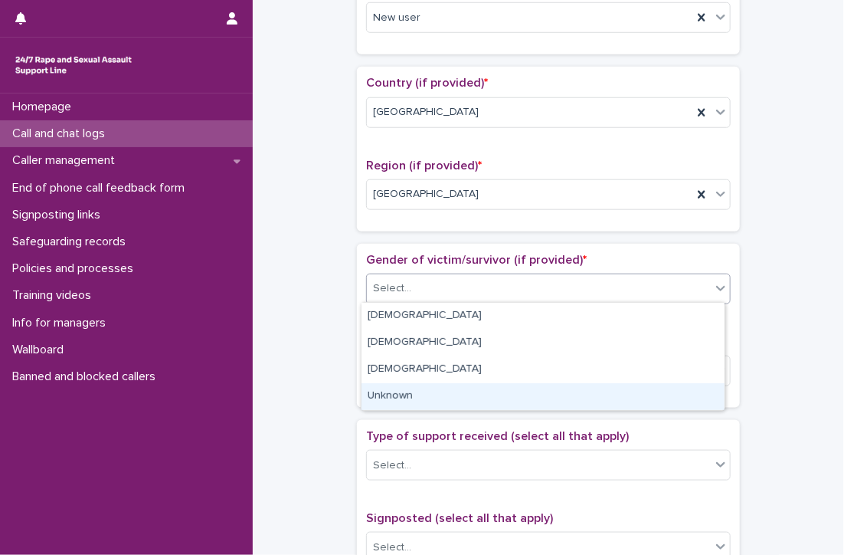
click at [416, 400] on div "Unknown" at bounding box center [543, 396] width 363 height 27
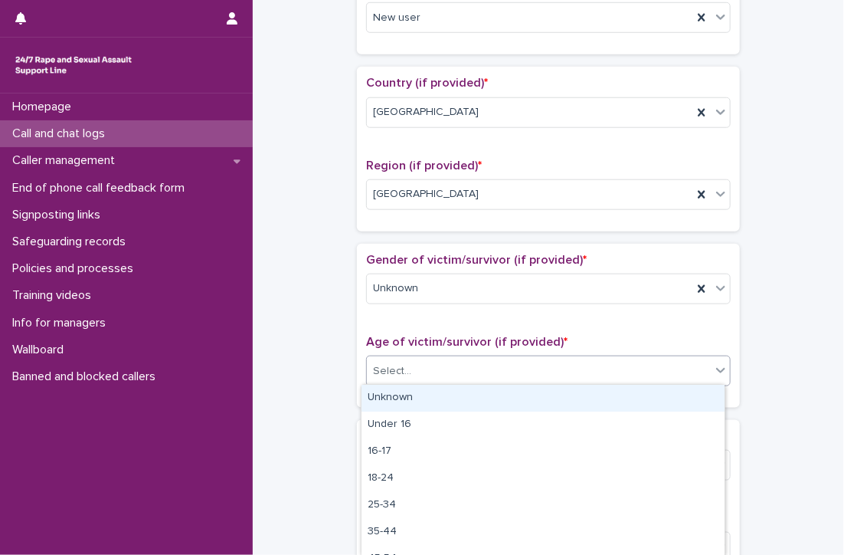
click at [460, 368] on div "Select..." at bounding box center [539, 370] width 344 height 25
click at [454, 398] on div "Unknown" at bounding box center [543, 398] width 363 height 27
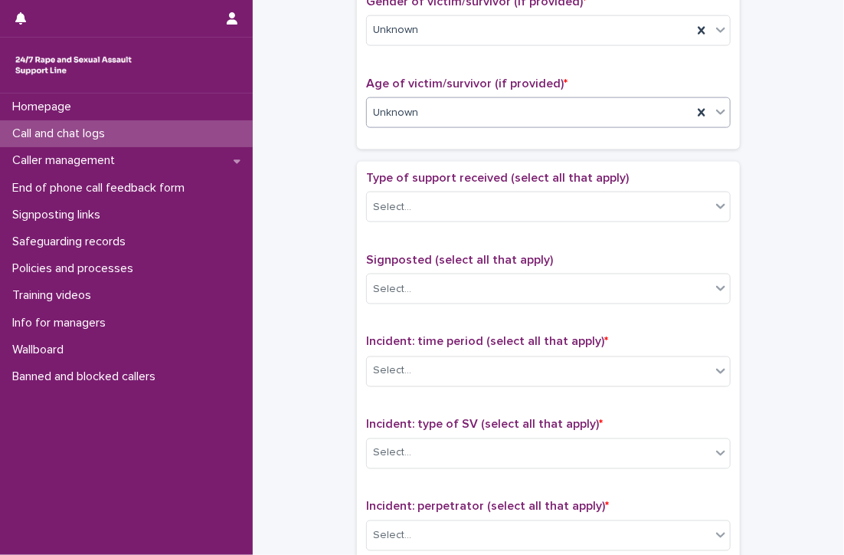
scroll to position [766, 0]
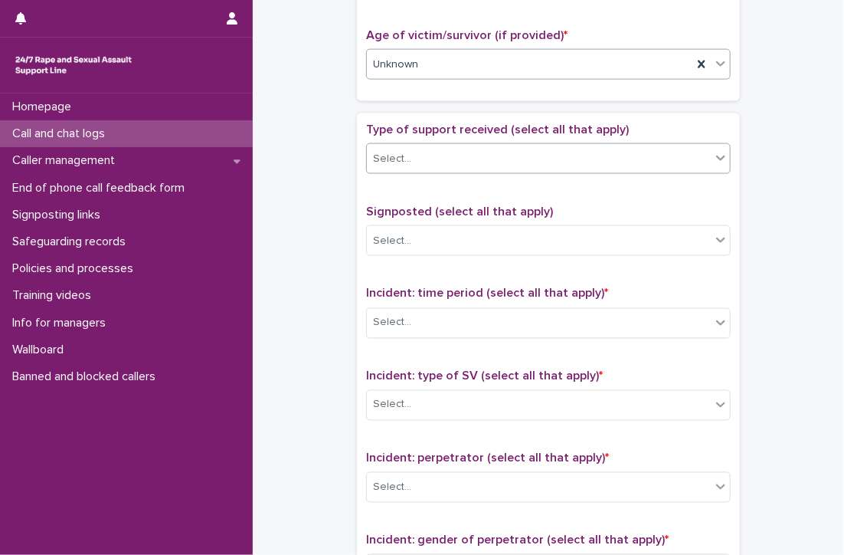
click at [427, 150] on div "Select..." at bounding box center [539, 158] width 344 height 25
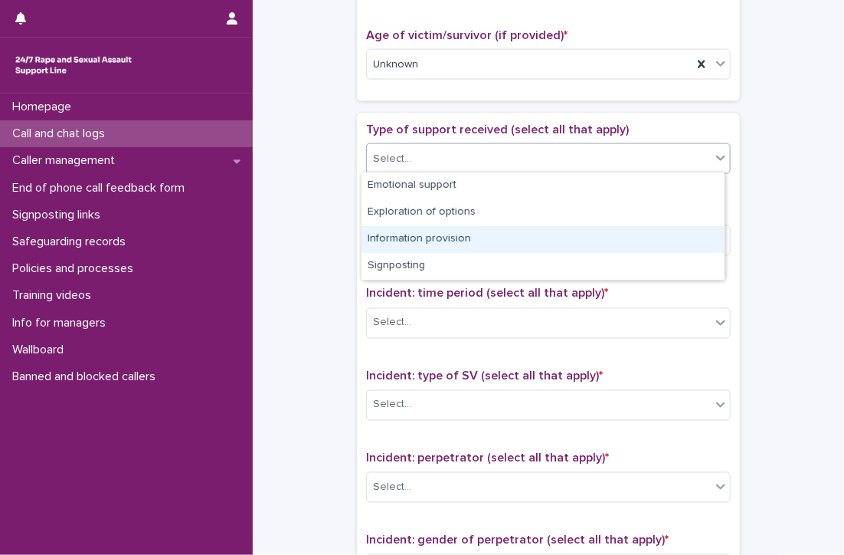
click at [443, 239] on div "Information provision" at bounding box center [543, 239] width 363 height 27
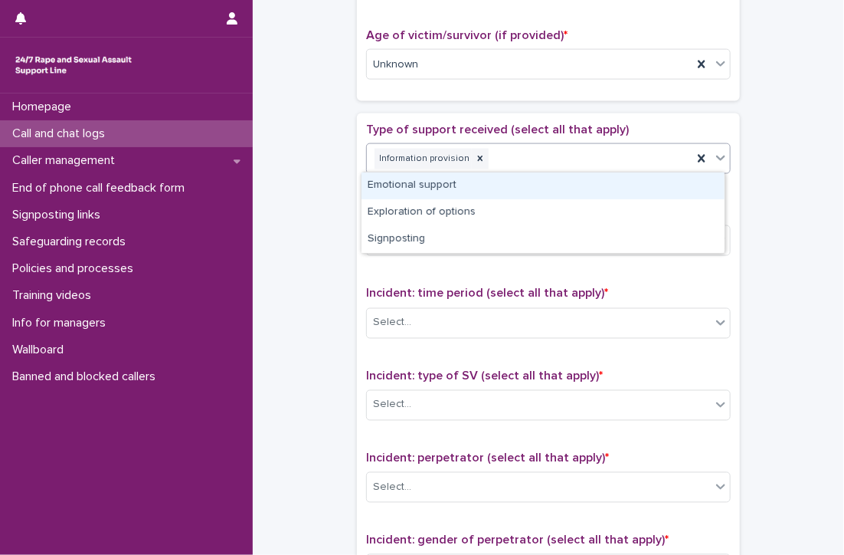
click at [509, 162] on div "Information provision" at bounding box center [530, 159] width 326 height 27
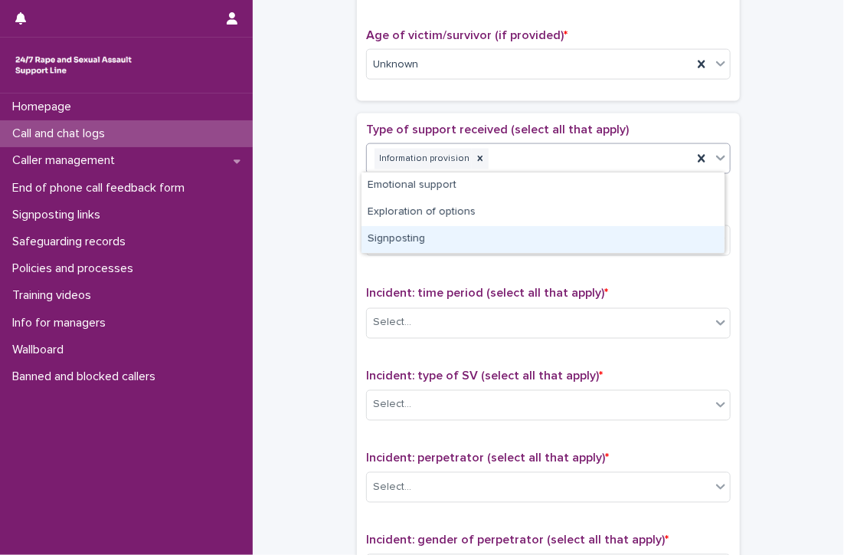
click at [395, 241] on div "Signposting" at bounding box center [543, 239] width 363 height 27
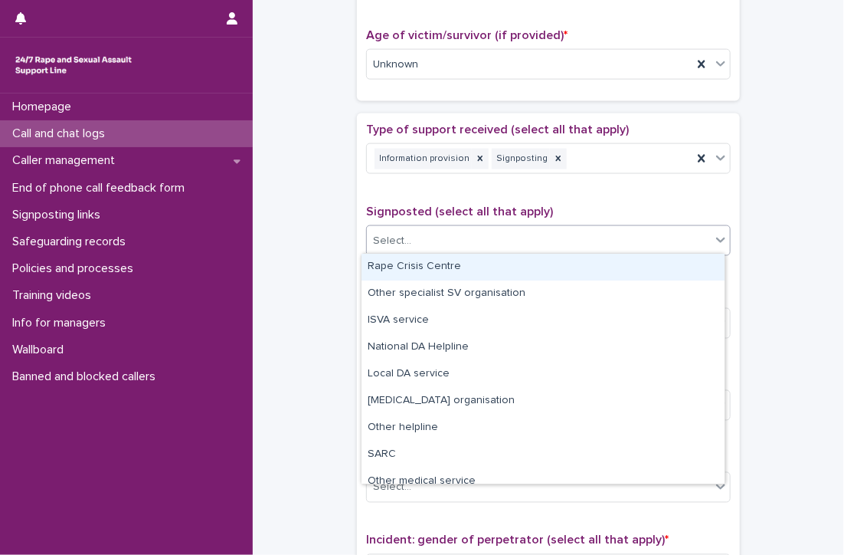
click at [395, 241] on div "Select..." at bounding box center [392, 241] width 38 height 16
click at [395, 263] on div "Rape Crisis Centre" at bounding box center [543, 267] width 363 height 27
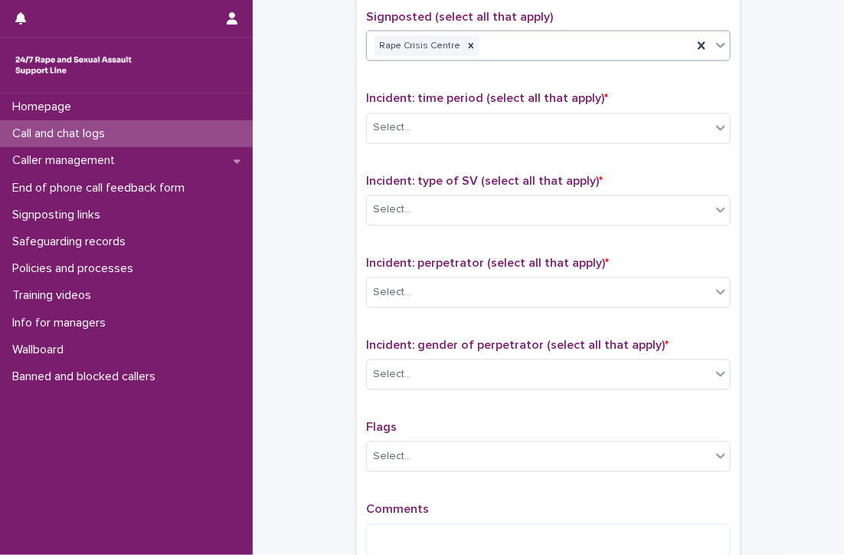
scroll to position [996, 0]
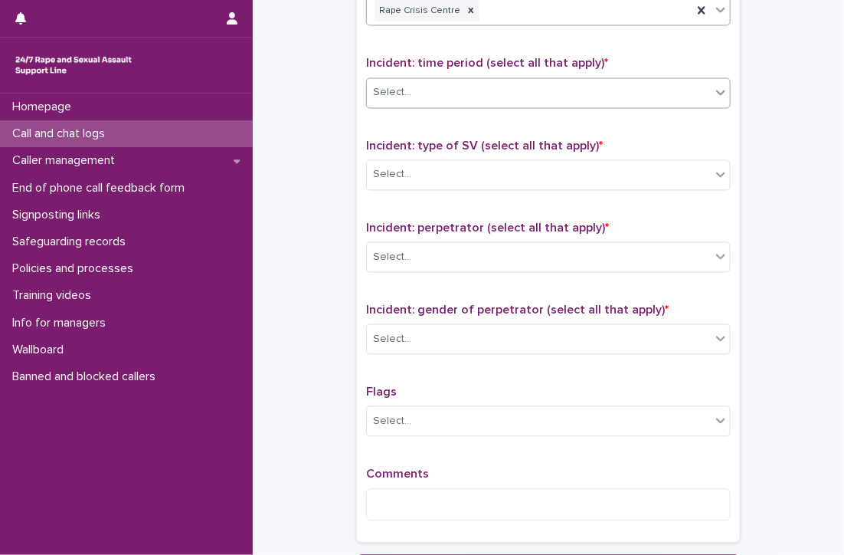
click at [413, 87] on input "text" at bounding box center [414, 93] width 2 height 13
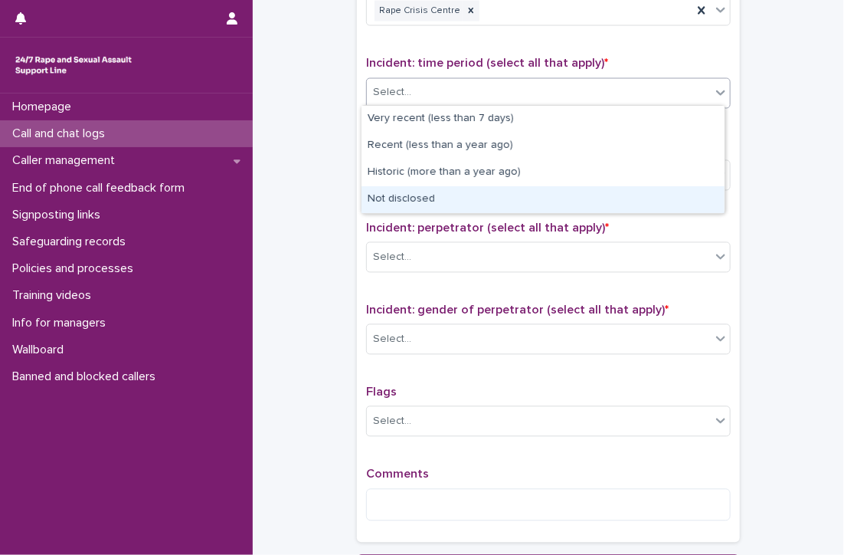
click at [434, 196] on div "Not disclosed" at bounding box center [543, 199] width 363 height 27
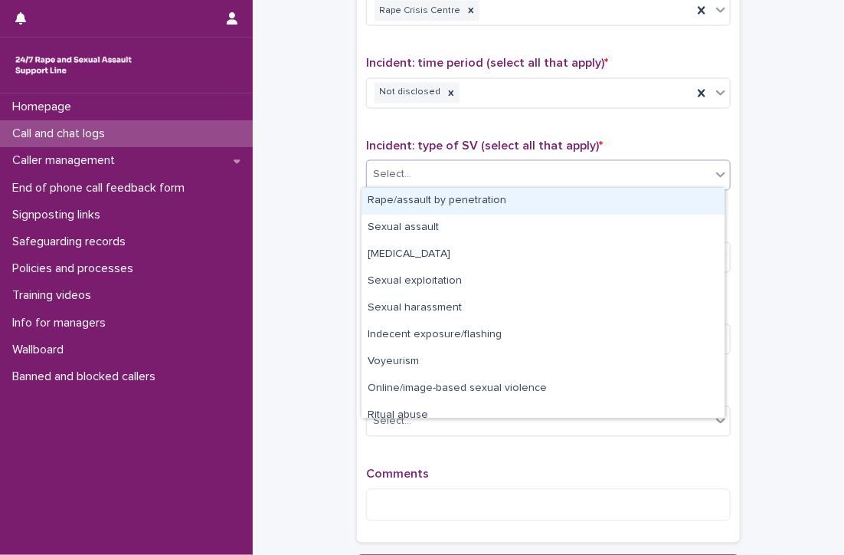
click at [411, 173] on div "Select..." at bounding box center [539, 174] width 344 height 25
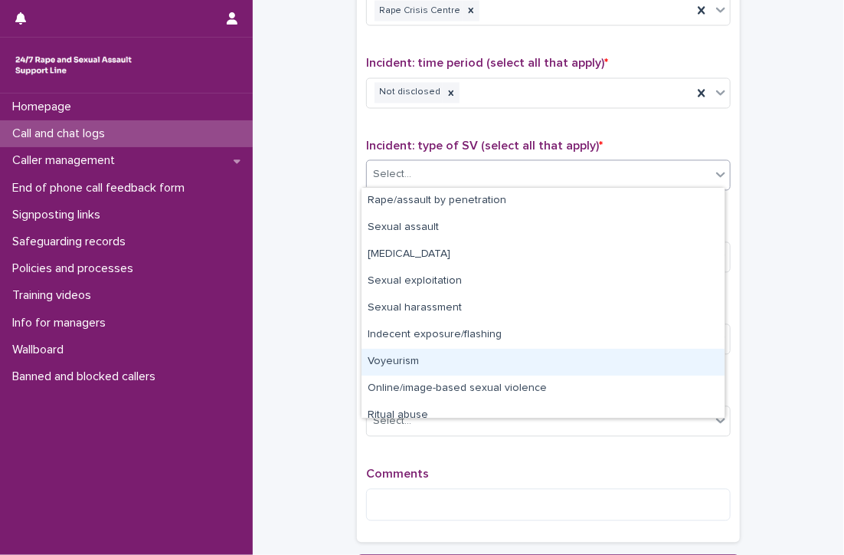
scroll to position [38, 0]
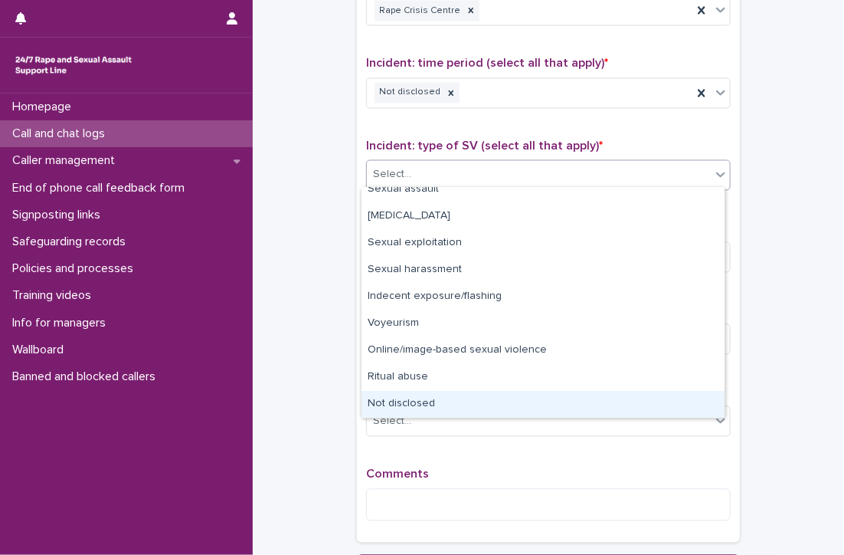
click at [433, 394] on div "Not disclosed" at bounding box center [543, 404] width 363 height 27
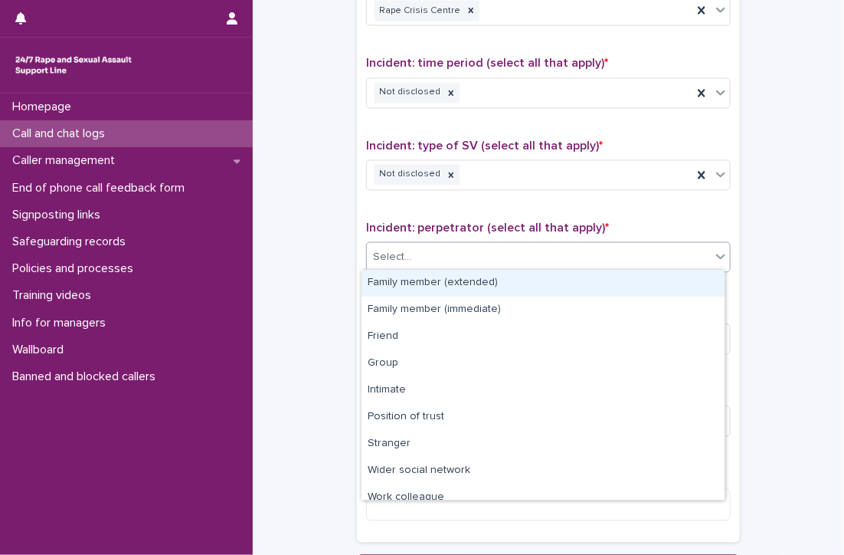
click at [459, 250] on div "Select..." at bounding box center [539, 257] width 344 height 25
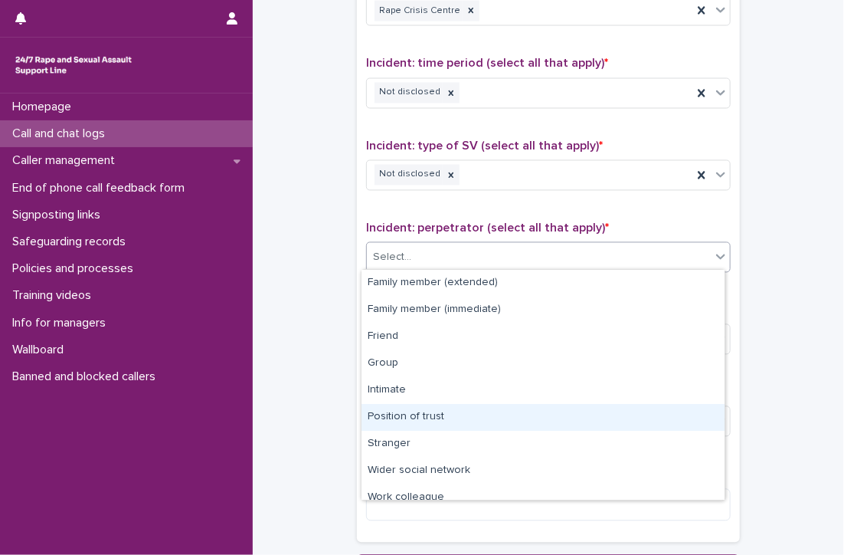
scroll to position [64, 0]
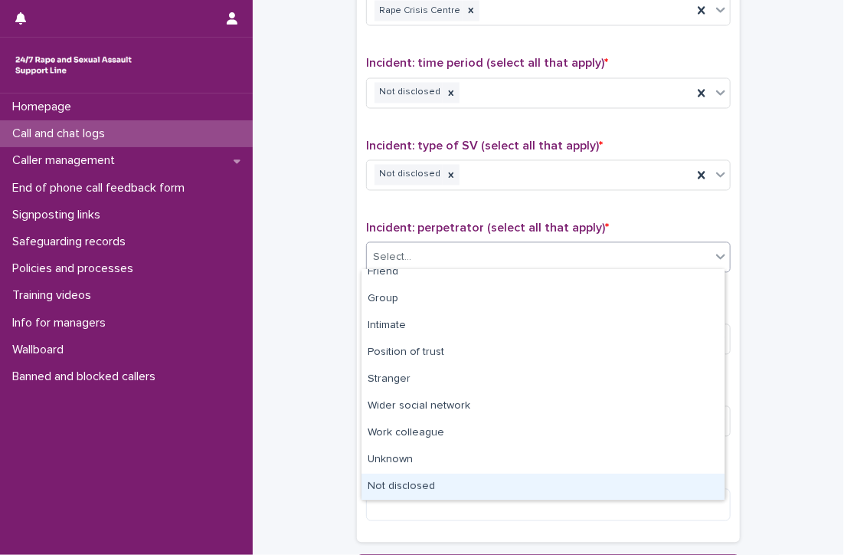
click at [477, 486] on div "Not disclosed" at bounding box center [543, 486] width 363 height 27
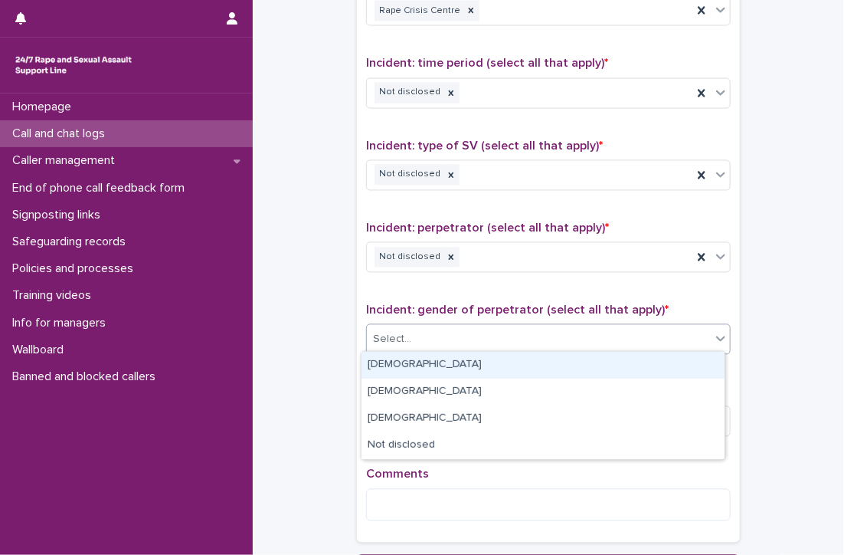
click at [447, 333] on div "Select..." at bounding box center [539, 339] width 344 height 25
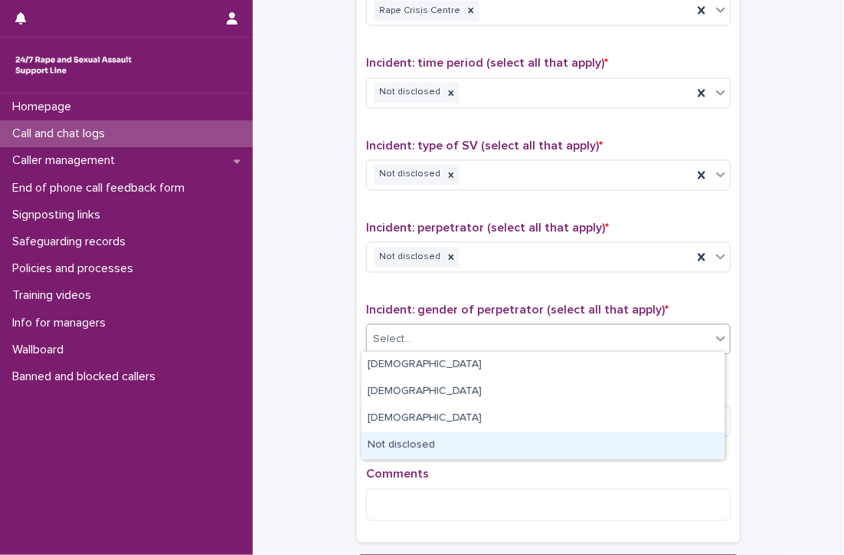
click at [461, 441] on div "Not disclosed" at bounding box center [543, 445] width 363 height 27
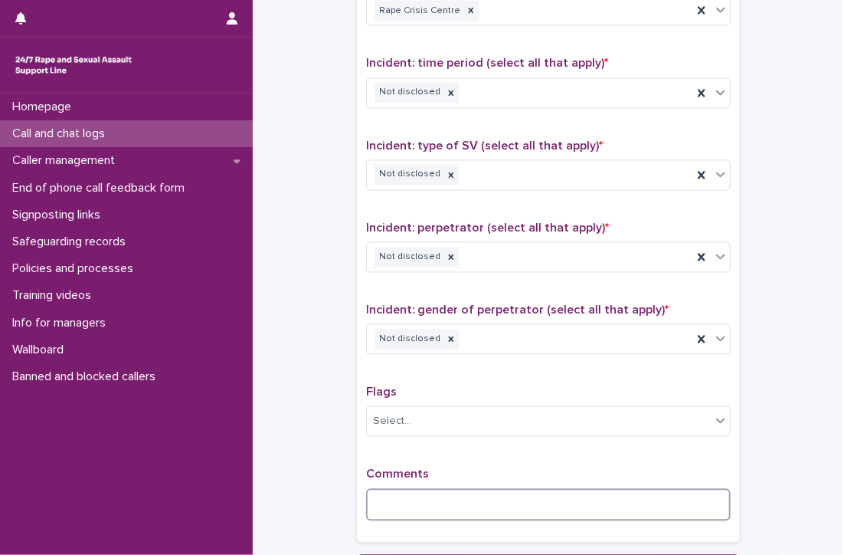
click at [435, 505] on textarea at bounding box center [548, 505] width 365 height 33
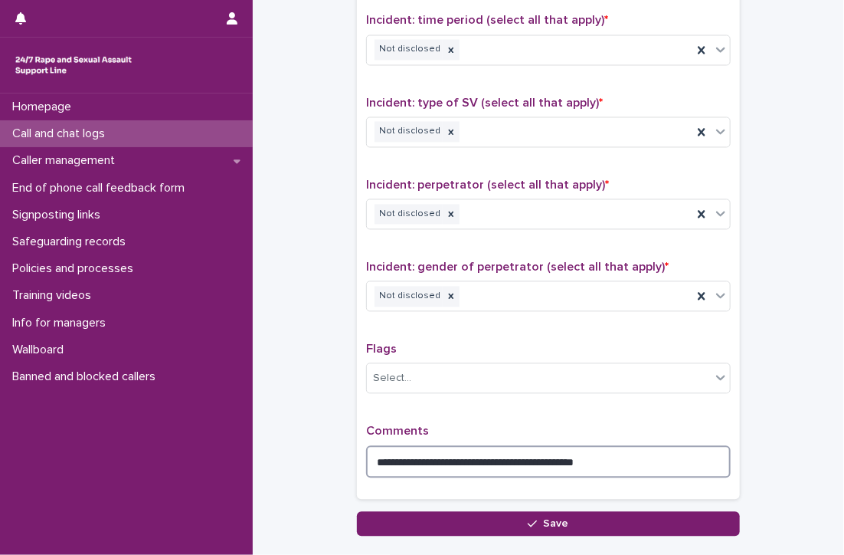
scroll to position [1136, 0]
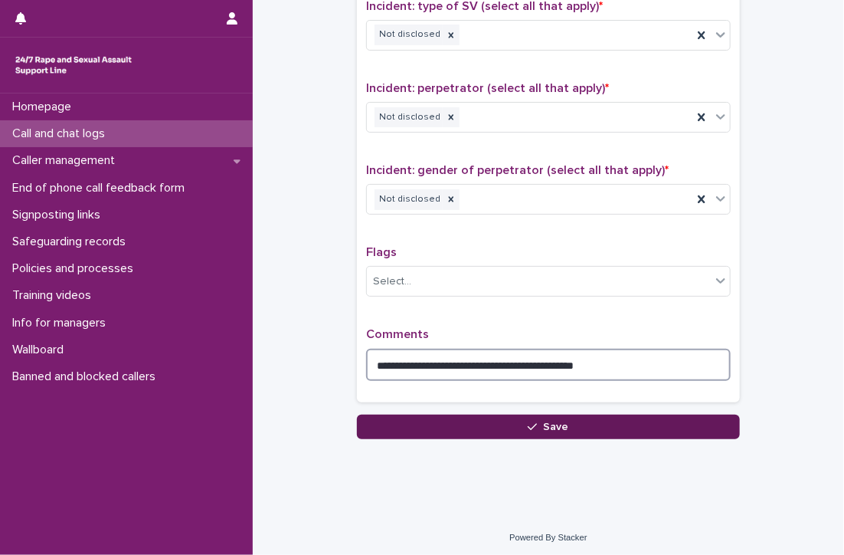
type textarea "**********"
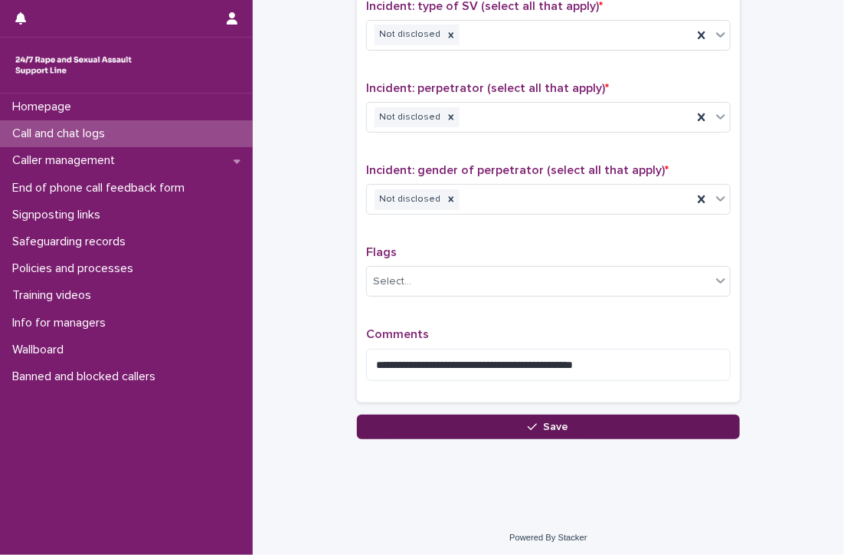
click at [537, 425] on div "button" at bounding box center [535, 426] width 15 height 11
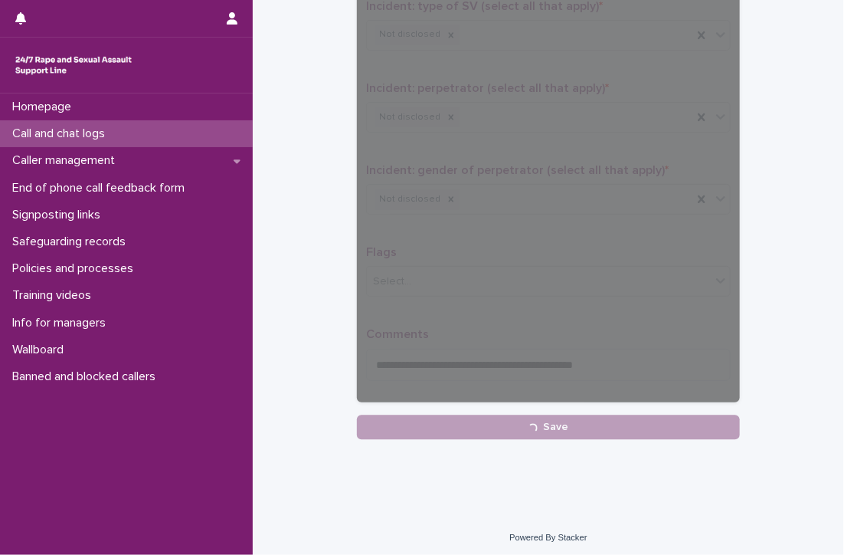
click at [27, 128] on p "Call and chat logs" at bounding box center [61, 133] width 111 height 15
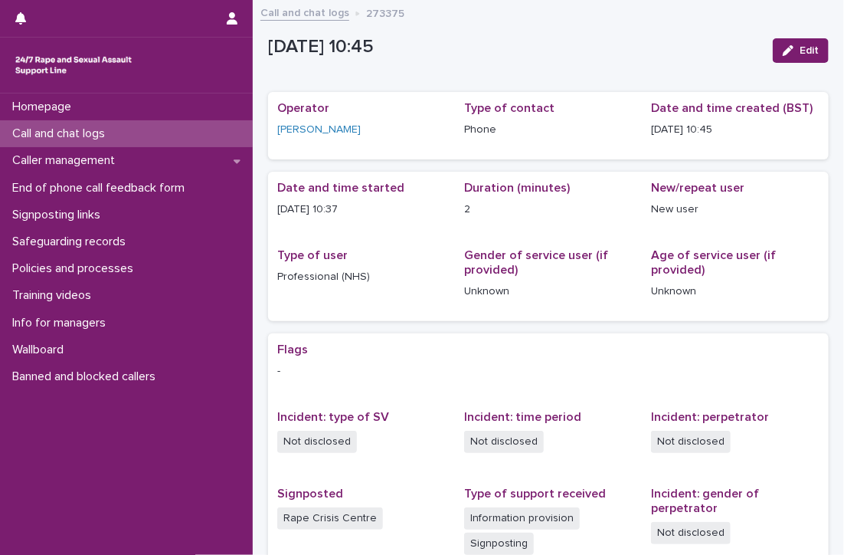
click at [36, 128] on p "Call and chat logs" at bounding box center [61, 133] width 111 height 15
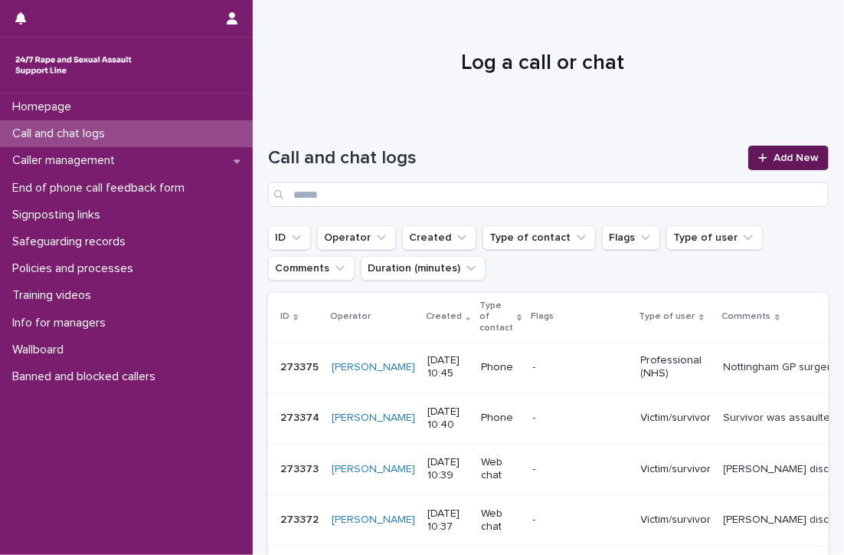
click at [778, 152] on span "Add New" at bounding box center [796, 157] width 45 height 11
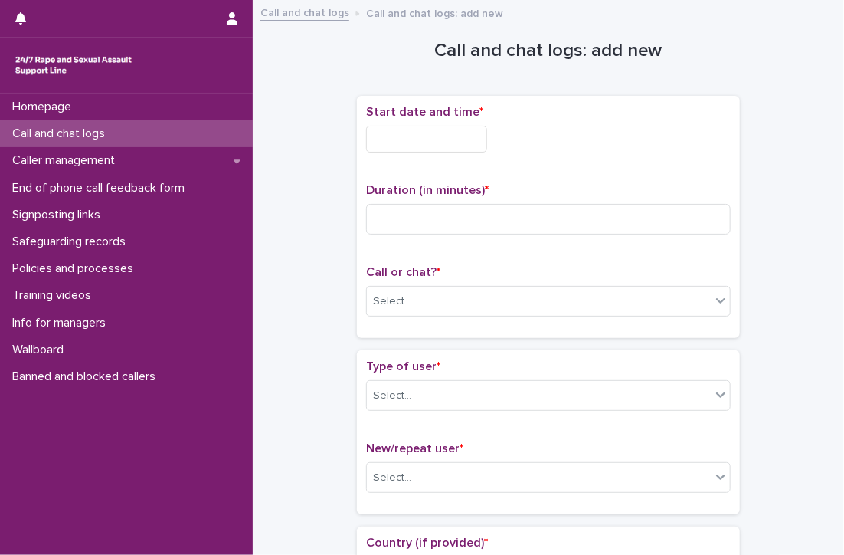
click at [439, 145] on input "text" at bounding box center [426, 139] width 121 height 27
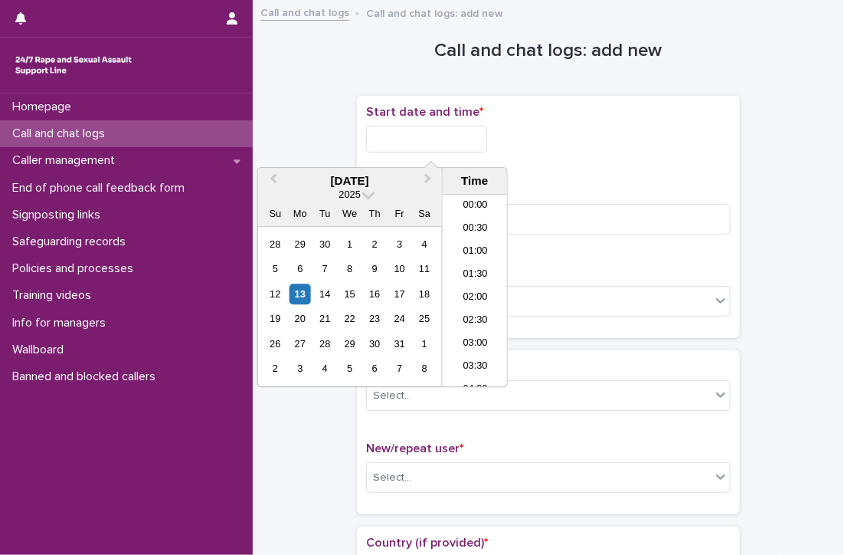
scroll to position [398, 0]
click at [457, 284] on li "10:30" at bounding box center [475, 291] width 65 height 23
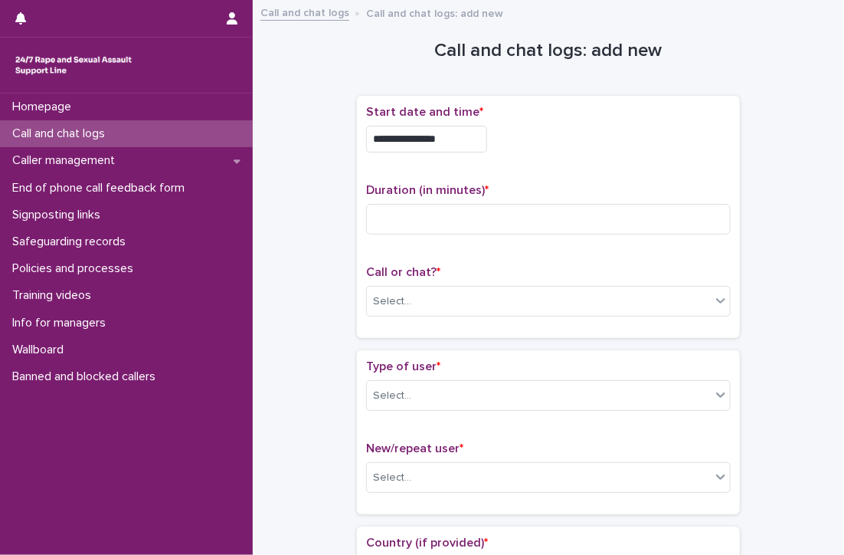
click at [463, 146] on input "**********" at bounding box center [426, 139] width 121 height 27
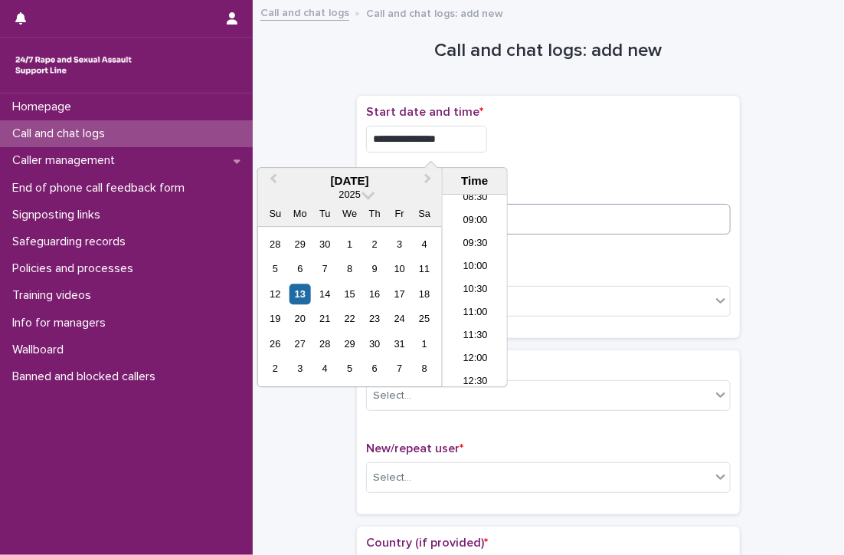
type input "**********"
click at [613, 211] on input at bounding box center [548, 219] width 365 height 31
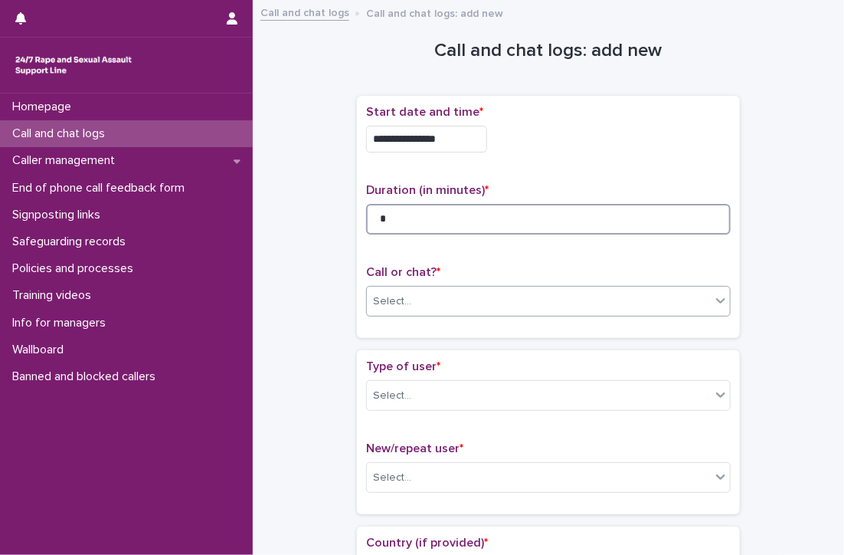
type input "*"
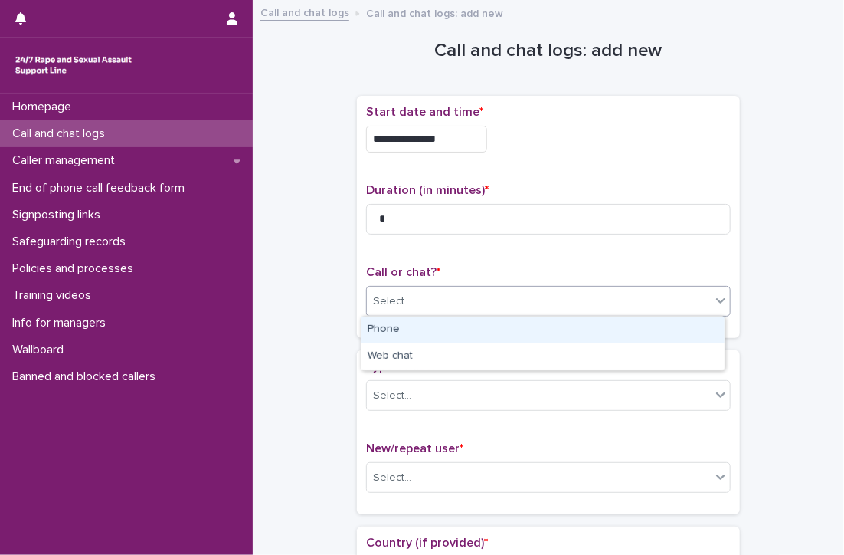
click at [428, 290] on div "Select..." at bounding box center [539, 301] width 344 height 25
click at [411, 329] on div "Phone" at bounding box center [543, 329] width 363 height 27
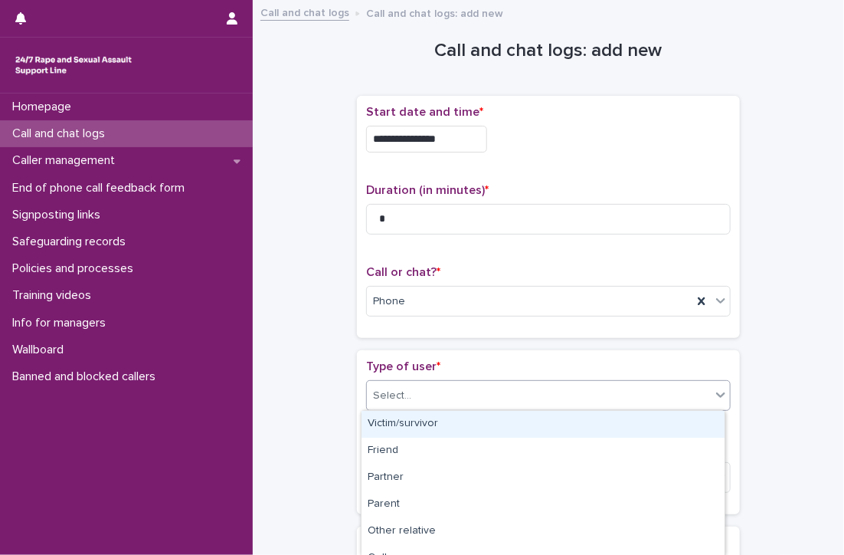
click at [461, 385] on div "Select..." at bounding box center [539, 395] width 344 height 25
type input "***"
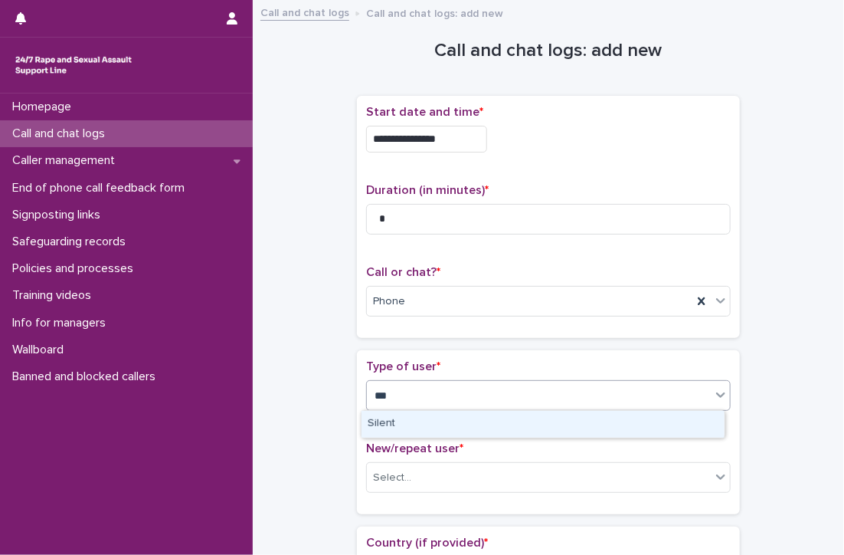
click at [457, 423] on div "Silent" at bounding box center [543, 424] width 363 height 27
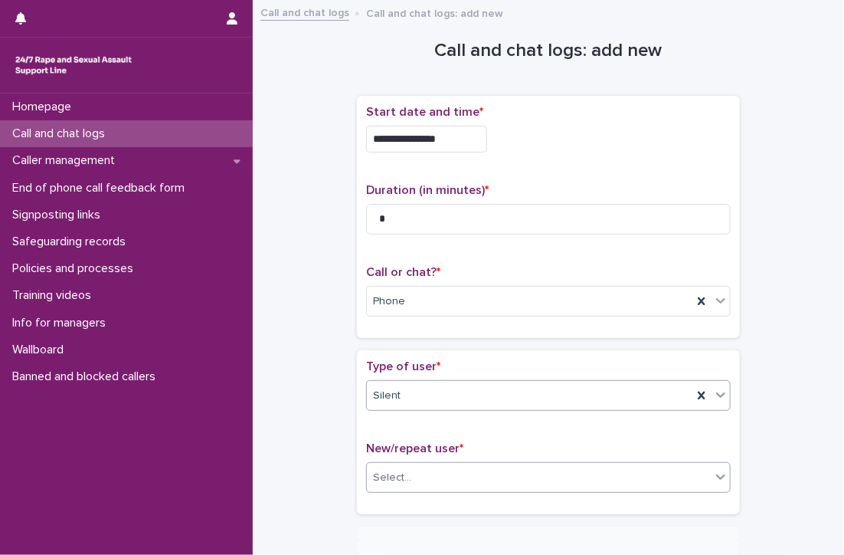
click at [468, 469] on div "Select..." at bounding box center [539, 477] width 344 height 25
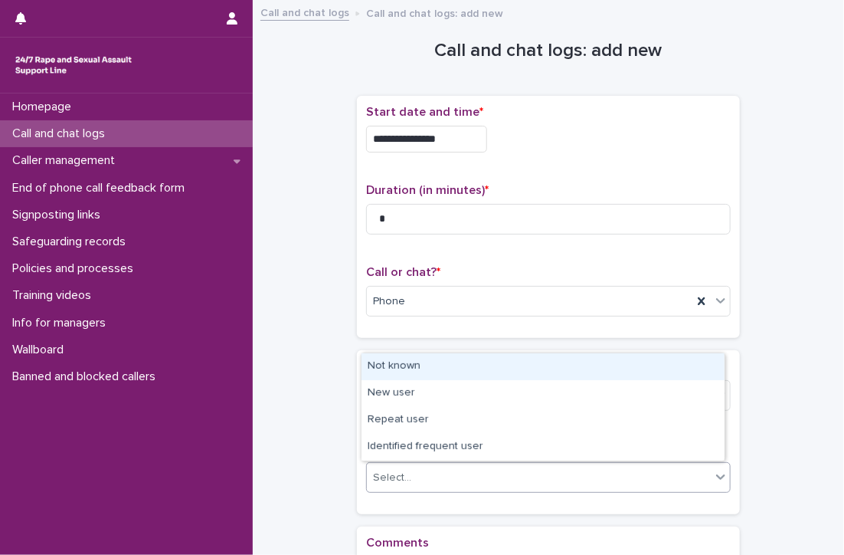
click at [401, 365] on div "Not known" at bounding box center [543, 366] width 363 height 27
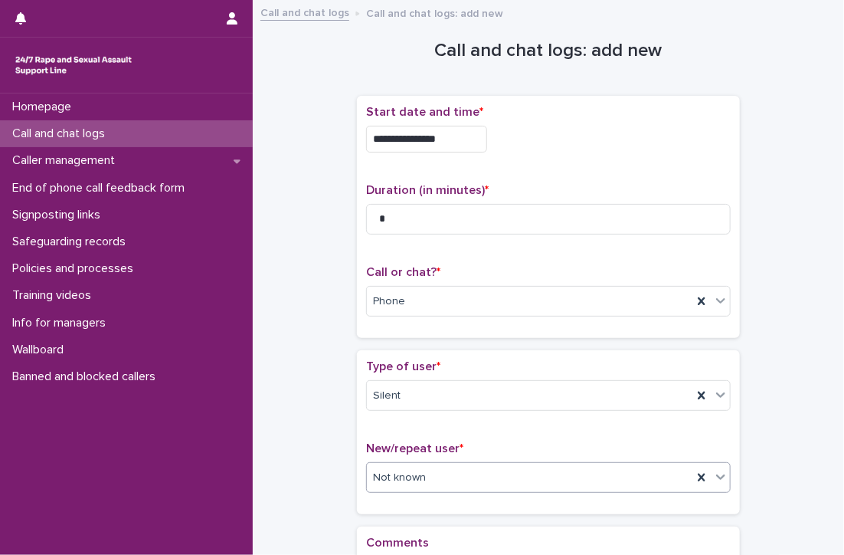
scroll to position [211, 0]
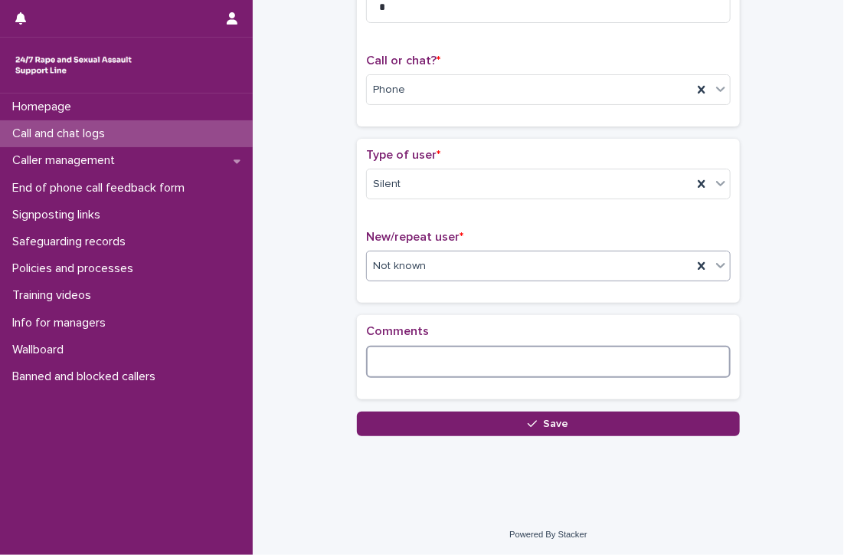
click at [469, 358] on textarea at bounding box center [548, 361] width 365 height 33
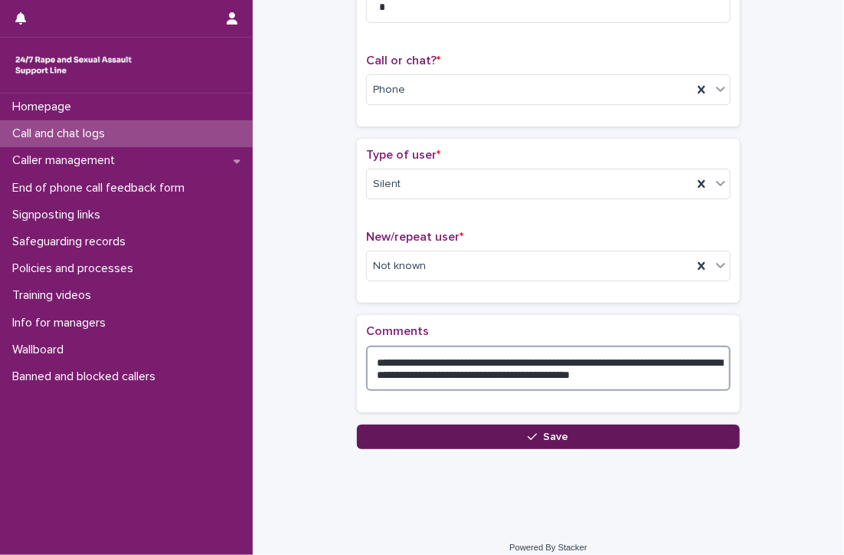
type textarea "**********"
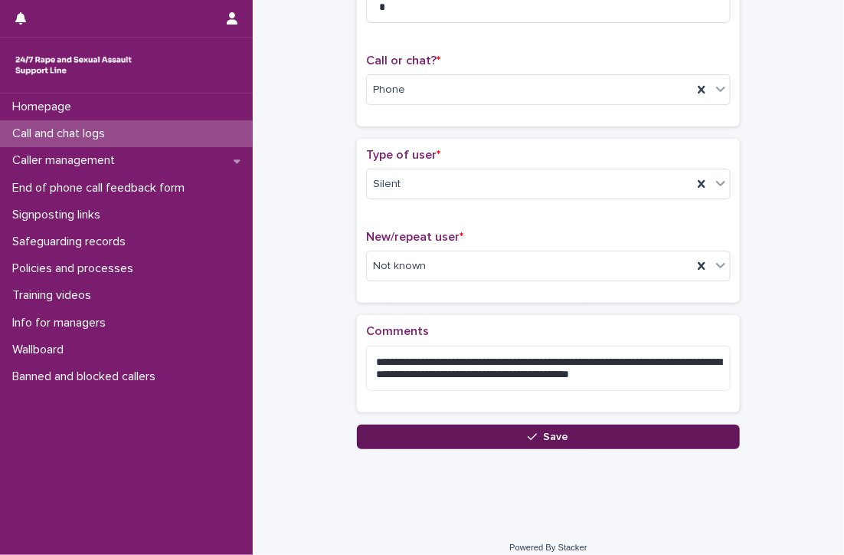
click at [511, 430] on button "Save" at bounding box center [548, 436] width 383 height 25
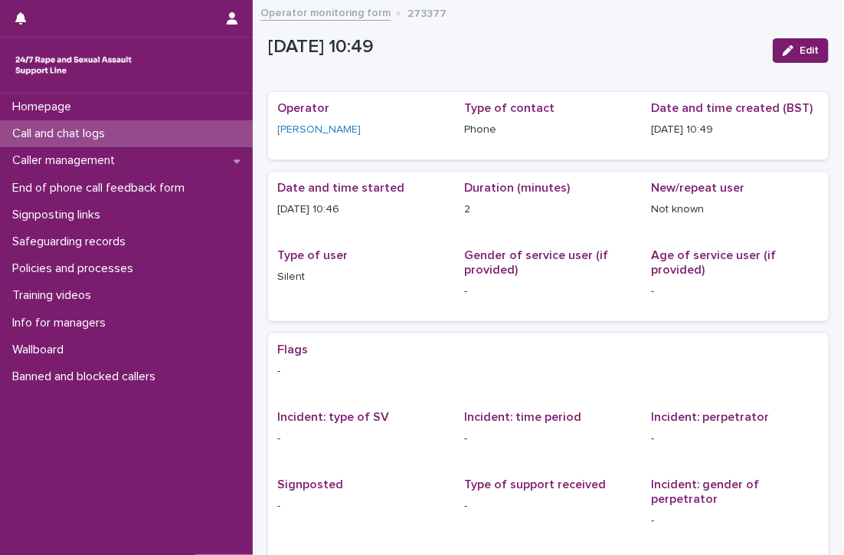
click at [58, 133] on p "Call and chat logs" at bounding box center [61, 133] width 111 height 15
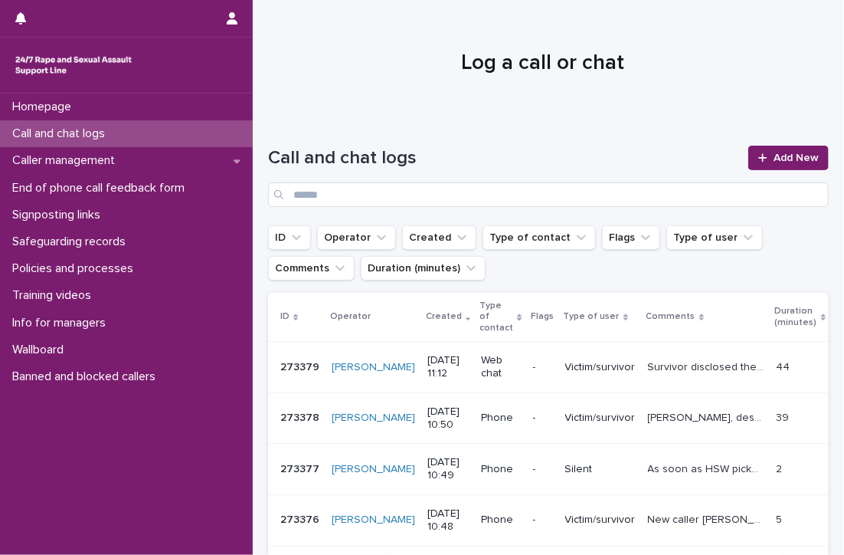
click at [316, 94] on div at bounding box center [543, 56] width 580 height 115
click at [771, 149] on link "Add New" at bounding box center [788, 158] width 80 height 25
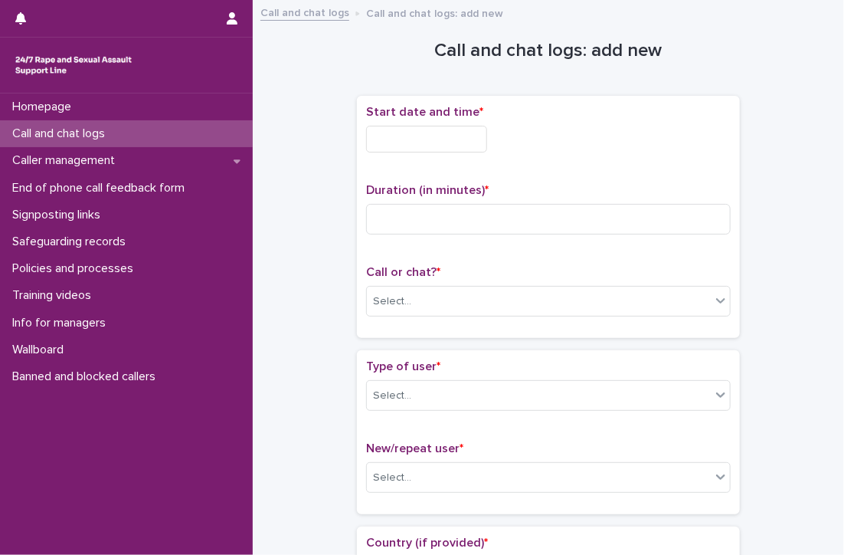
click at [429, 139] on input "text" at bounding box center [426, 139] width 121 height 27
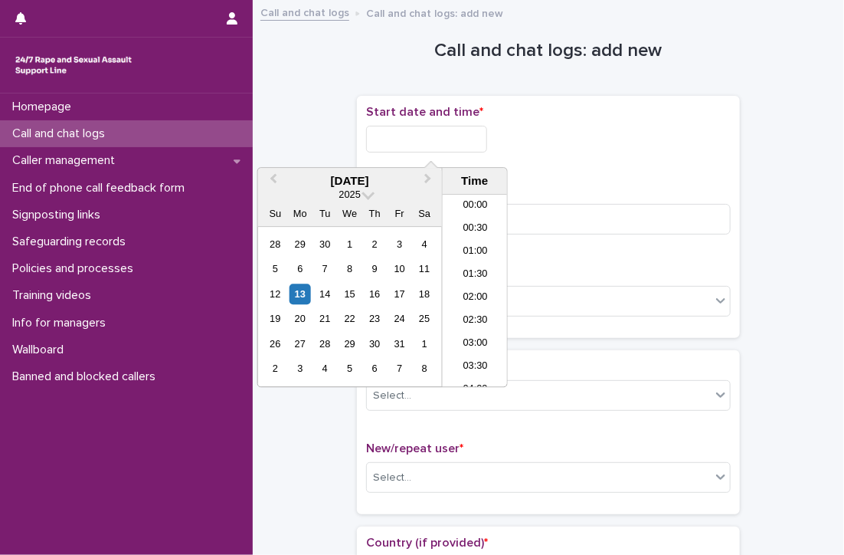
scroll to position [421, 0]
click at [475, 281] on li "11:00" at bounding box center [475, 291] width 65 height 23
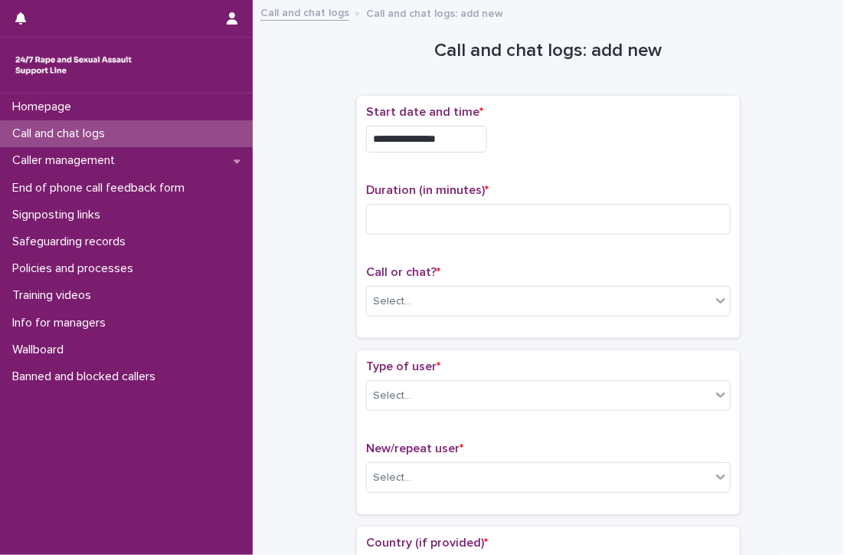
click at [473, 136] on input "**********" at bounding box center [426, 139] width 121 height 27
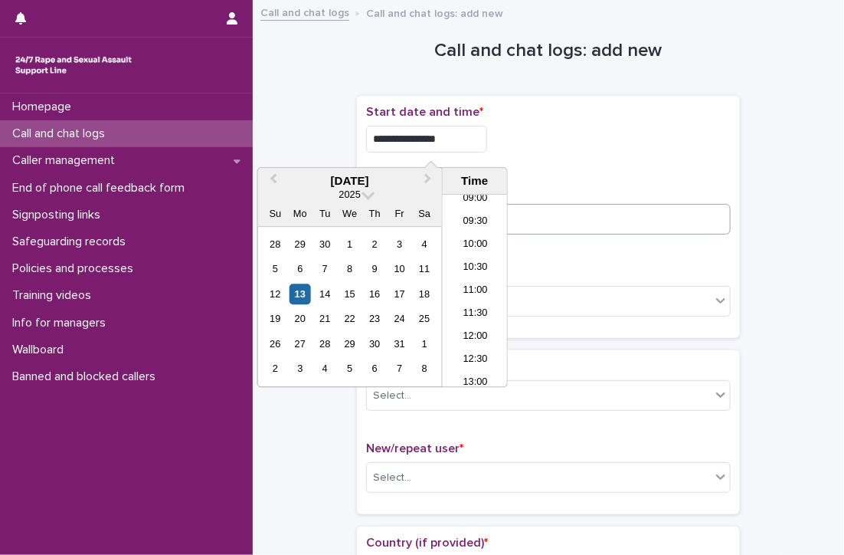
type input "**********"
click at [646, 210] on input at bounding box center [548, 219] width 365 height 31
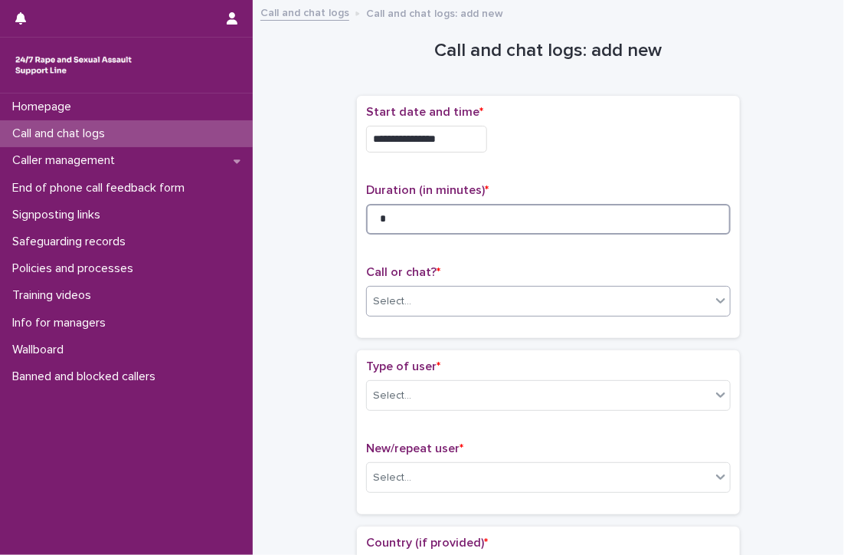
type input "*"
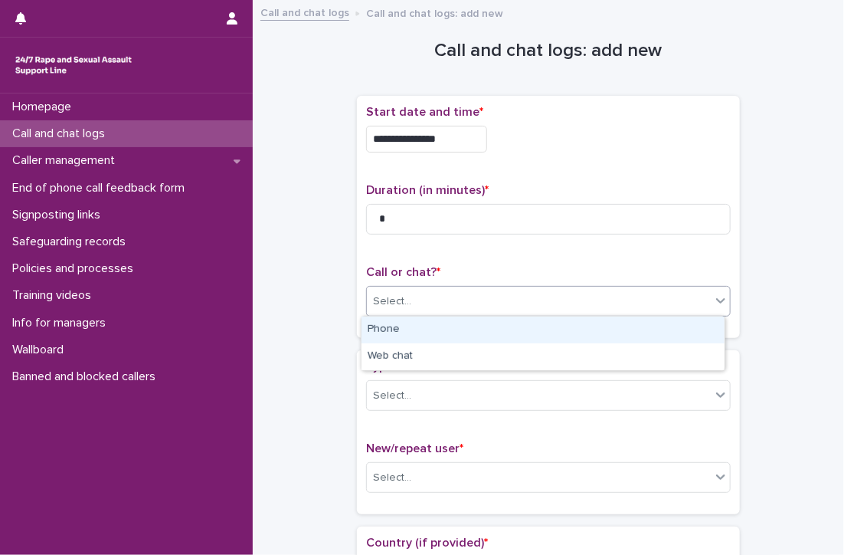
click at [411, 286] on div "Select..." at bounding box center [548, 301] width 365 height 31
click at [404, 327] on div "Phone" at bounding box center [543, 329] width 363 height 27
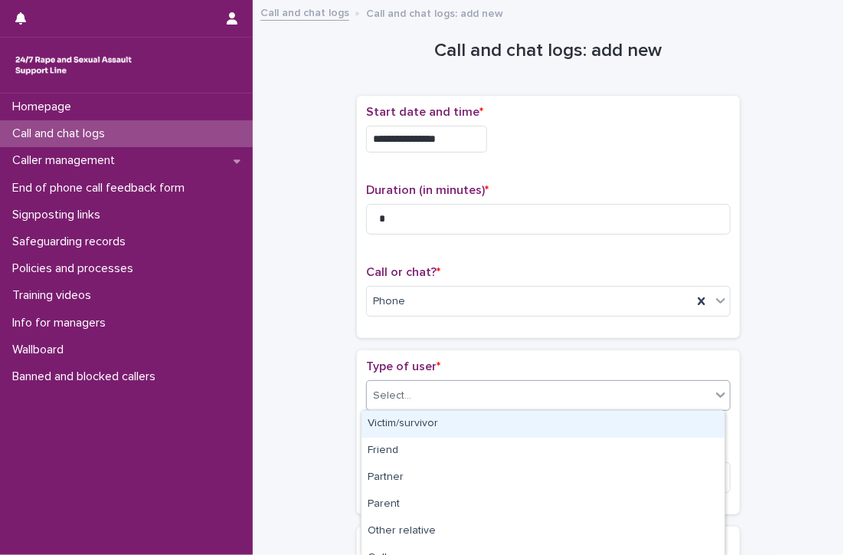
click at [409, 398] on div "Select..." at bounding box center [539, 395] width 344 height 25
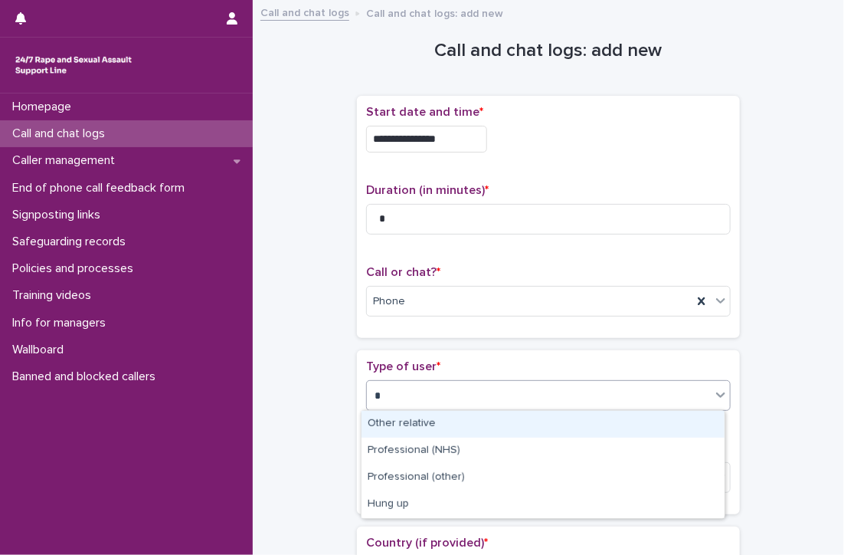
type input "**"
click at [415, 422] on div "Hung up" at bounding box center [543, 424] width 363 height 27
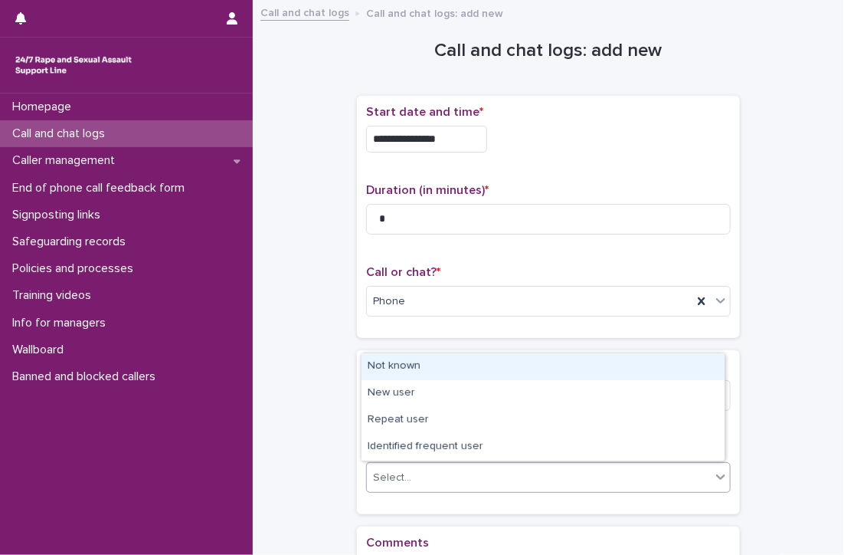
click at [417, 480] on div "Select..." at bounding box center [539, 477] width 344 height 25
click at [407, 367] on div "Not known" at bounding box center [543, 366] width 363 height 27
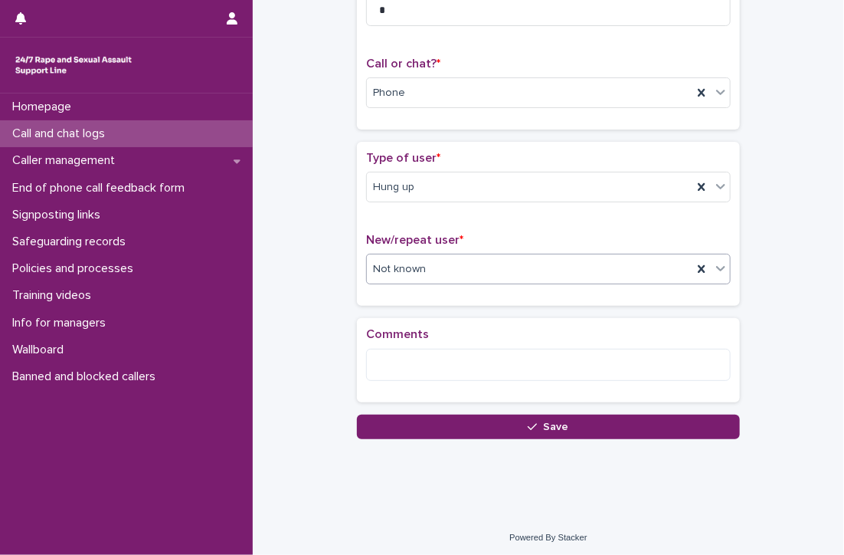
scroll to position [211, 0]
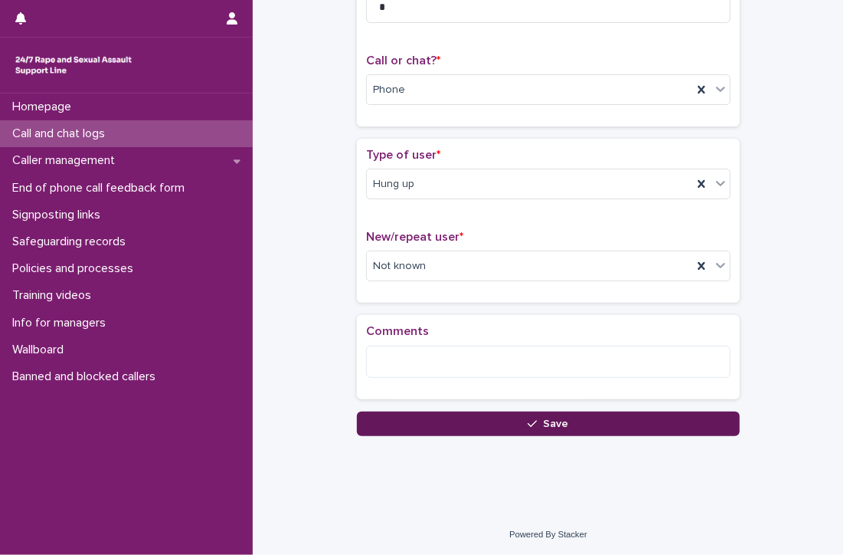
click at [458, 421] on button "Save" at bounding box center [548, 423] width 383 height 25
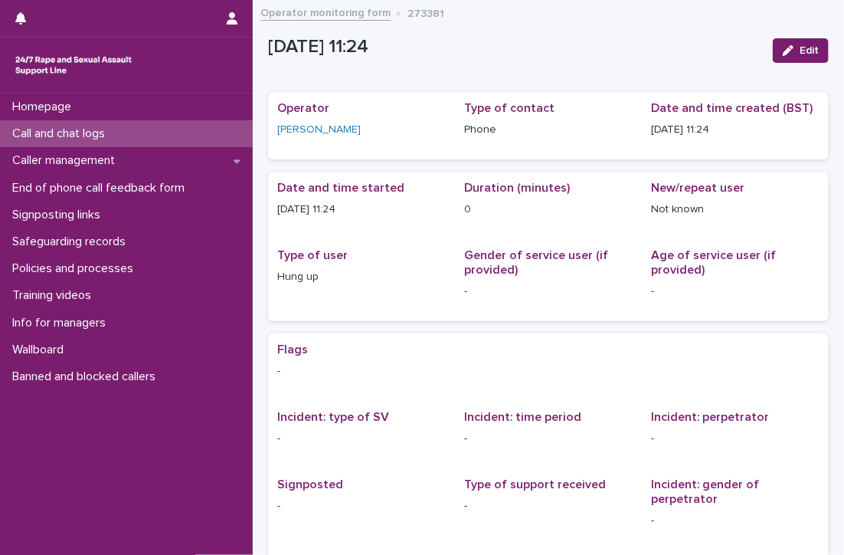
click at [44, 126] on p "Call and chat logs" at bounding box center [61, 133] width 111 height 15
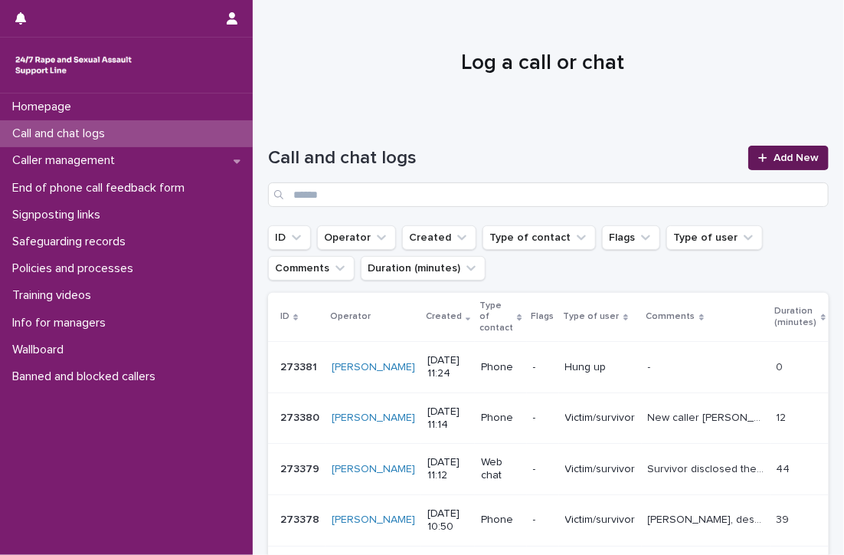
click at [762, 149] on link "Add New" at bounding box center [788, 158] width 80 height 25
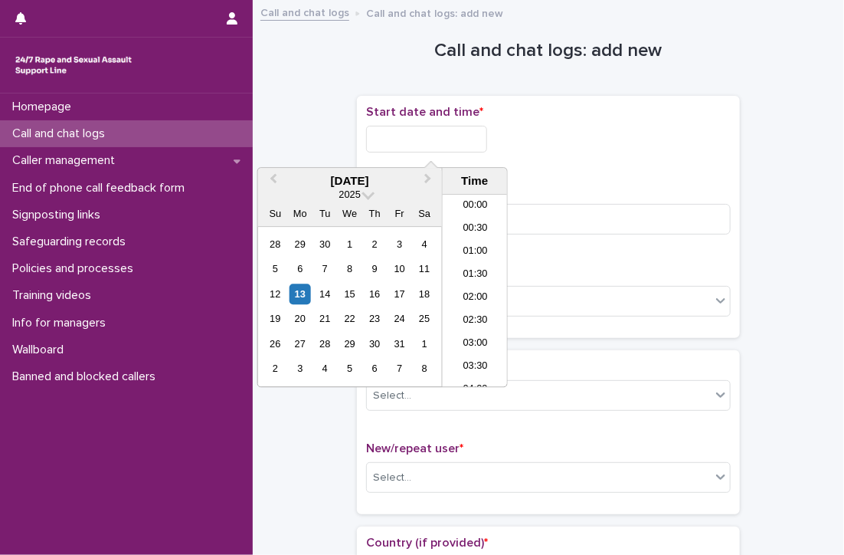
click at [415, 135] on input "text" at bounding box center [426, 139] width 121 height 27
click at [476, 283] on li "11:00" at bounding box center [475, 291] width 65 height 23
click at [463, 148] on input "**********" at bounding box center [426, 139] width 121 height 27
type input "**********"
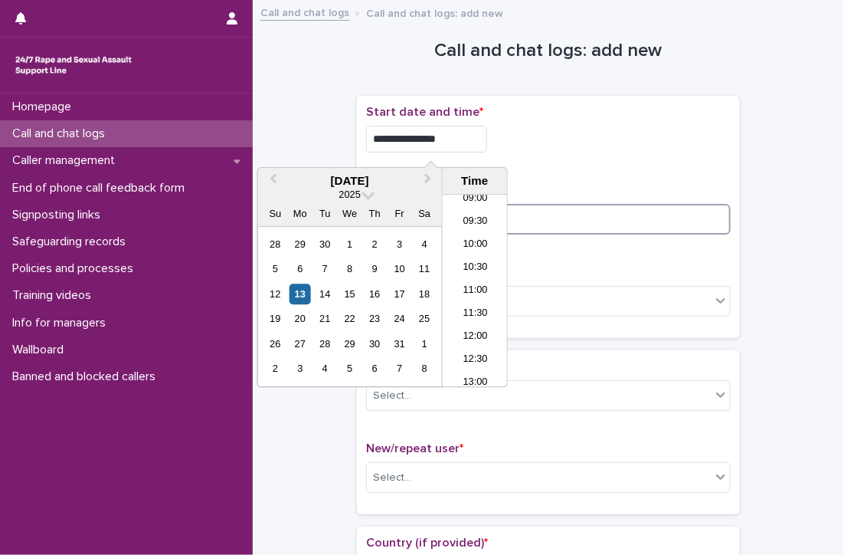
click at [559, 221] on input at bounding box center [548, 219] width 365 height 31
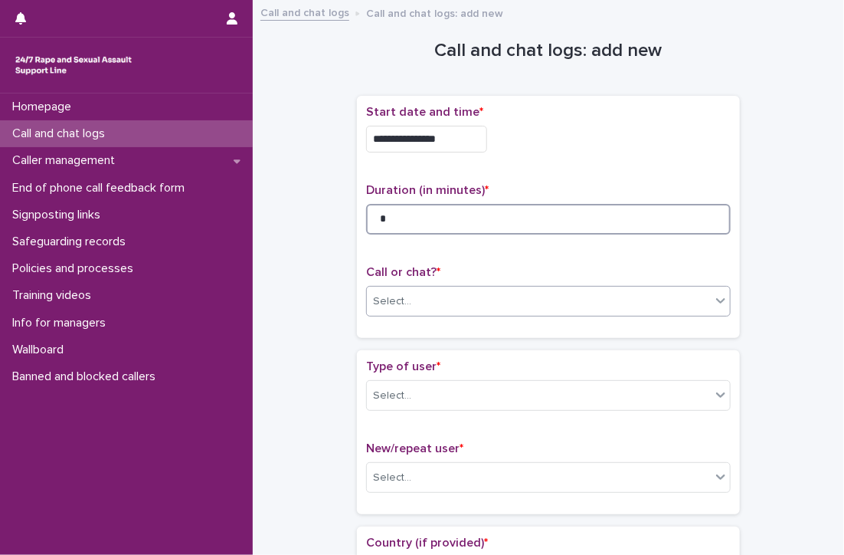
type input "*"
click at [549, 296] on div "Select..." at bounding box center [539, 301] width 344 height 25
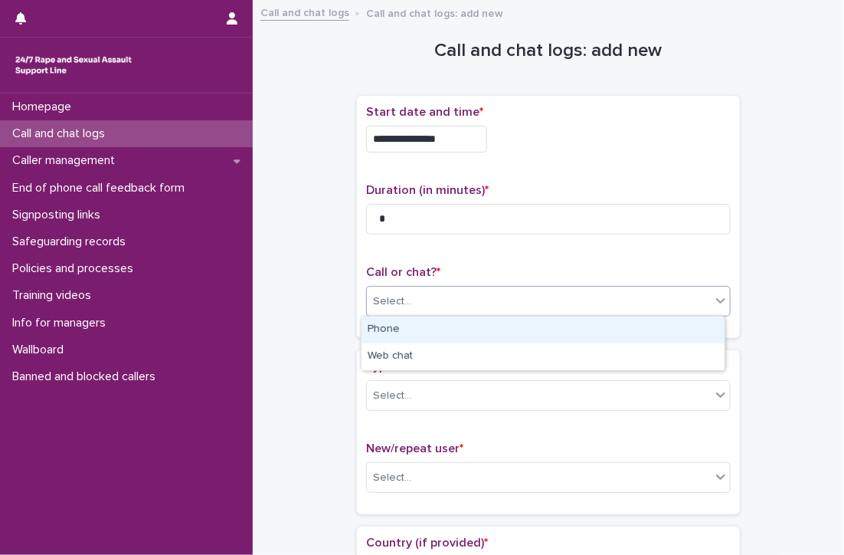
click at [443, 327] on div "Phone" at bounding box center [543, 329] width 363 height 27
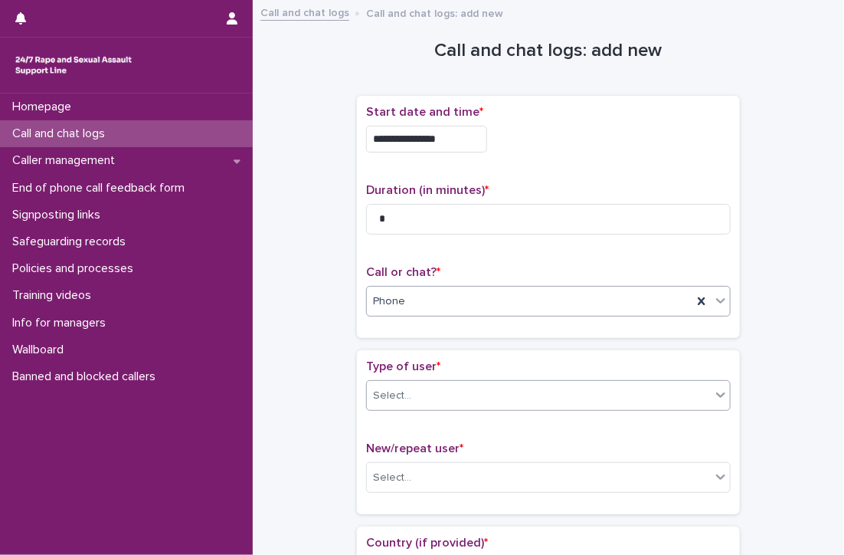
click at [450, 397] on div "Select..." at bounding box center [539, 395] width 344 height 25
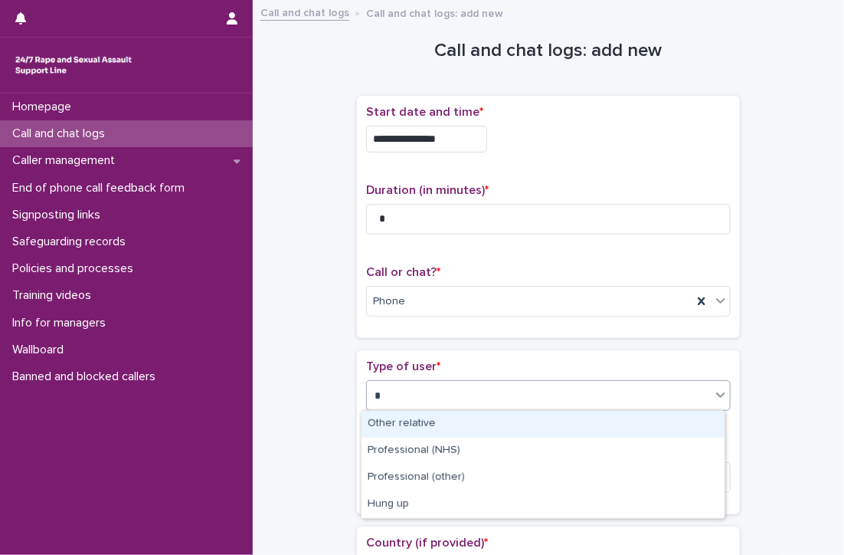
type input "**"
click at [445, 424] on div "Hung up" at bounding box center [543, 424] width 363 height 27
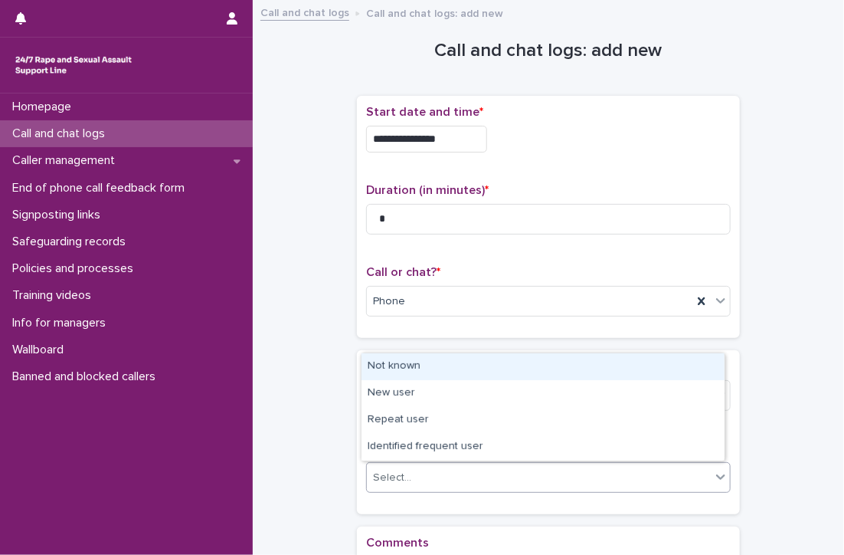
click at [424, 472] on div "Select..." at bounding box center [539, 477] width 344 height 25
click at [397, 364] on div "Not known" at bounding box center [543, 366] width 363 height 27
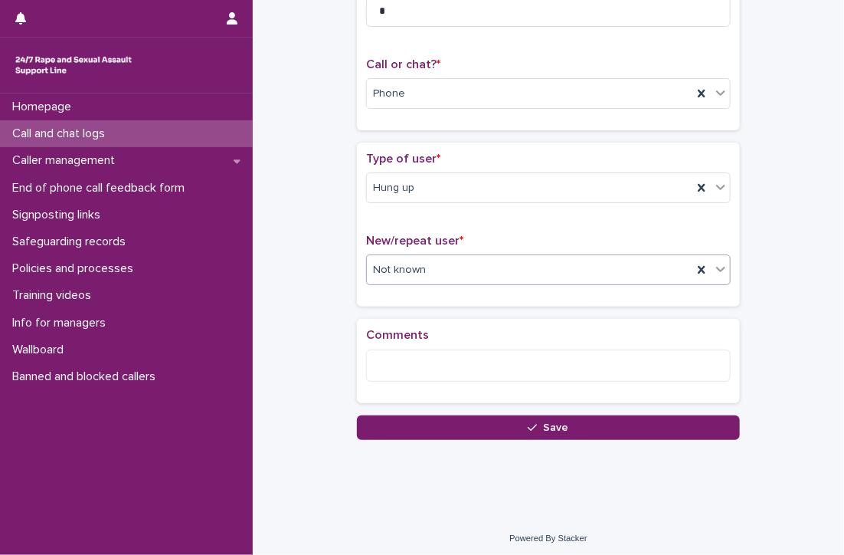
scroll to position [211, 0]
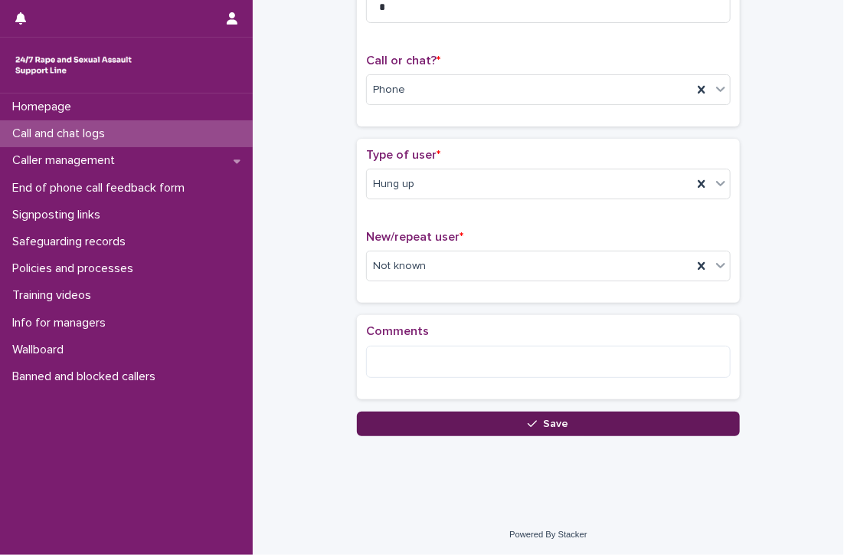
click at [574, 415] on button "Save" at bounding box center [548, 423] width 383 height 25
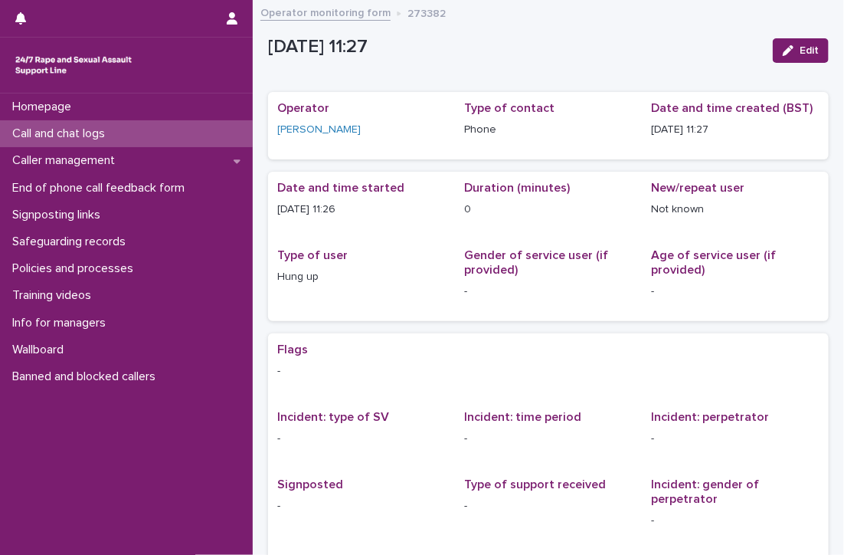
click at [86, 130] on p "Call and chat logs" at bounding box center [61, 133] width 111 height 15
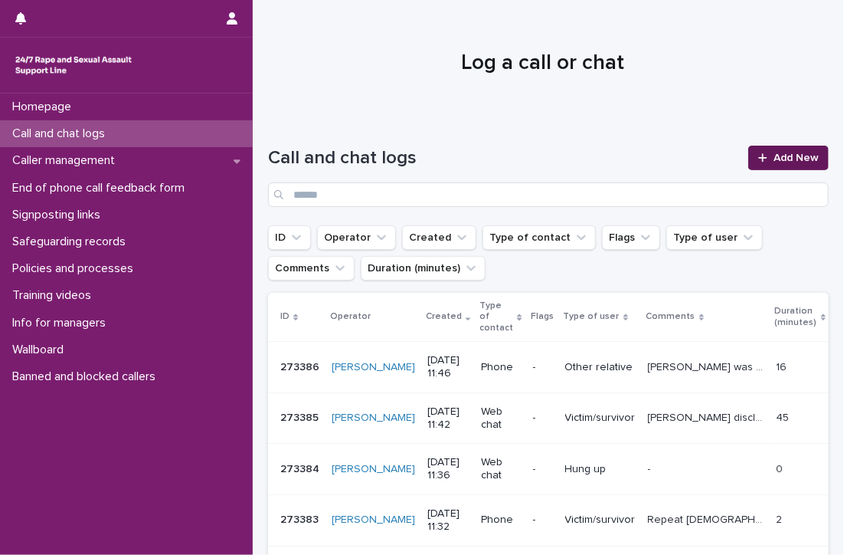
click at [775, 153] on span "Add New" at bounding box center [796, 157] width 45 height 11
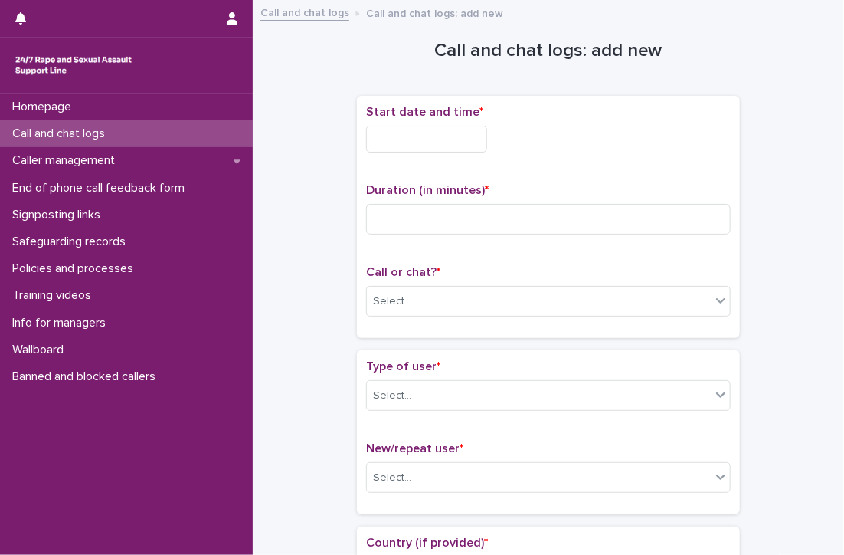
click at [472, 140] on input "text" at bounding box center [426, 139] width 121 height 27
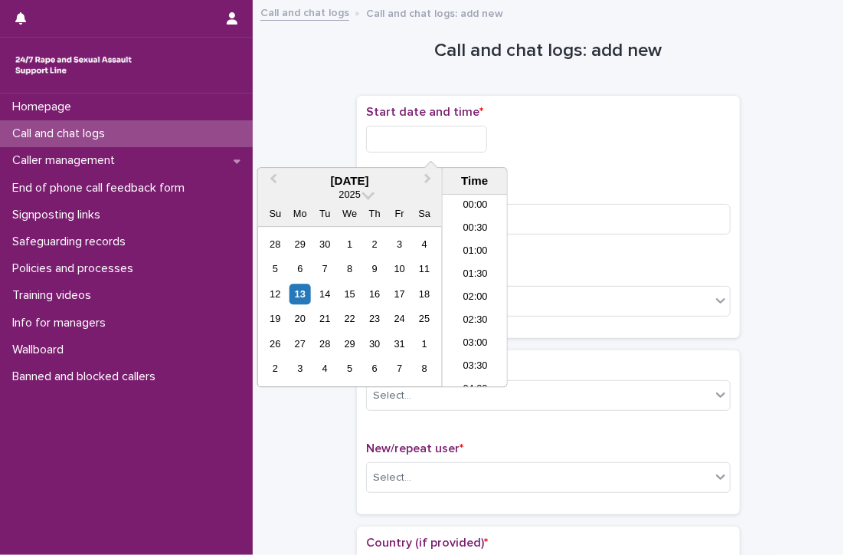
scroll to position [444, 0]
click at [469, 284] on li "11:30" at bounding box center [475, 291] width 65 height 23
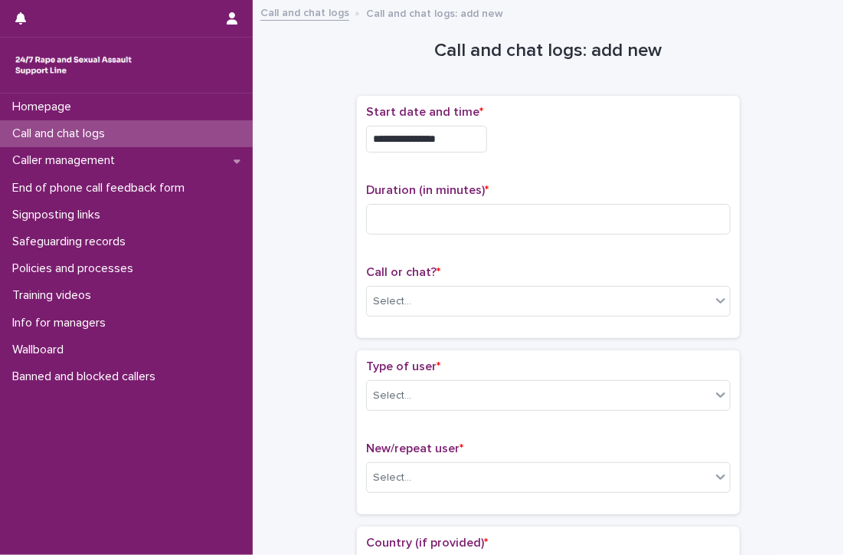
click at [468, 145] on input "**********" at bounding box center [426, 139] width 121 height 27
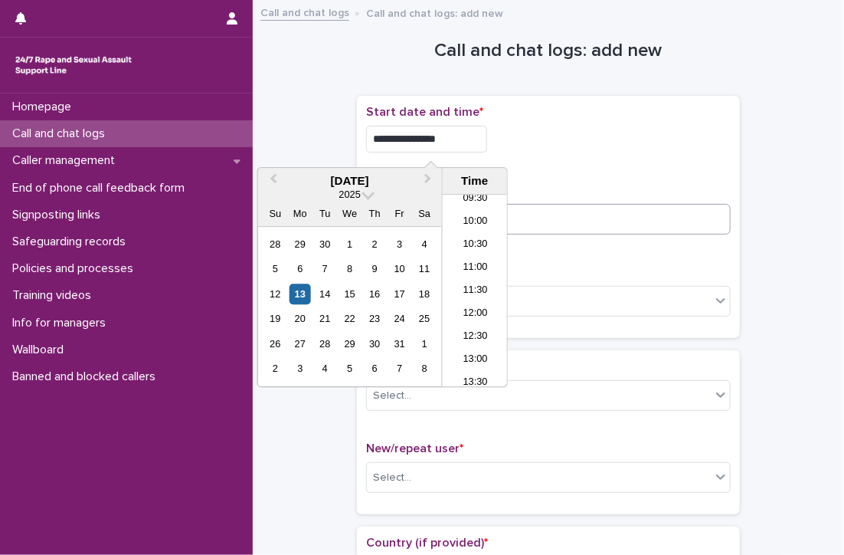
type input "**********"
click at [579, 223] on input at bounding box center [548, 219] width 365 height 31
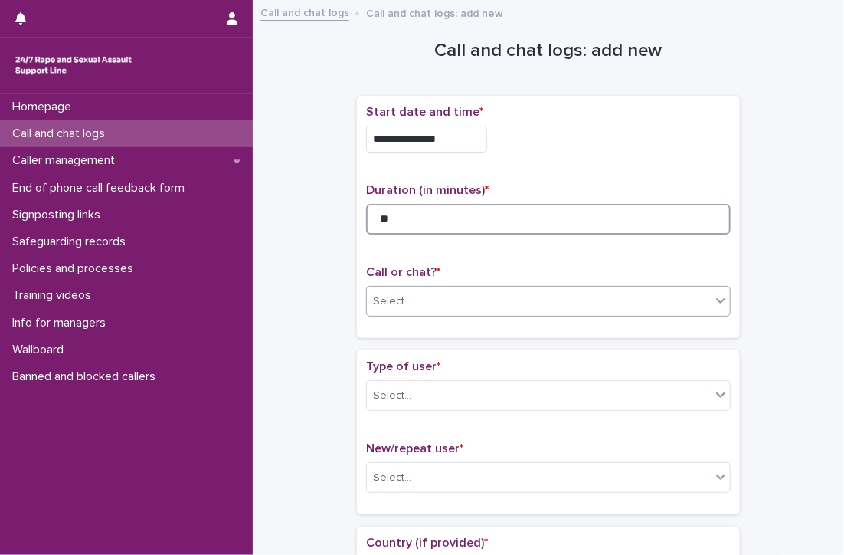
type input "**"
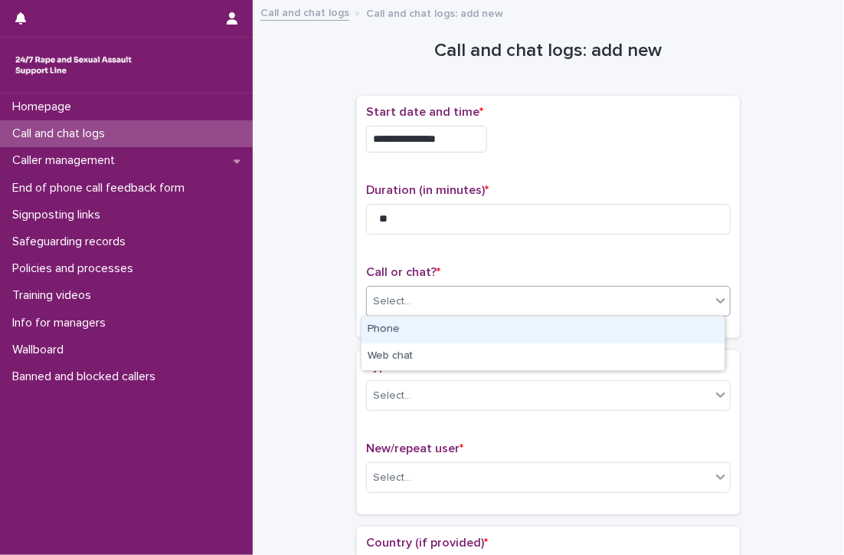
click at [489, 304] on div "Select..." at bounding box center [539, 301] width 344 height 25
click at [487, 324] on div "Phone" at bounding box center [543, 329] width 363 height 27
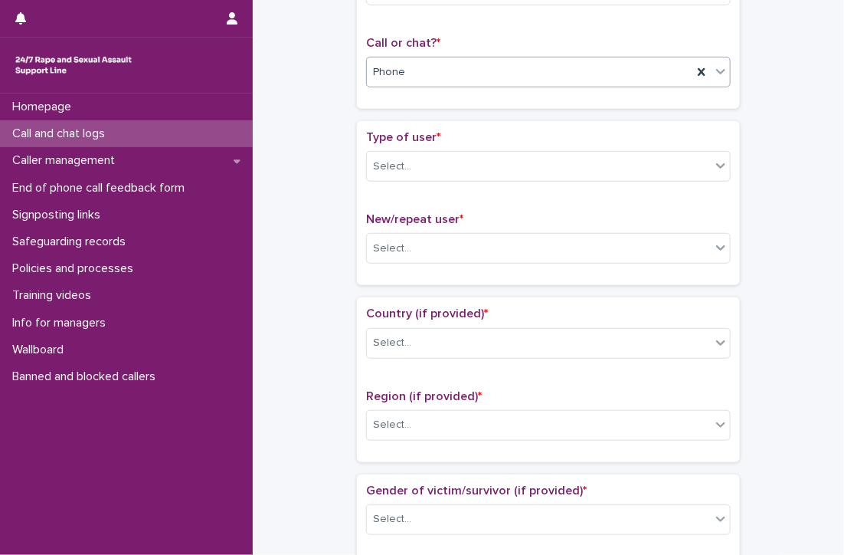
scroll to position [230, 0]
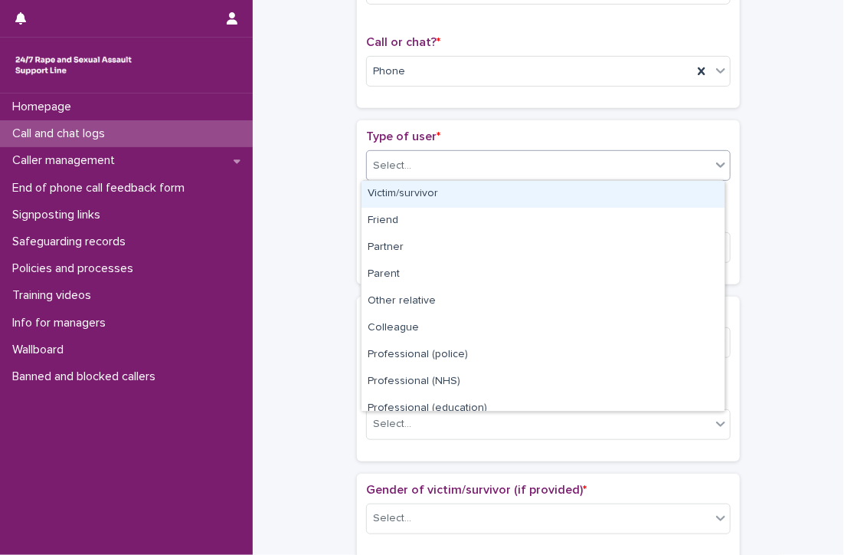
click at [376, 160] on div "Select..." at bounding box center [392, 166] width 38 height 16
click at [435, 197] on div "Victim/survivor" at bounding box center [543, 194] width 363 height 27
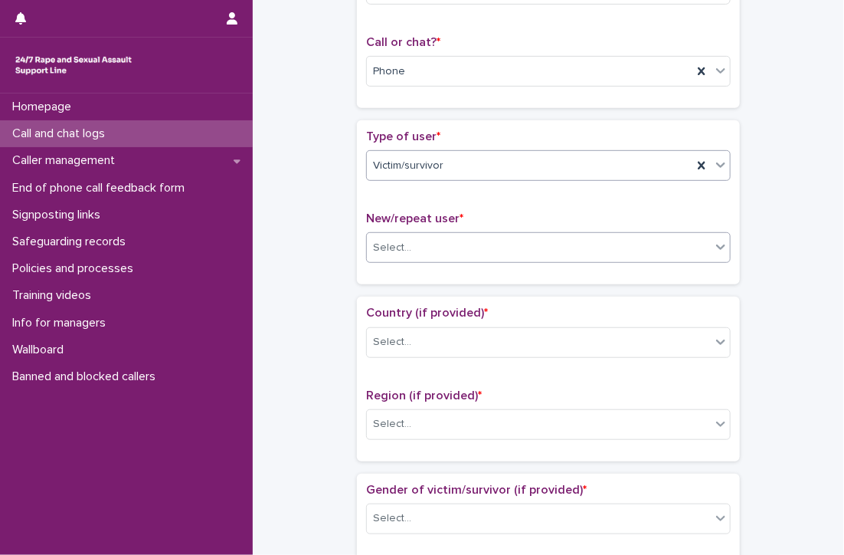
click at [435, 241] on div "Select..." at bounding box center [539, 247] width 344 height 25
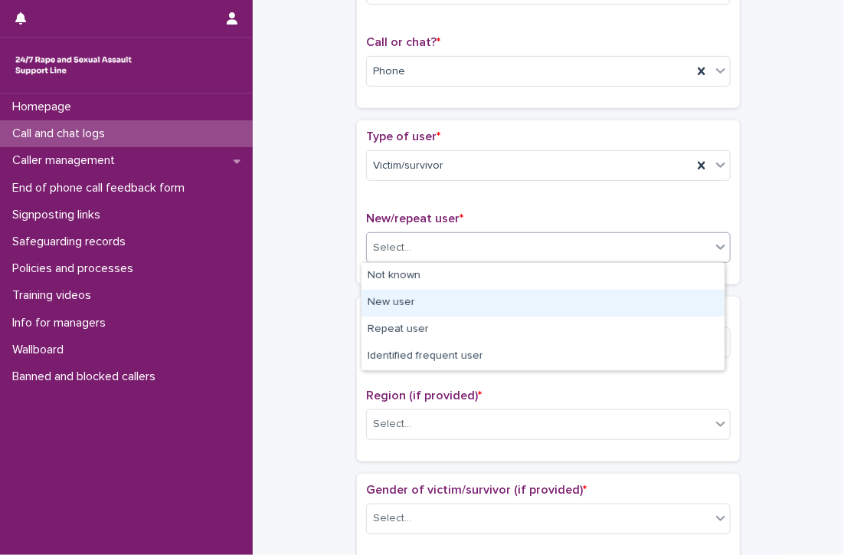
click at [398, 299] on div "New user" at bounding box center [543, 303] width 363 height 27
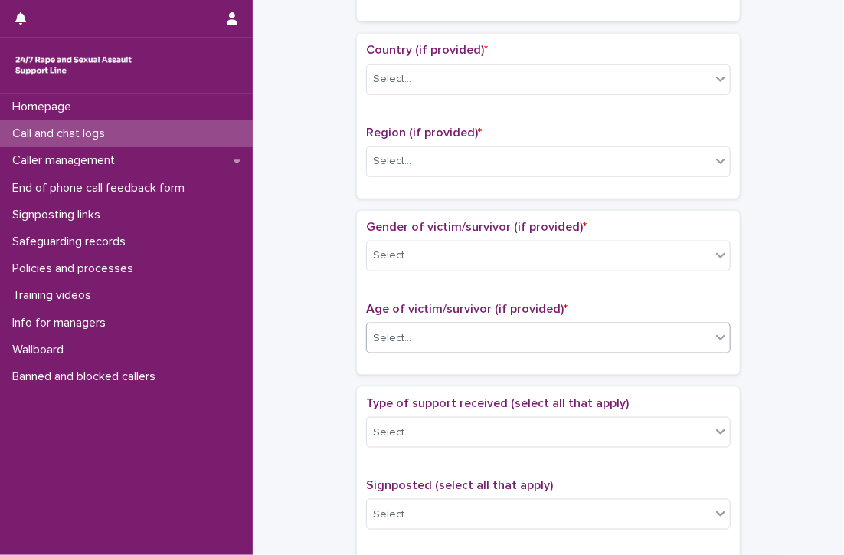
scroll to position [460, 0]
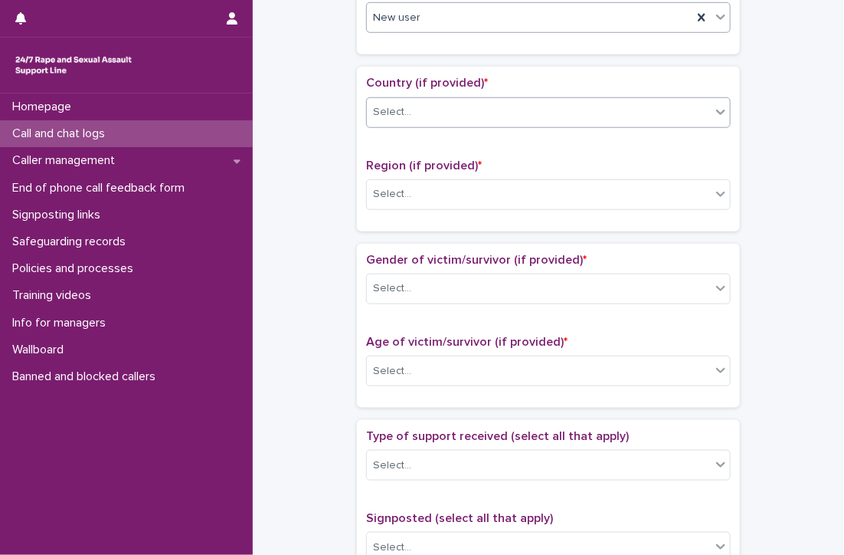
click at [404, 106] on div "Select..." at bounding box center [539, 112] width 344 height 25
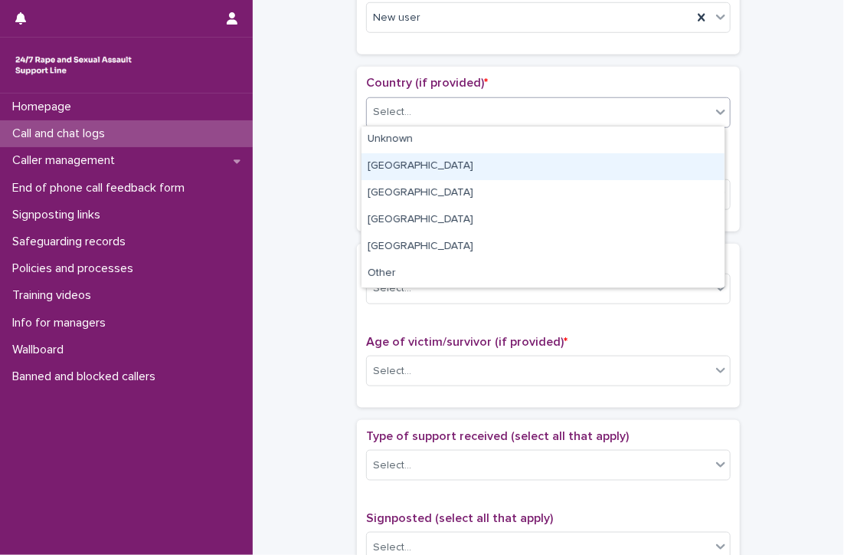
click at [375, 162] on div "[GEOGRAPHIC_DATA]" at bounding box center [543, 166] width 363 height 27
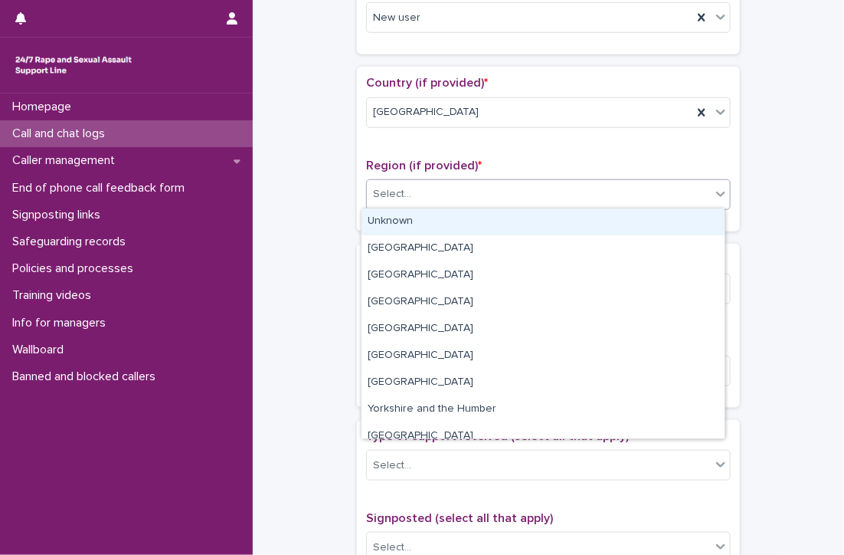
click at [386, 188] on div "Select..." at bounding box center [392, 194] width 38 height 16
click at [432, 188] on div "Select..." at bounding box center [539, 194] width 344 height 25
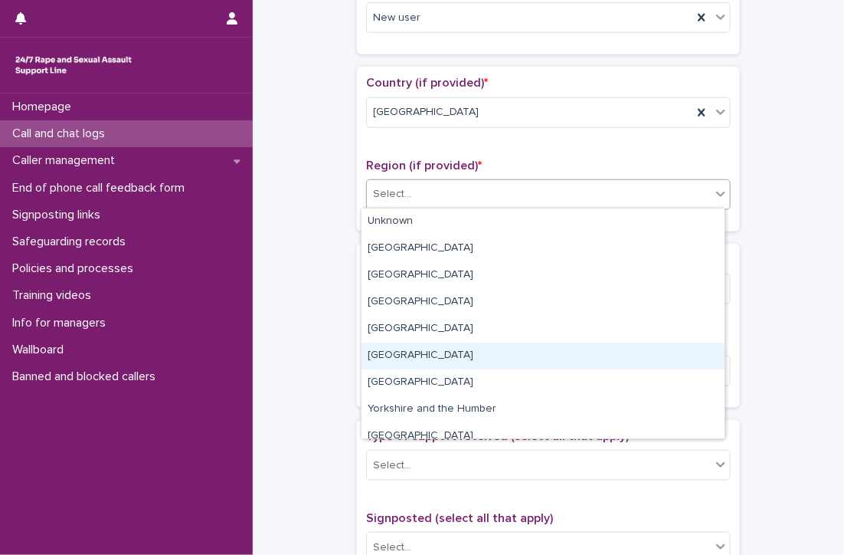
click at [466, 353] on div "[GEOGRAPHIC_DATA]" at bounding box center [543, 355] width 363 height 27
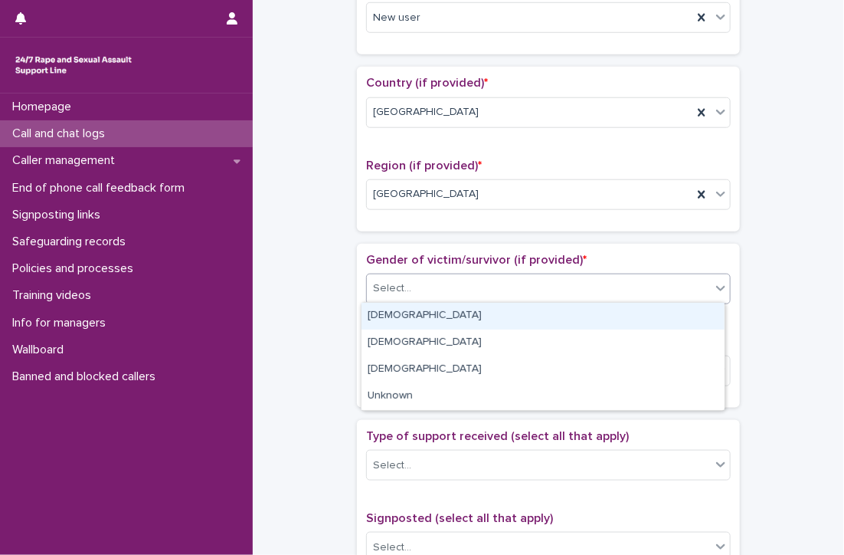
click at [426, 283] on div "Select..." at bounding box center [539, 288] width 344 height 25
click at [391, 314] on div "[DEMOGRAPHIC_DATA]" at bounding box center [543, 316] width 363 height 27
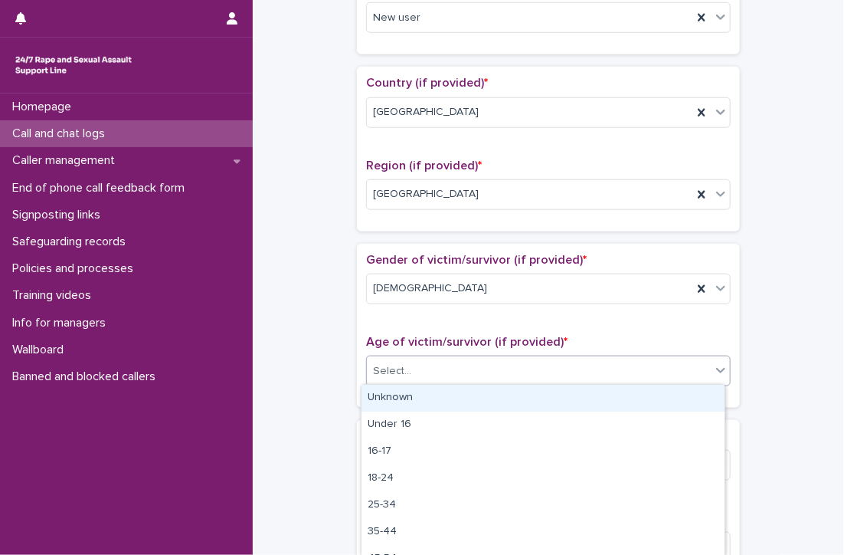
click at [401, 365] on div "Select..." at bounding box center [392, 371] width 38 height 16
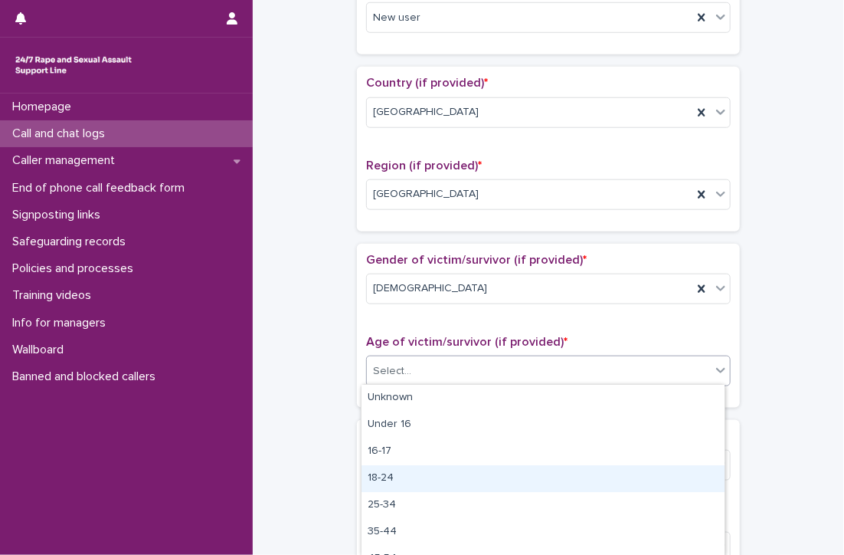
drag, startPoint x: 422, startPoint y: 463, endPoint x: 411, endPoint y: 473, distance: 14.1
click at [411, 473] on div "18-24" at bounding box center [543, 478] width 363 height 27
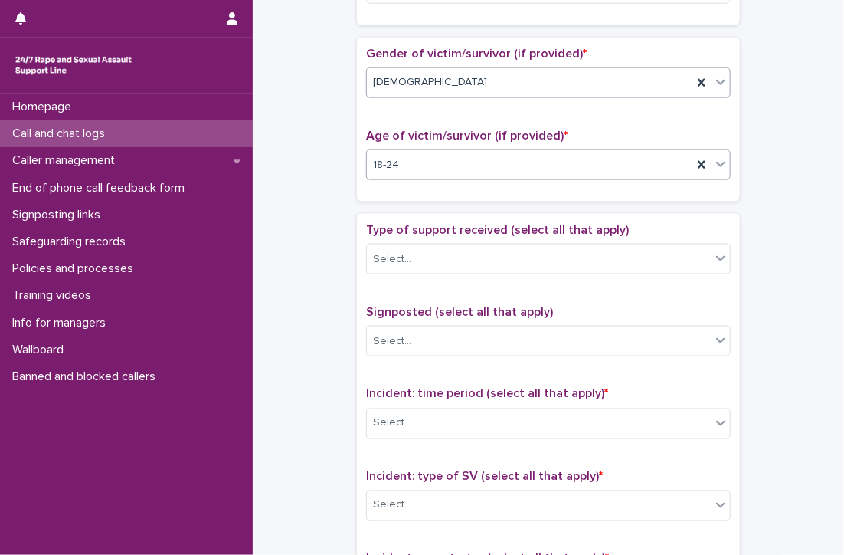
scroll to position [689, 0]
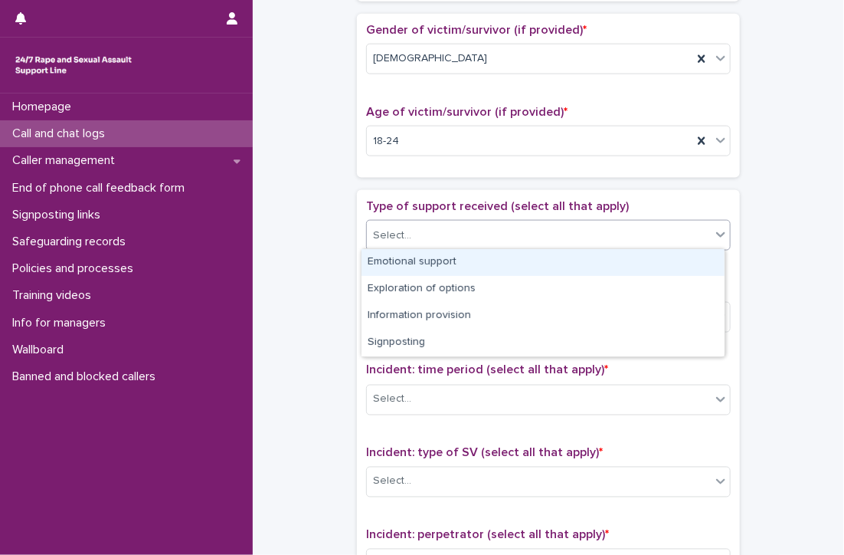
click at [407, 231] on div "Select..." at bounding box center [539, 235] width 344 height 25
click at [473, 263] on div "Emotional support" at bounding box center [543, 262] width 363 height 27
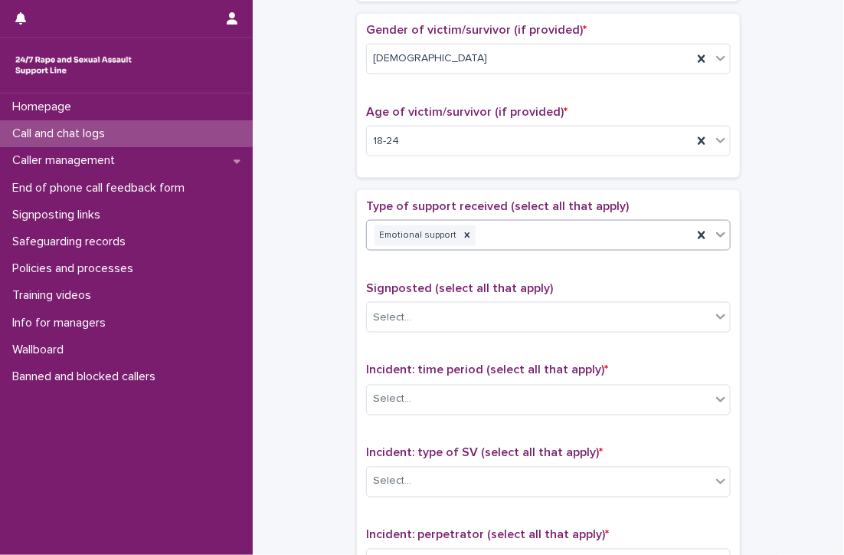
click at [539, 229] on div "Emotional support" at bounding box center [530, 235] width 326 height 27
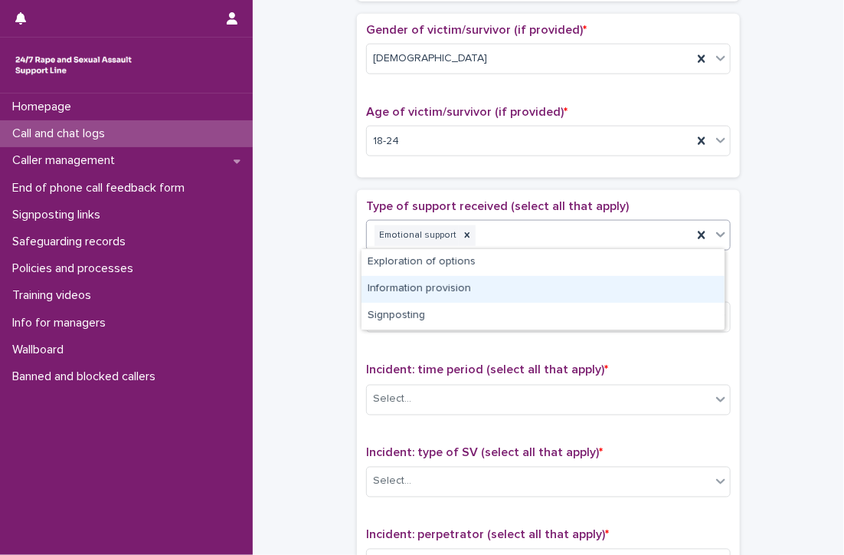
click at [475, 286] on div "Information provision" at bounding box center [543, 289] width 363 height 27
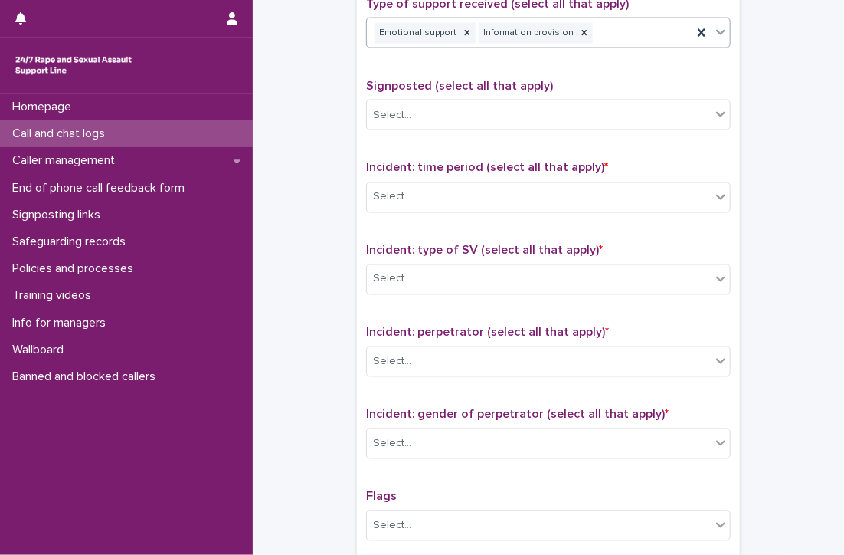
scroll to position [919, 0]
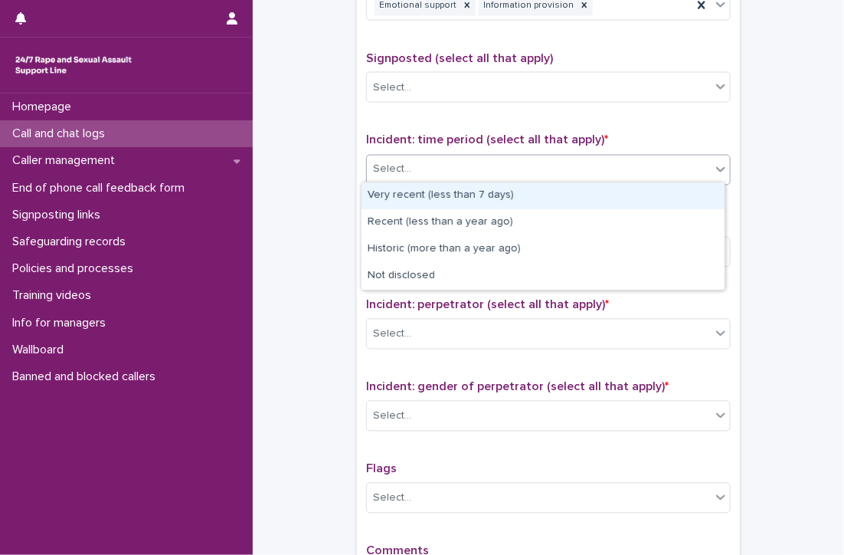
click at [515, 163] on div "Select..." at bounding box center [539, 169] width 344 height 25
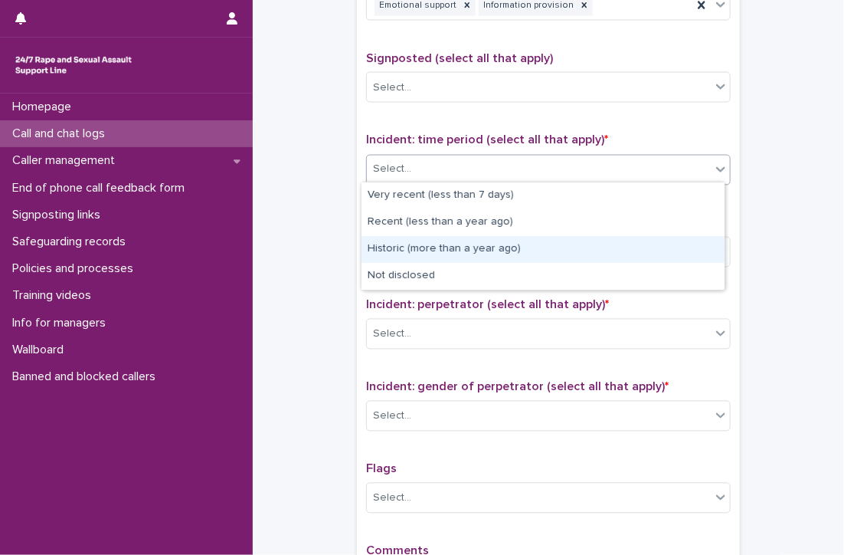
click at [432, 247] on div "Historic (more than a year ago)" at bounding box center [543, 249] width 363 height 27
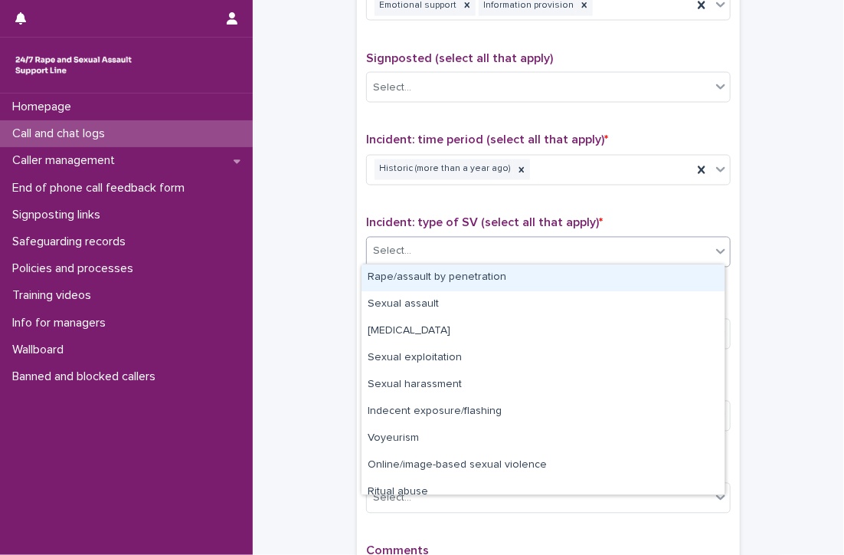
click at [421, 248] on div "Select..." at bounding box center [539, 251] width 344 height 25
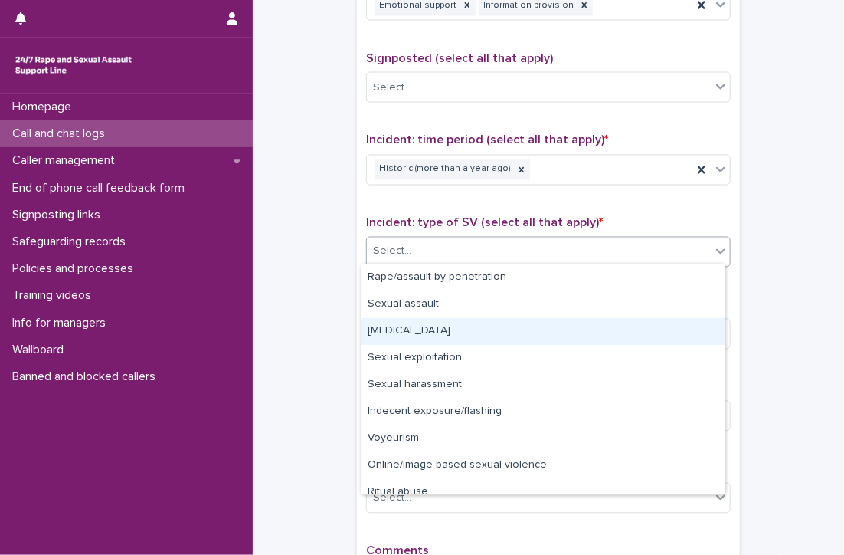
click at [410, 327] on div "[MEDICAL_DATA]" at bounding box center [543, 331] width 363 height 27
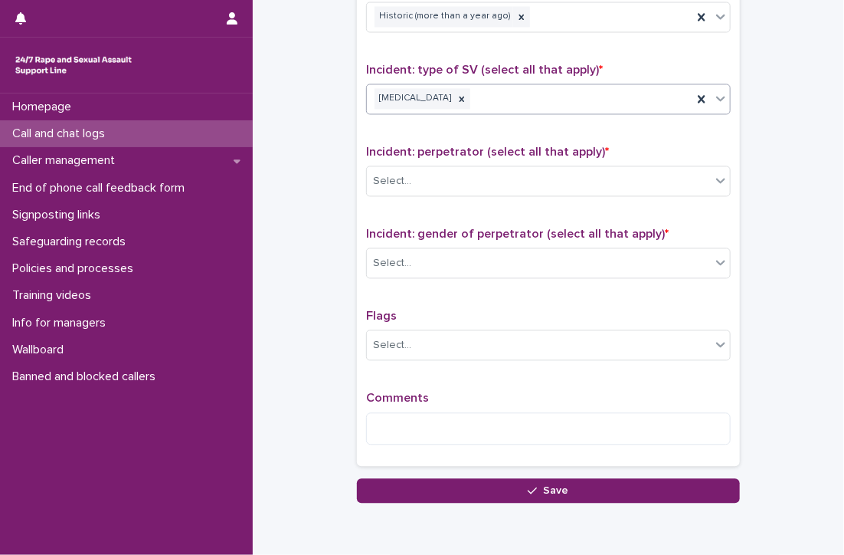
scroll to position [1136, 0]
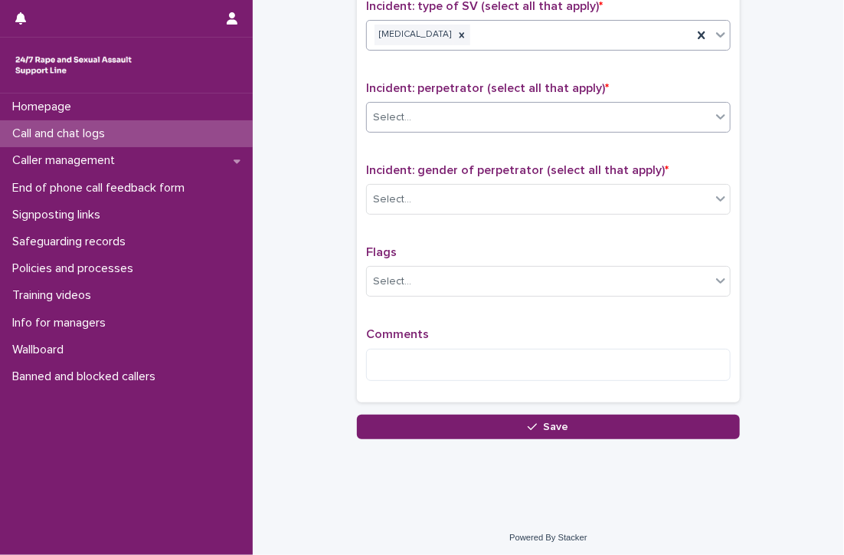
click at [391, 110] on div "Select..." at bounding box center [392, 118] width 38 height 16
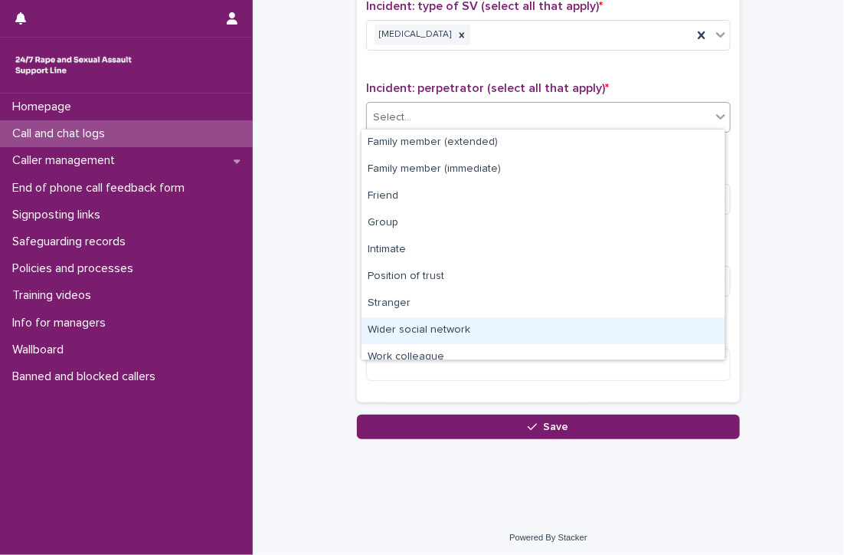
click at [481, 326] on div "Wider social network" at bounding box center [543, 330] width 363 height 27
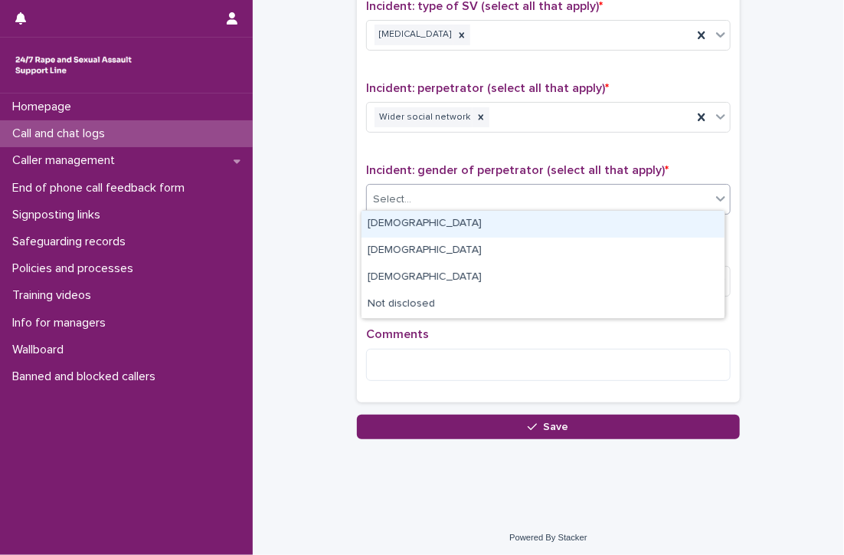
click at [450, 189] on div "Select..." at bounding box center [539, 199] width 344 height 25
click at [381, 220] on div "[DEMOGRAPHIC_DATA]" at bounding box center [543, 224] width 363 height 27
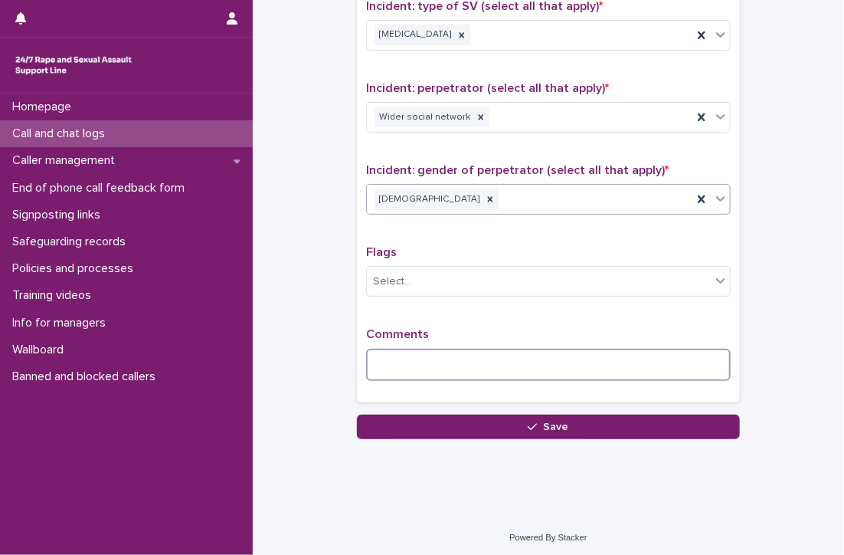
click at [515, 363] on textarea at bounding box center [548, 365] width 365 height 33
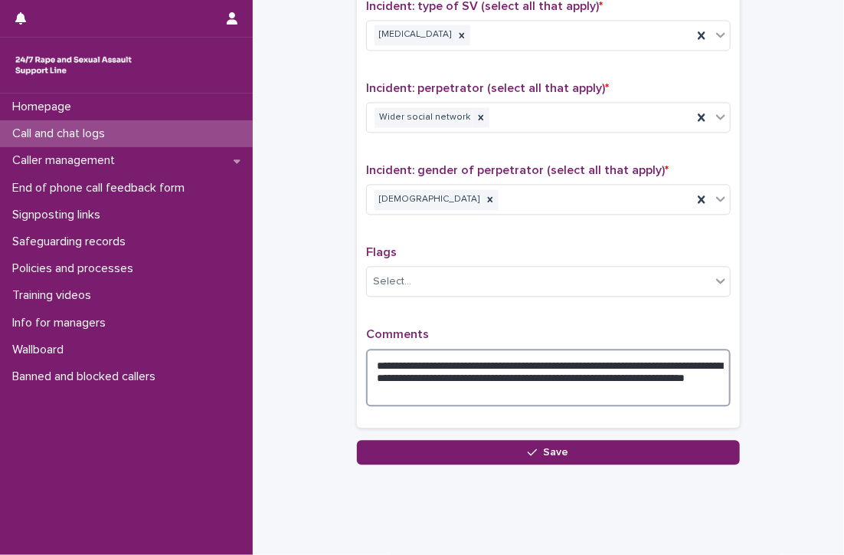
click at [564, 392] on textarea "**********" at bounding box center [548, 378] width 365 height 58
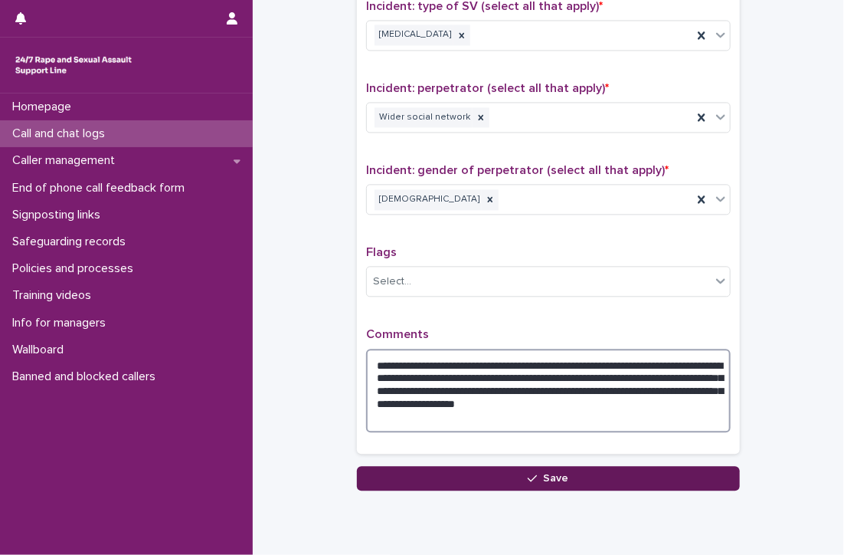
type textarea "**********"
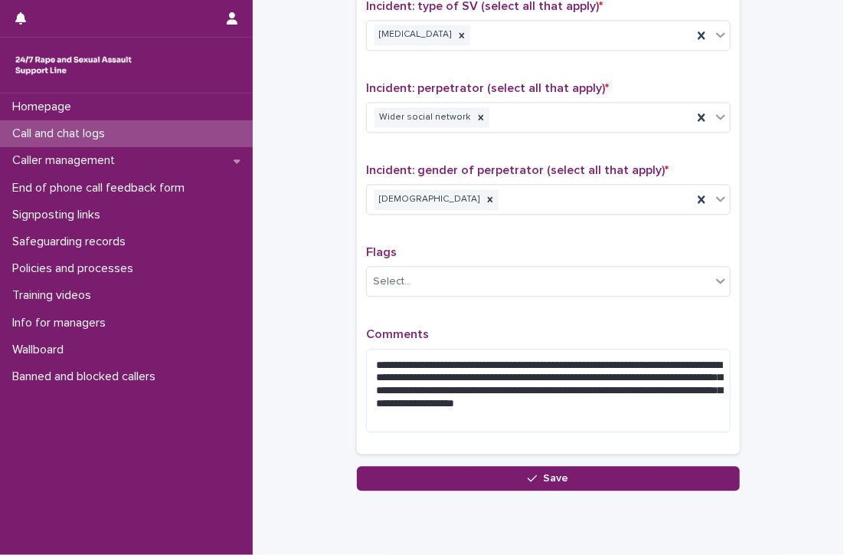
click at [587, 470] on button "Save" at bounding box center [548, 478] width 383 height 25
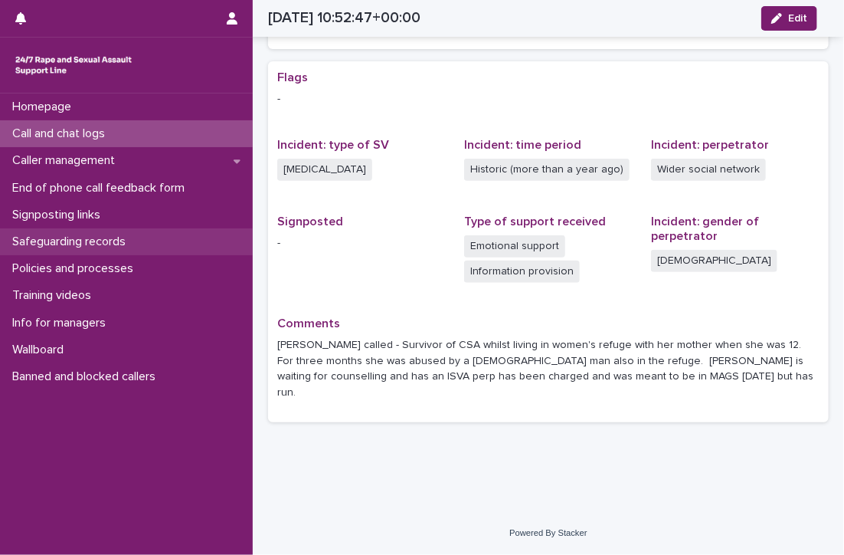
scroll to position [256, 0]
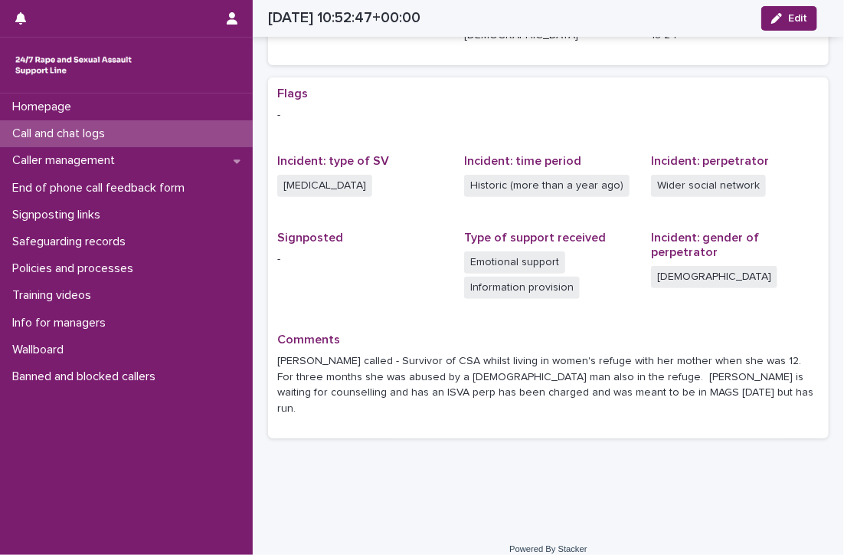
click at [25, 133] on p "Call and chat logs" at bounding box center [61, 133] width 111 height 15
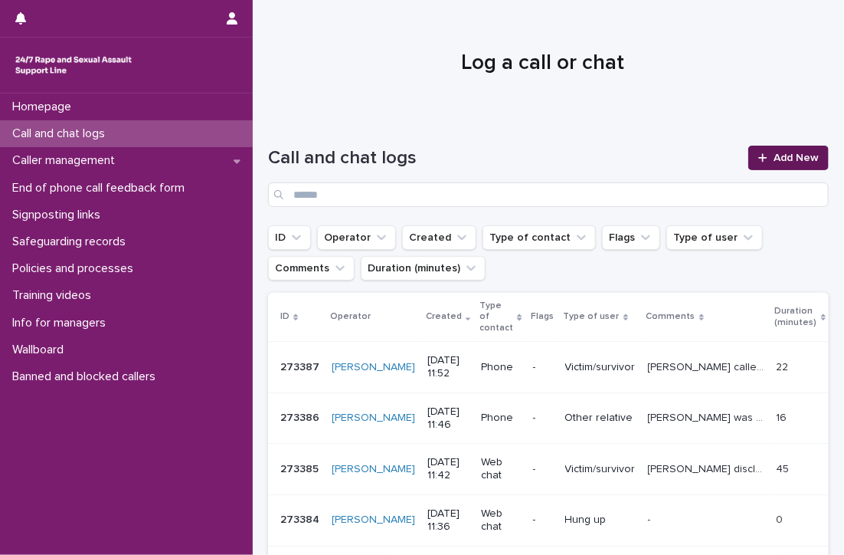
click at [775, 152] on span "Add New" at bounding box center [796, 157] width 45 height 11
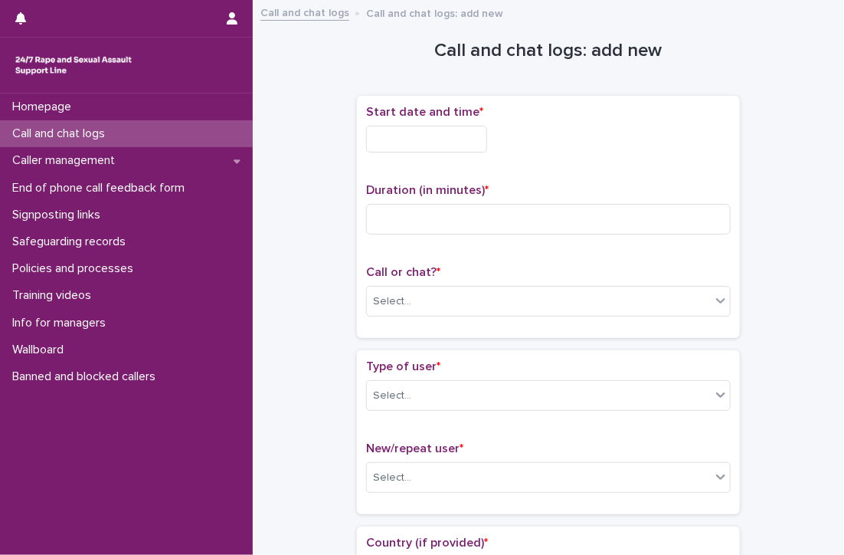
click at [86, 124] on div "Call and chat logs" at bounding box center [126, 133] width 253 height 27
